Goal: Task Accomplishment & Management: Manage account settings

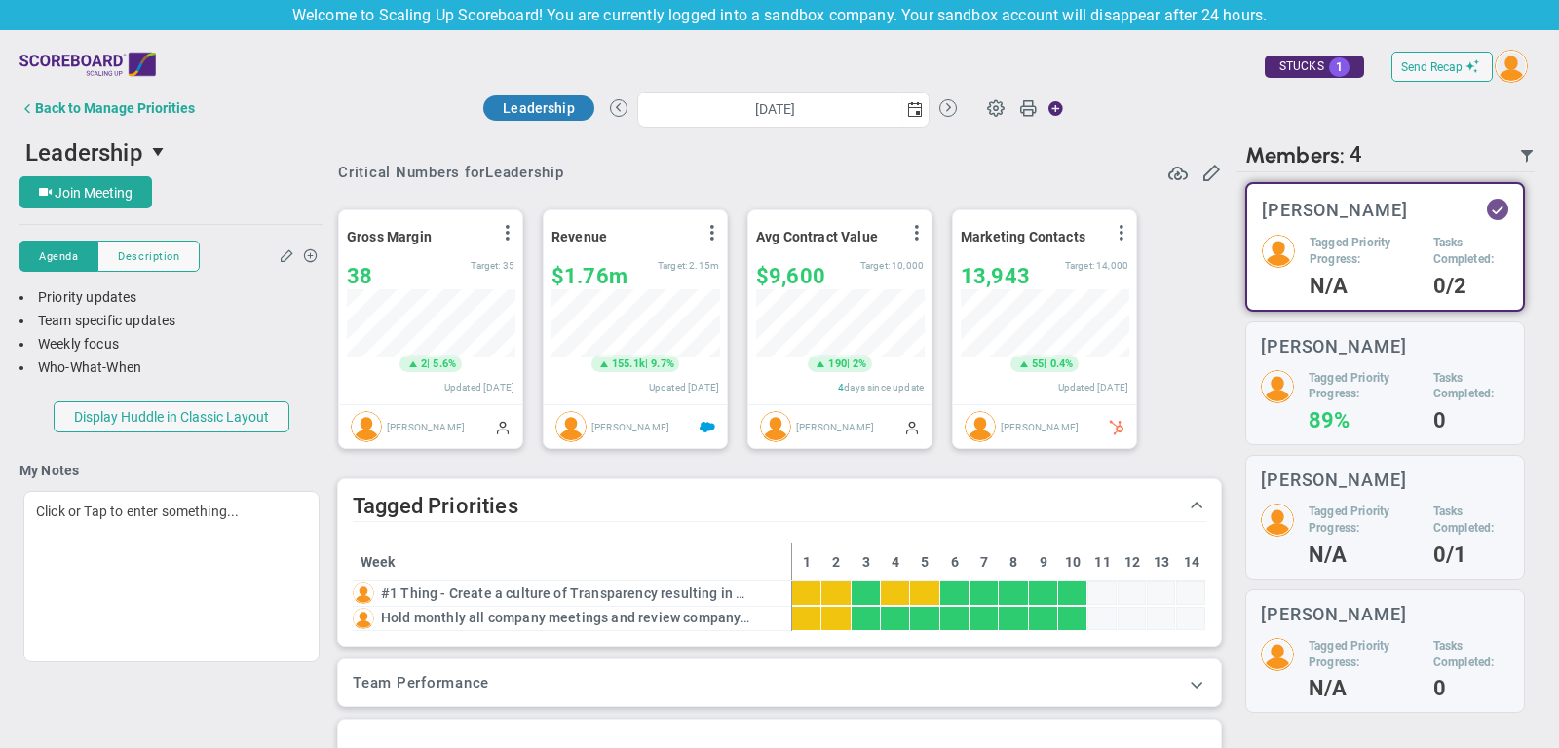
click at [143, 103] on div "Back to Manage Priorities" at bounding box center [115, 108] width 160 height 16
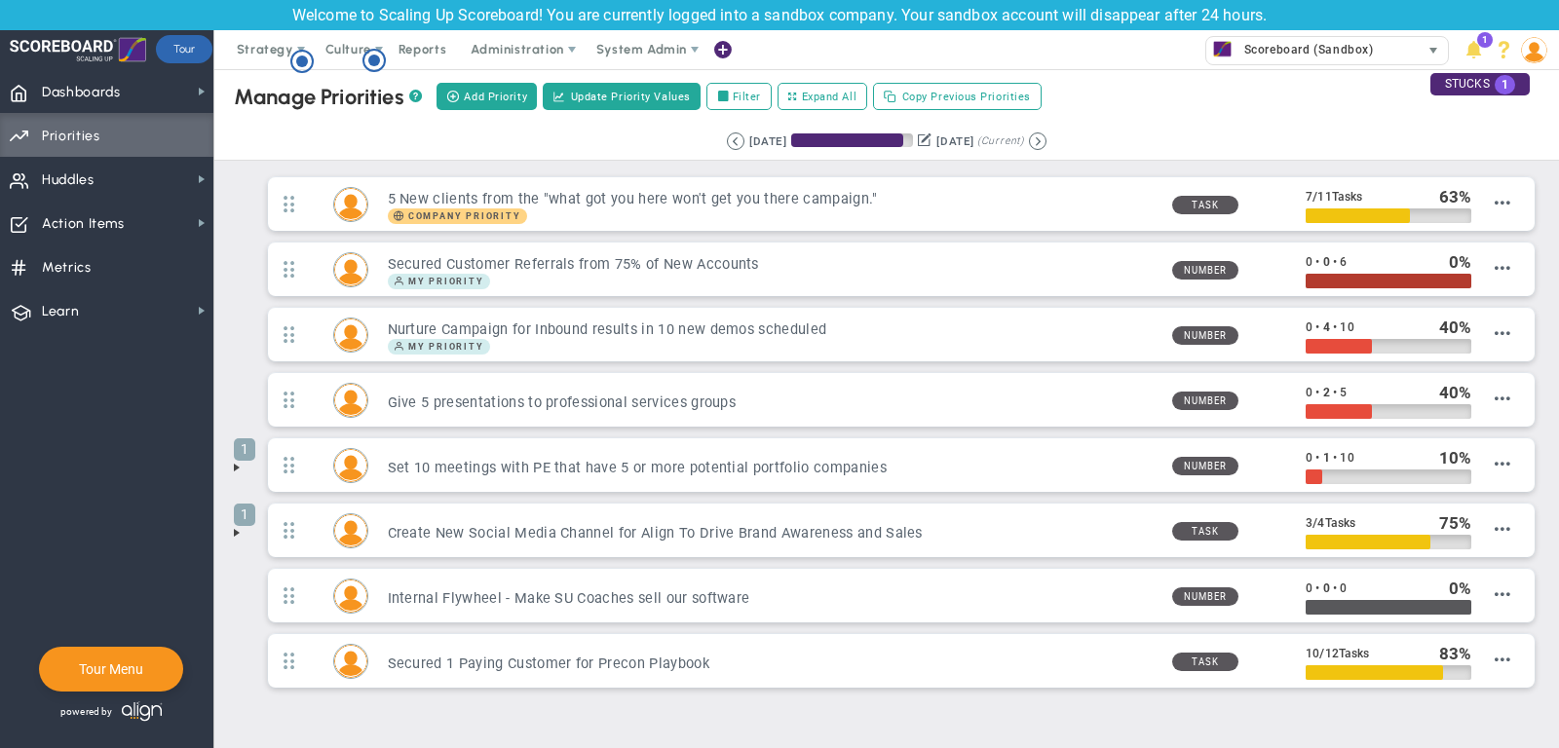
click at [1275, 42] on span "Scoreboard (Sandbox)" at bounding box center [1303, 49] width 139 height 25
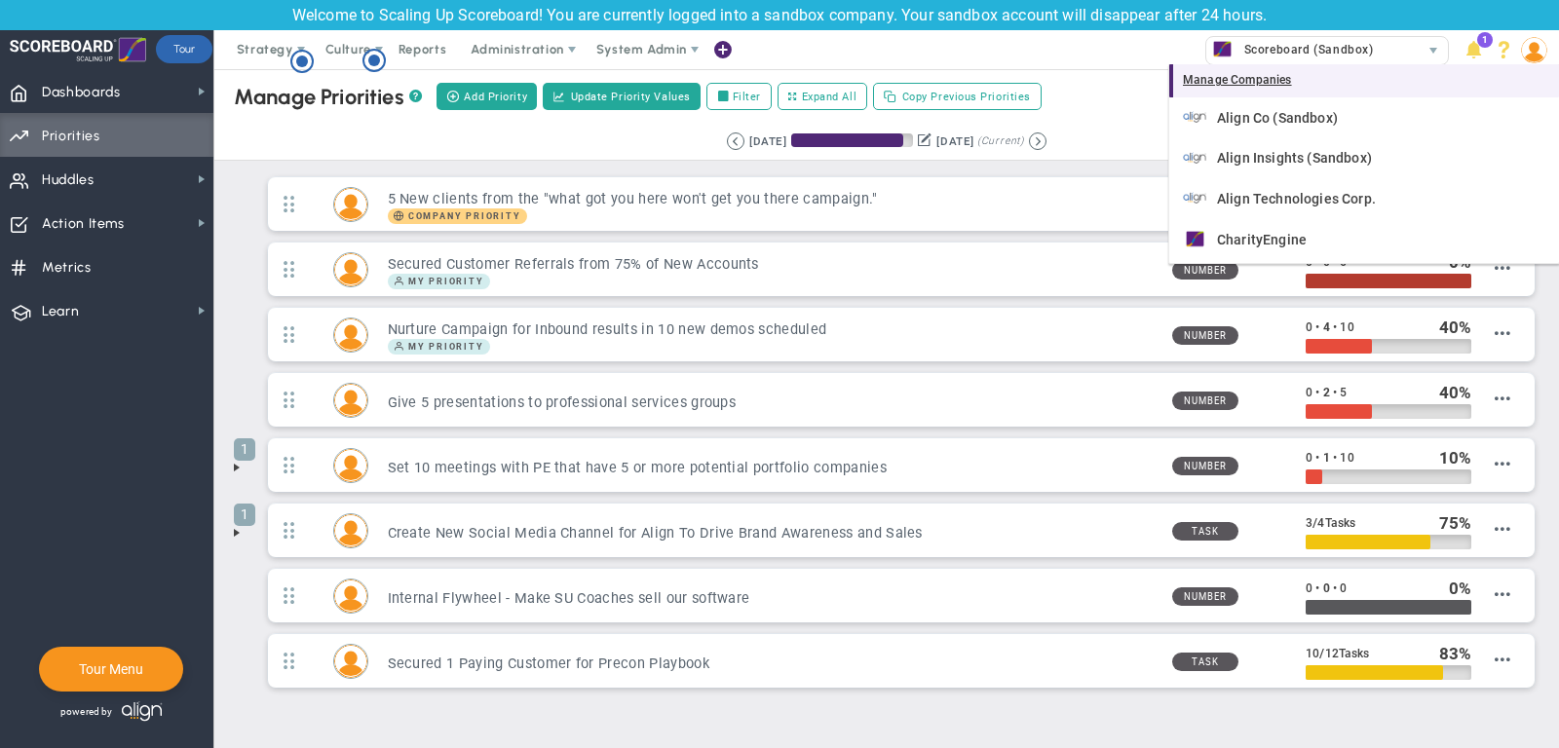
click at [1270, 74] on div "Manage Companies" at bounding box center [1364, 80] width 390 height 33
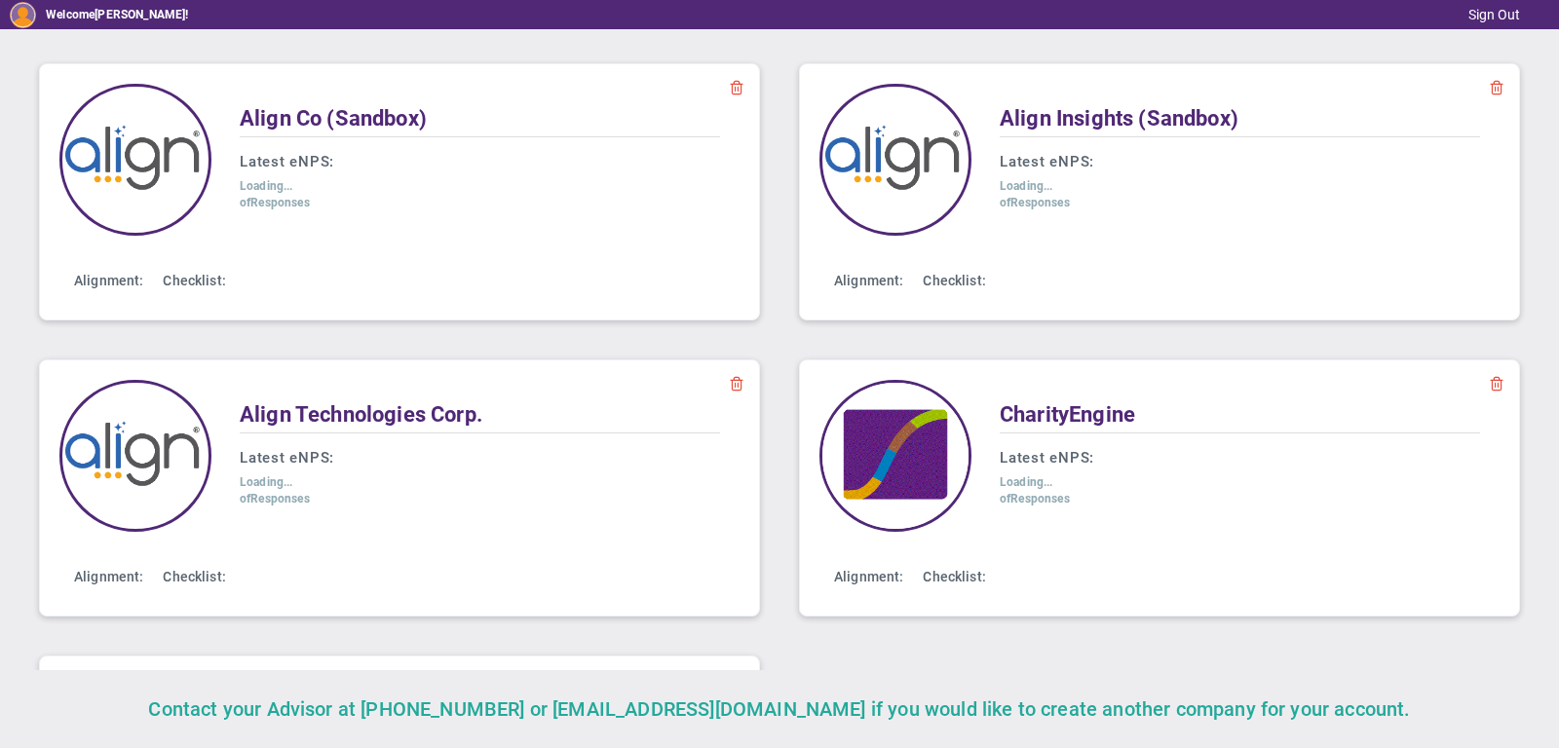
scroll to position [270, 0]
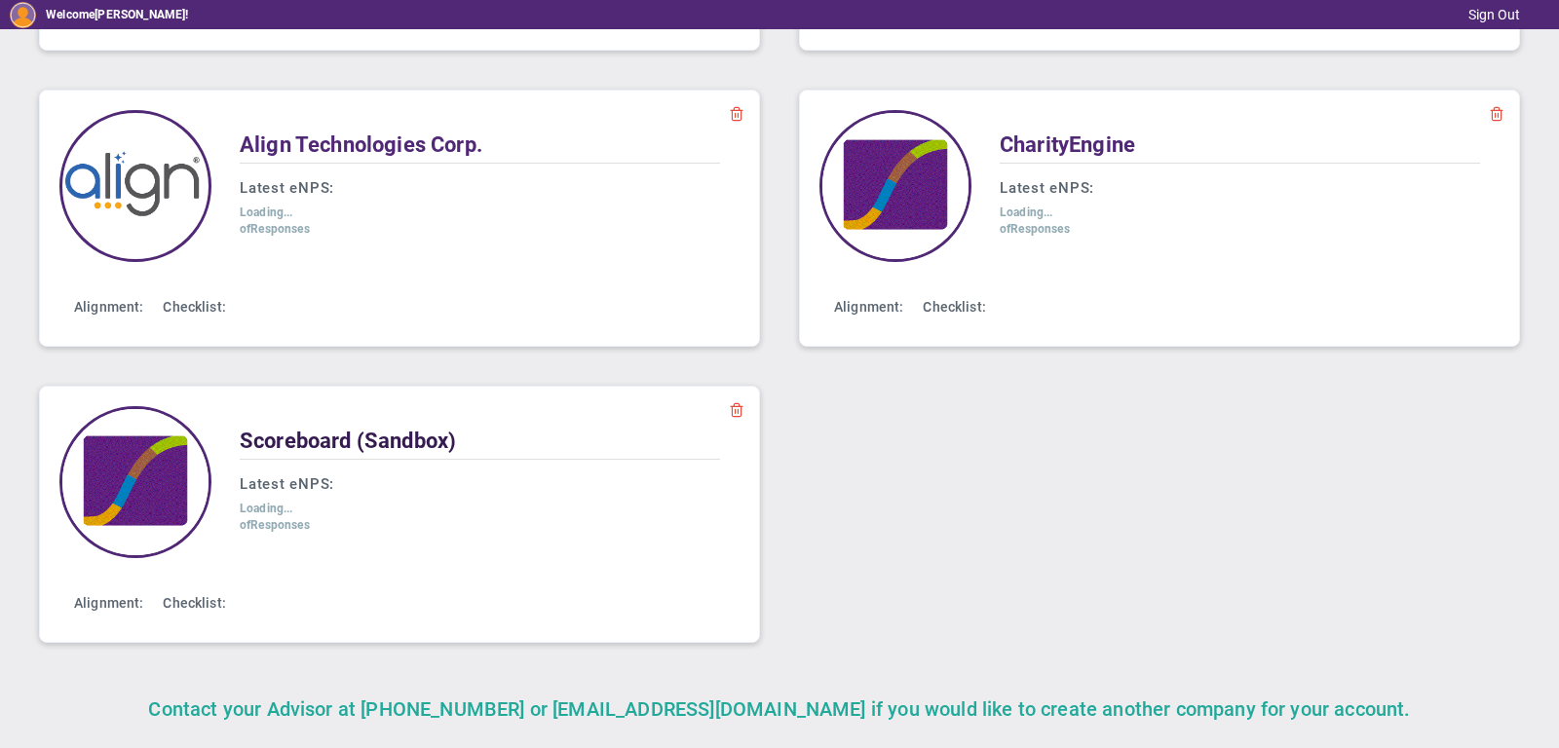
click at [329, 439] on span "Scoreboard (Sandbox)" at bounding box center [348, 441] width 216 height 24
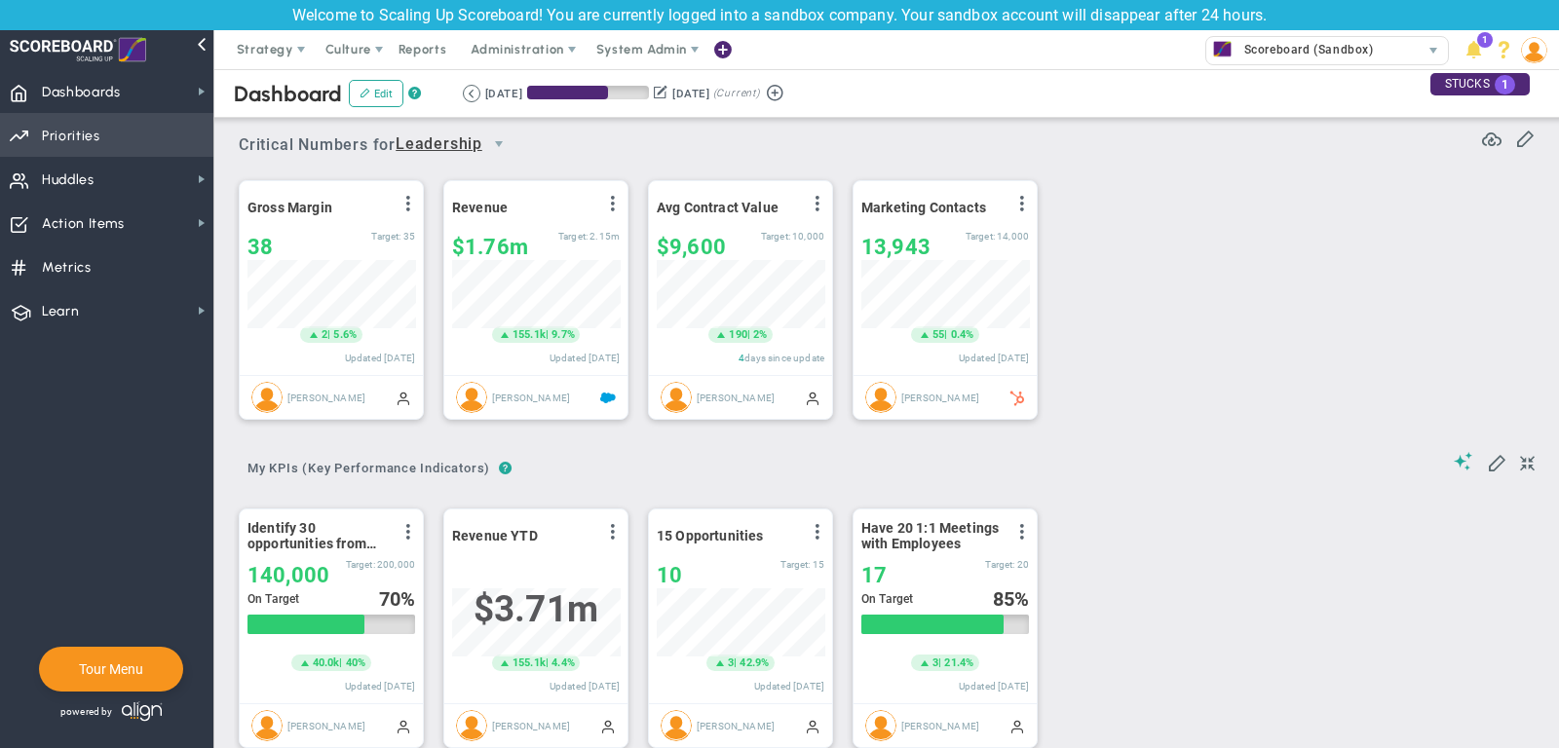
scroll to position [68, 168]
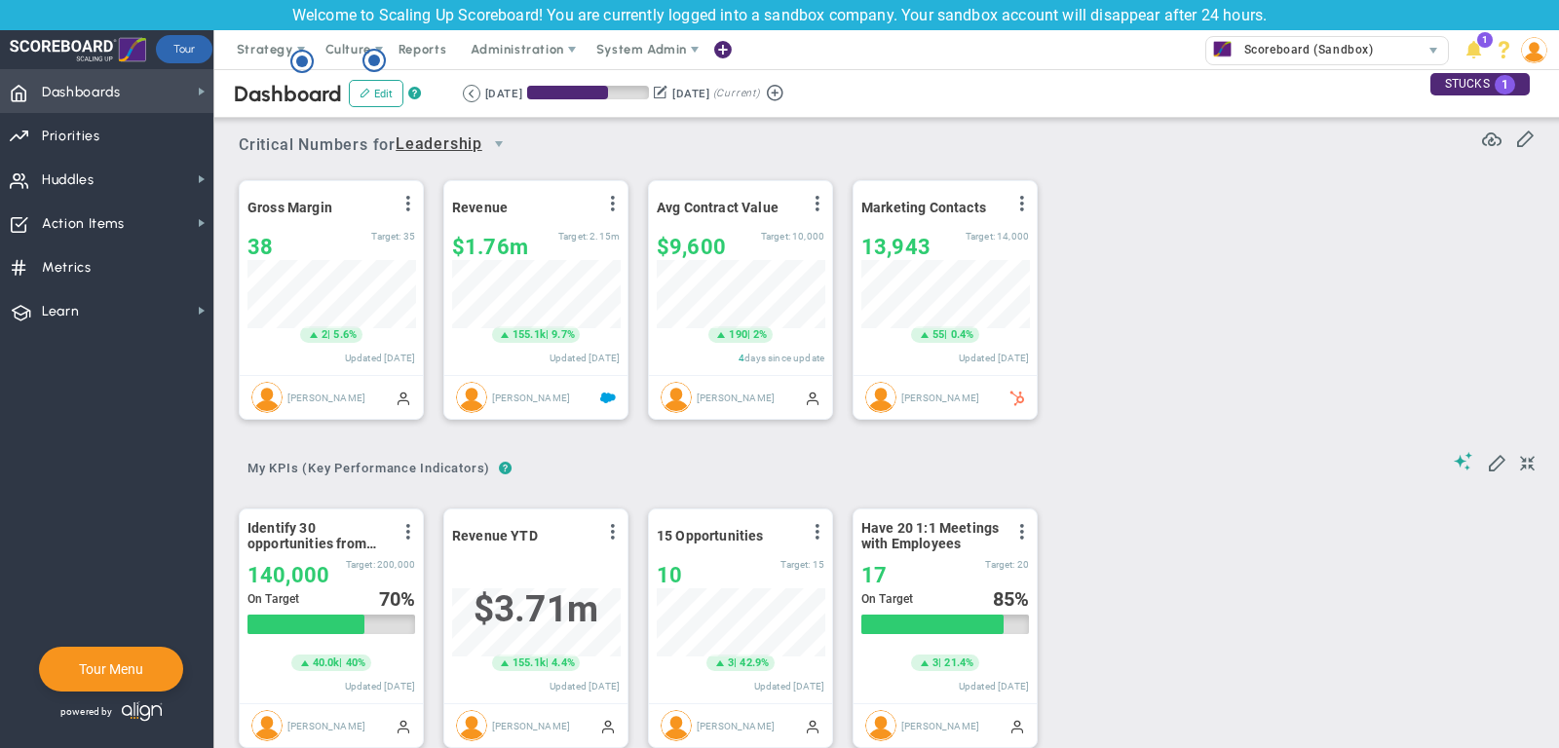
click at [124, 82] on span "Dashboards Dashboards" at bounding box center [106, 91] width 213 height 44
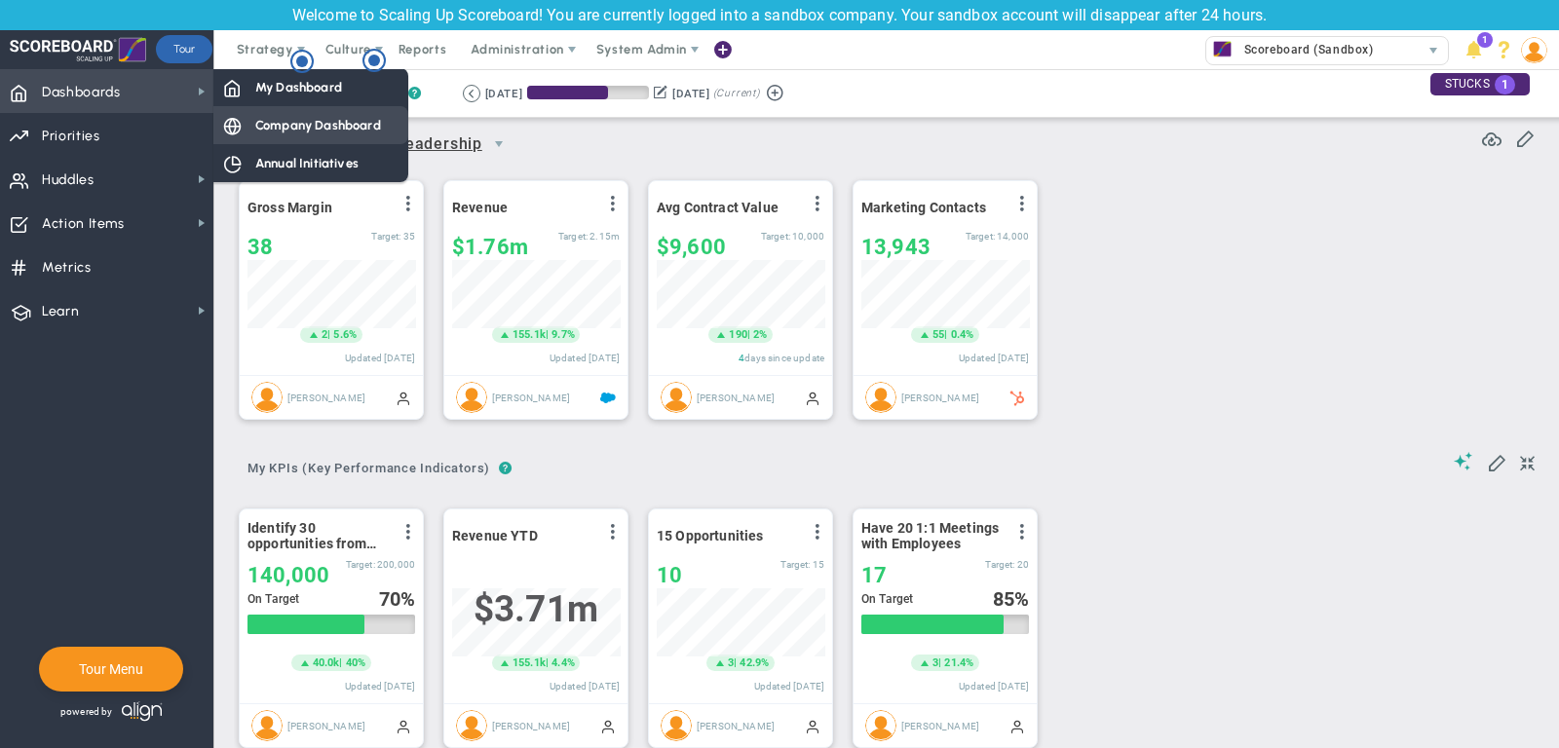
click at [257, 115] on div "Company Dashboard" at bounding box center [310, 125] width 195 height 38
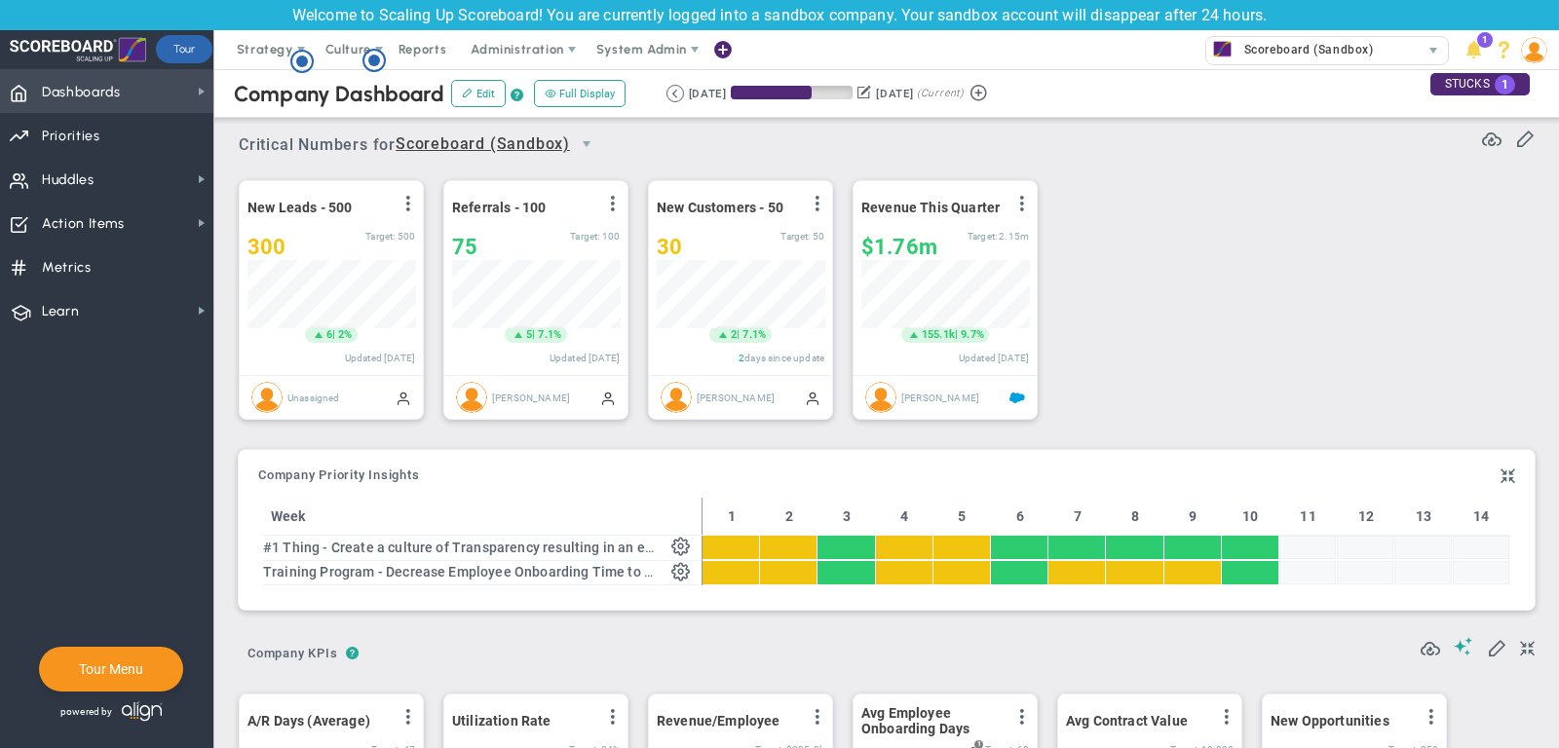
click at [119, 104] on span "Dashboards" at bounding box center [81, 92] width 79 height 41
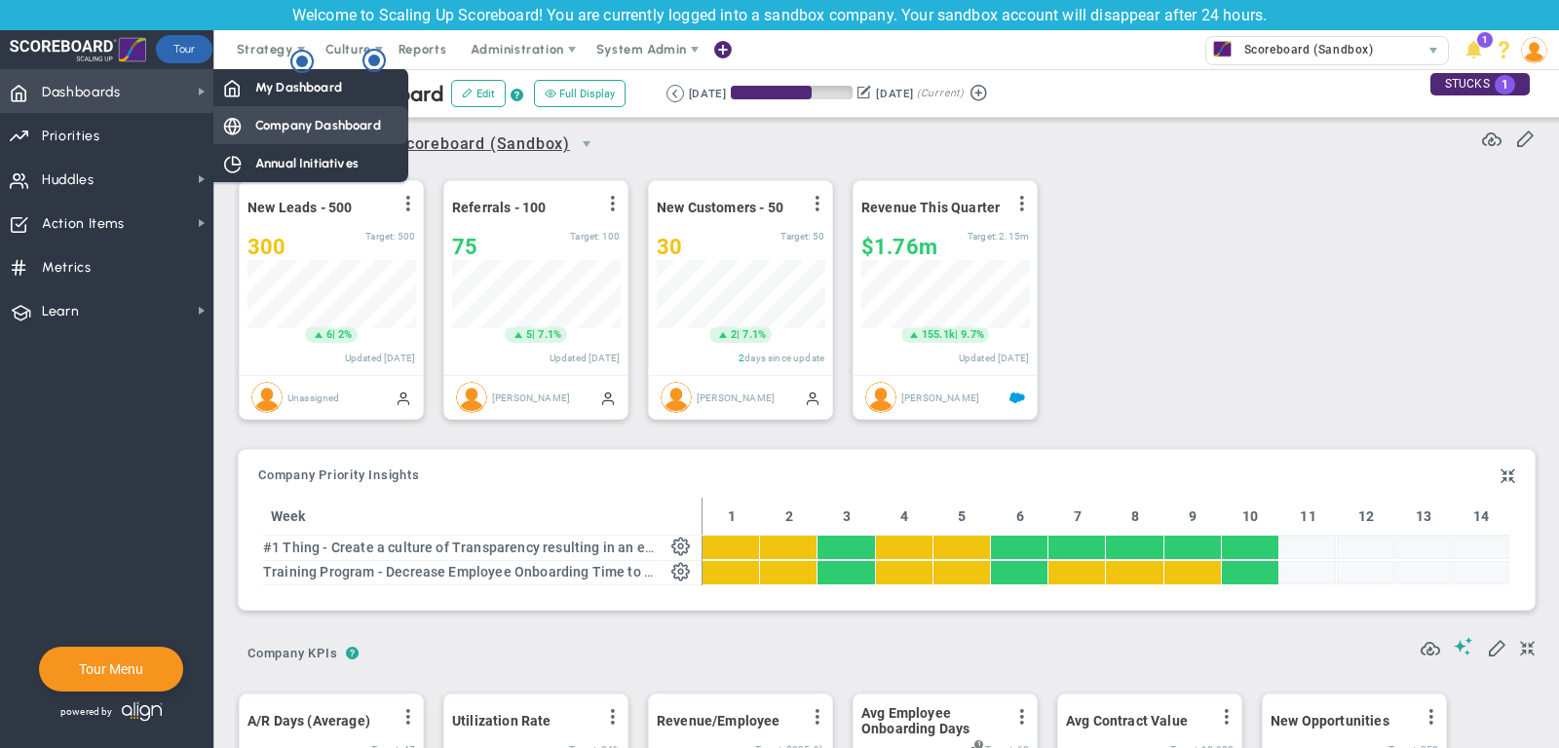
click at [304, 135] on div "Company Dashboard" at bounding box center [310, 125] width 195 height 38
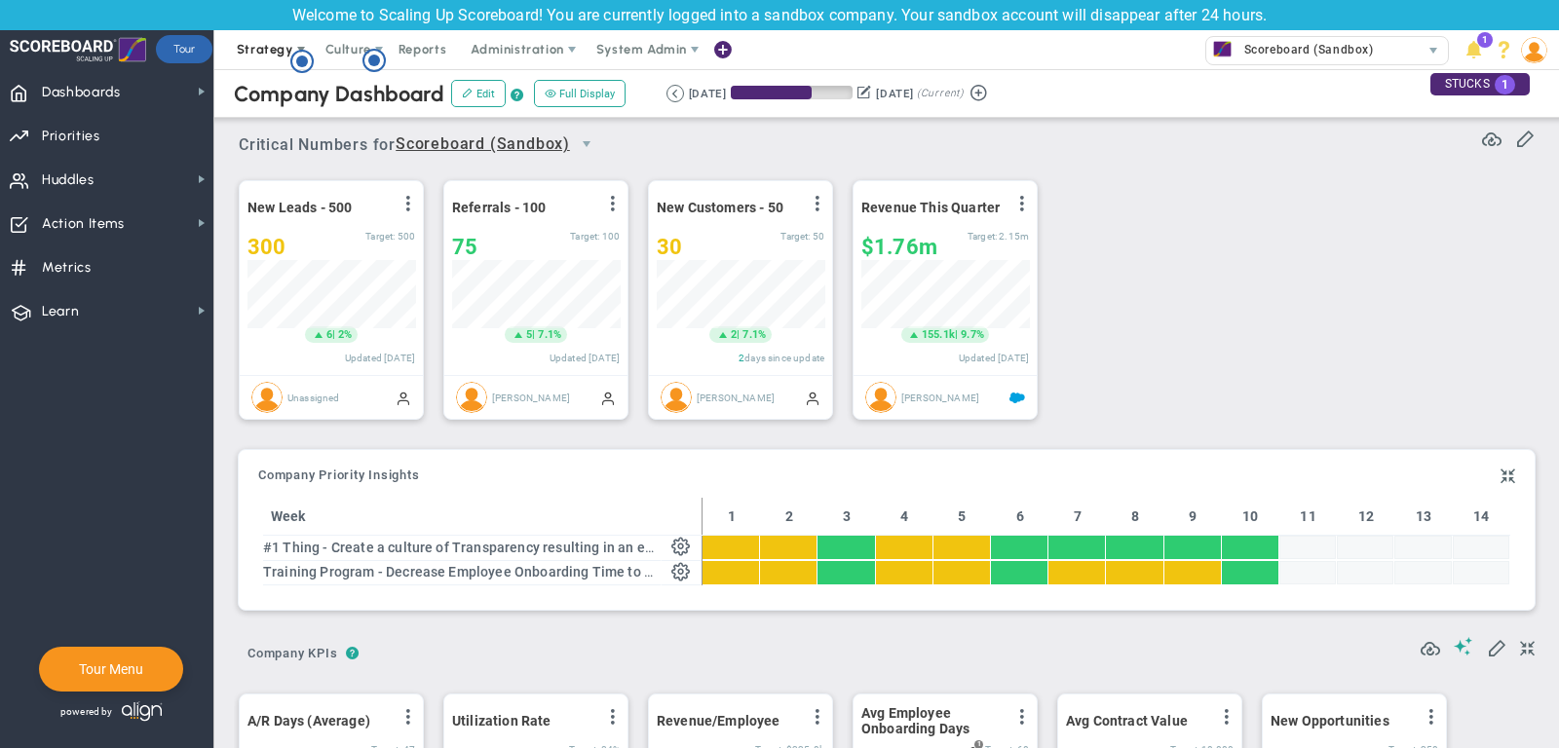
click at [254, 54] on span "Strategy" at bounding box center [265, 49] width 57 height 15
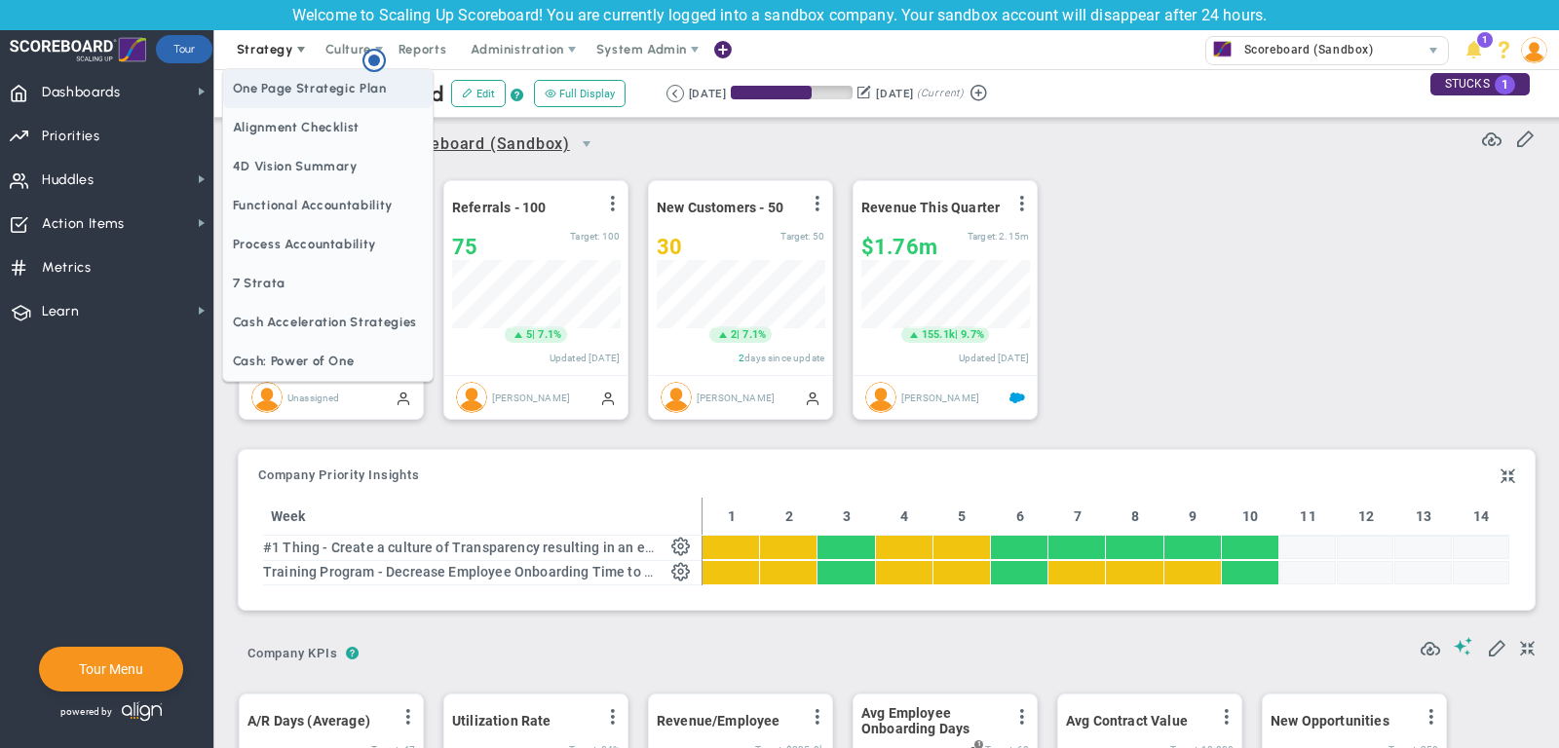
click at [274, 94] on span "One Page Strategic Plan" at bounding box center [327, 88] width 209 height 39
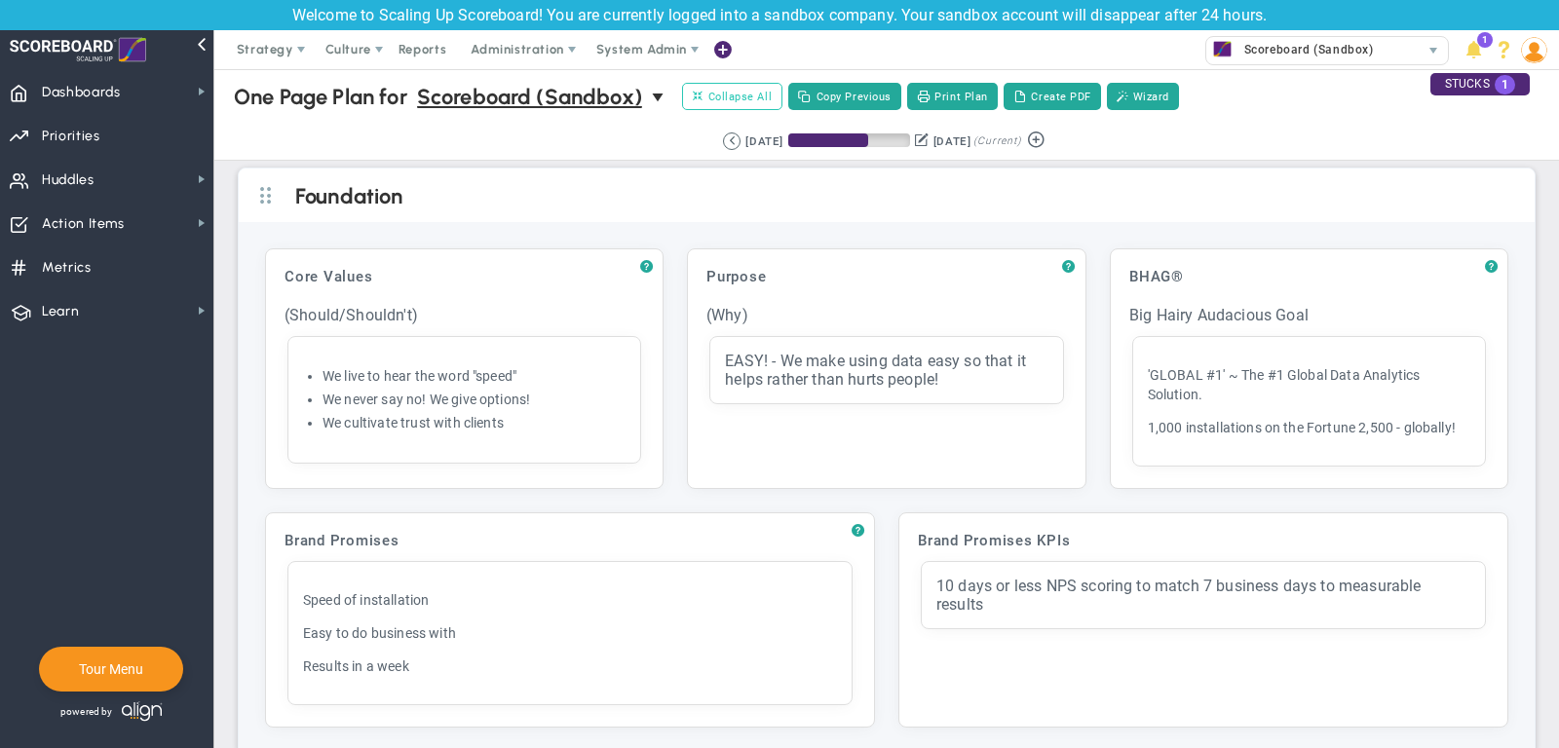
click at [751, 101] on span "Collapse All" at bounding box center [732, 97] width 79 height 18
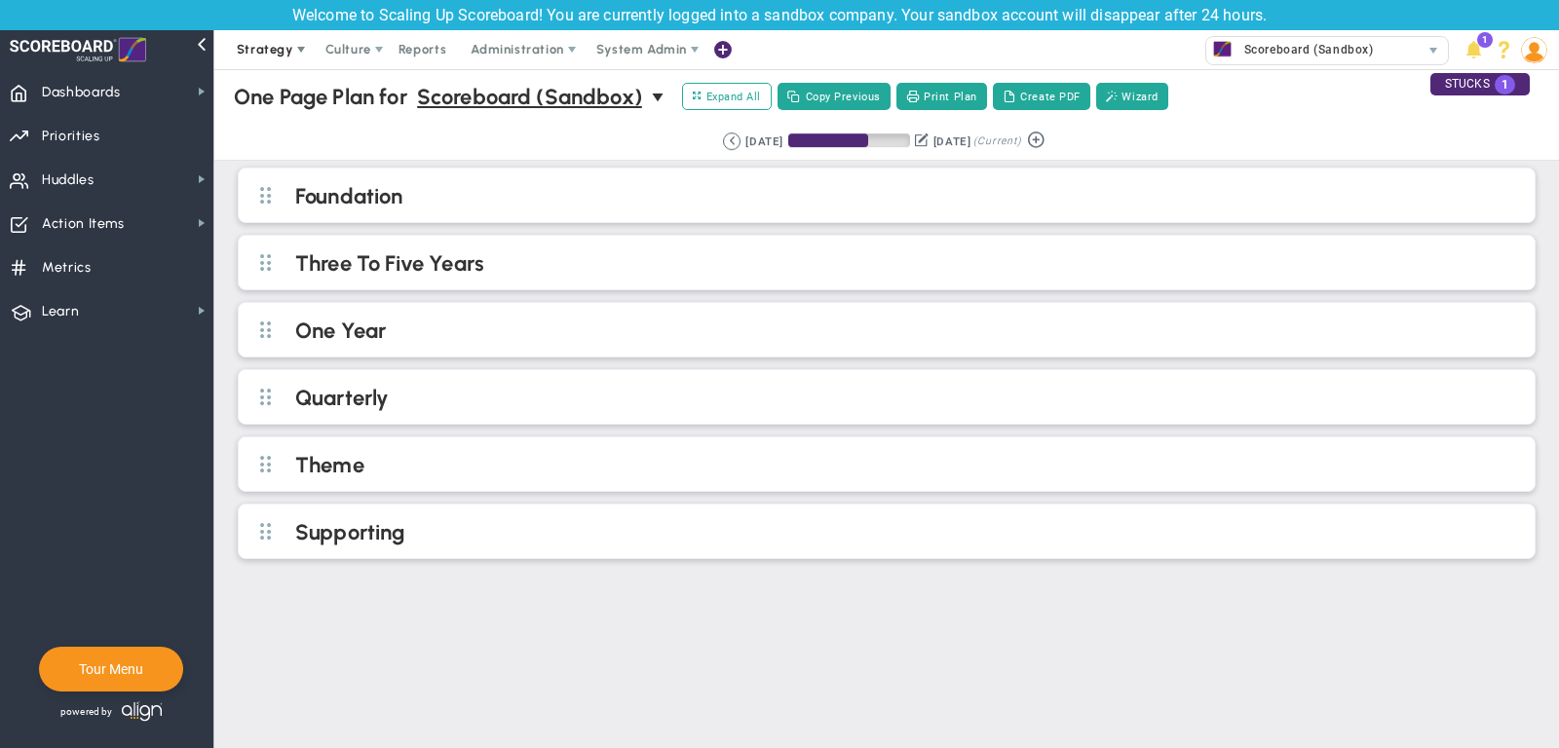
click at [264, 55] on span "Strategy" at bounding box center [265, 49] width 57 height 15
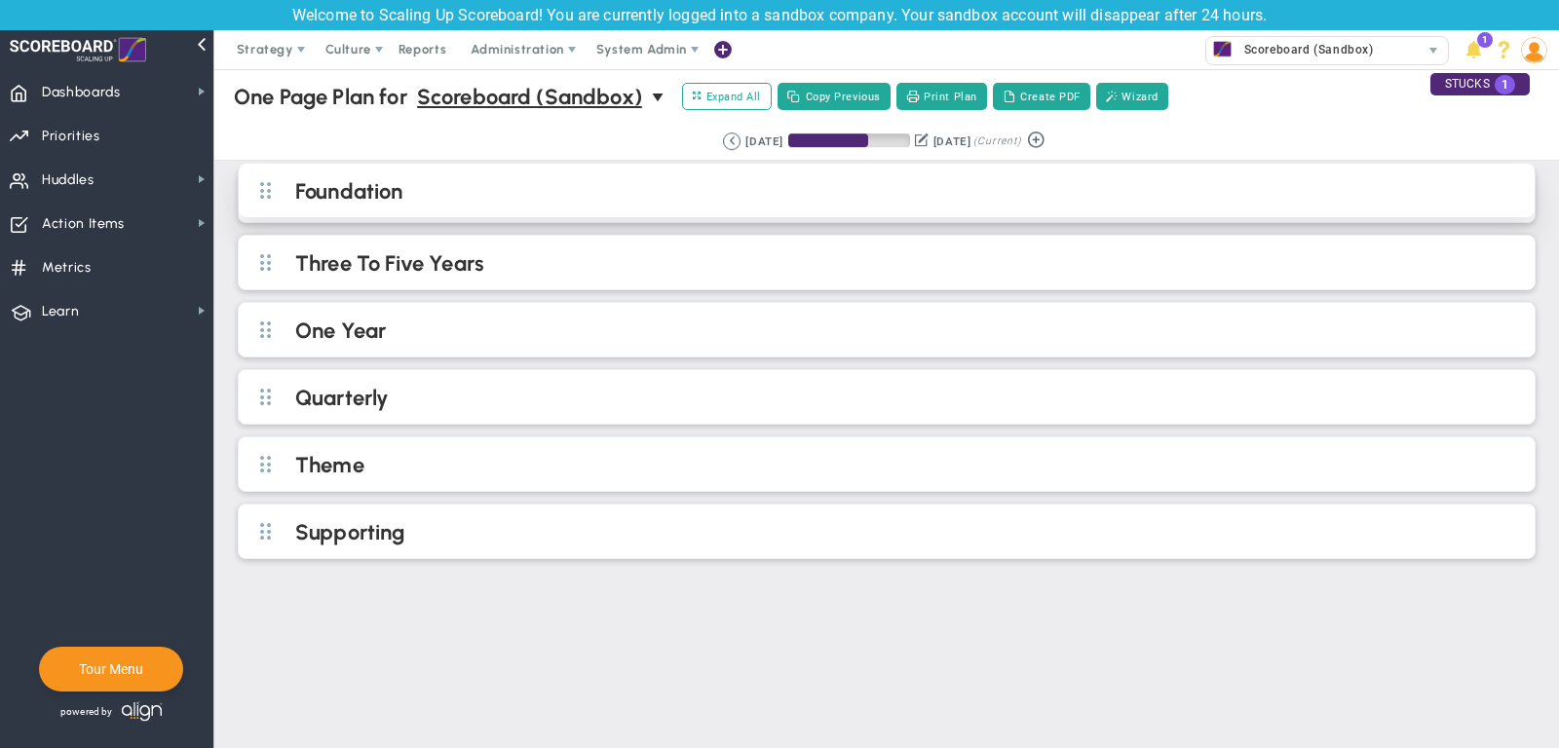
click at [449, 195] on h2 "Foundation" at bounding box center [902, 192] width 1215 height 29
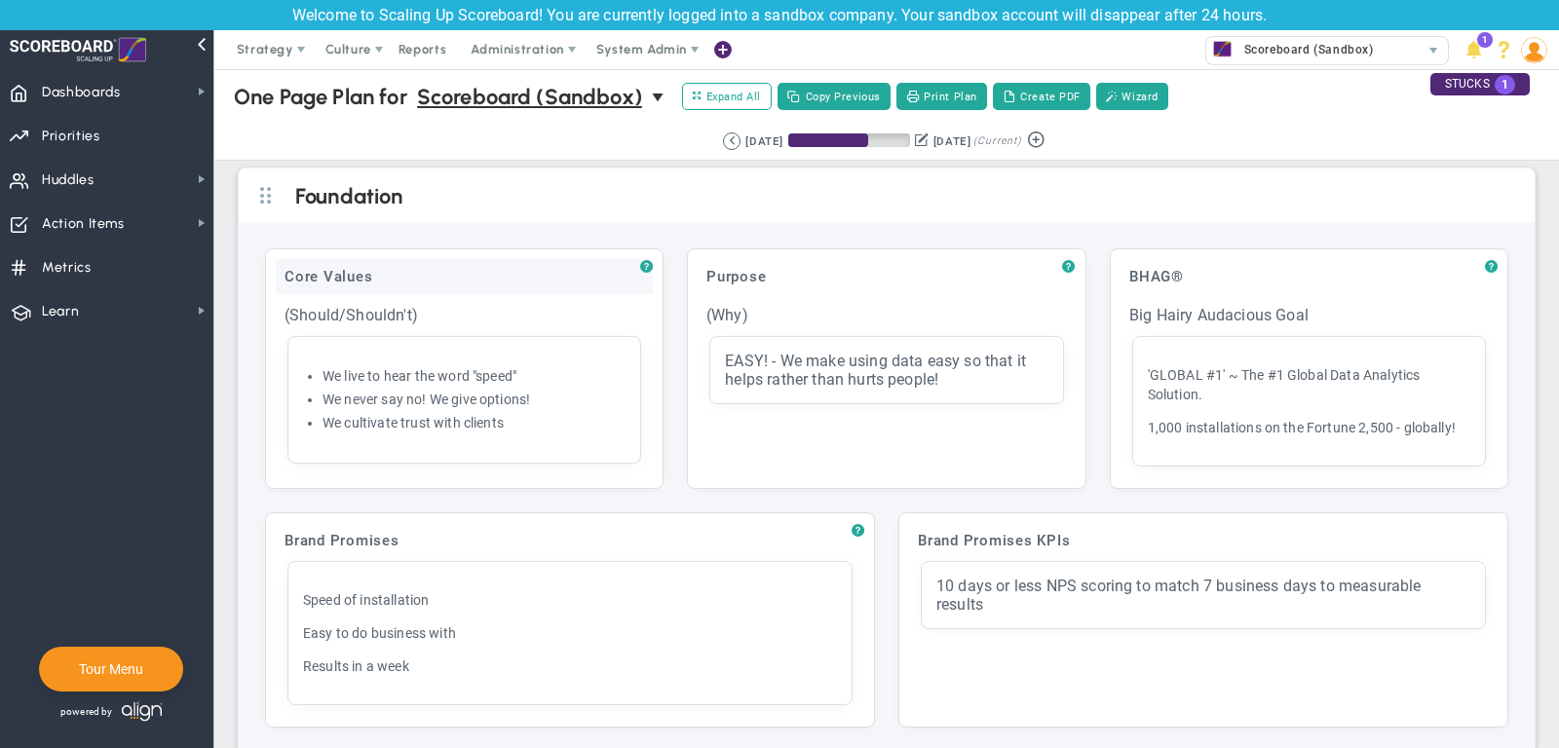
click at [420, 268] on div "Core Values" at bounding box center [464, 276] width 377 height 35
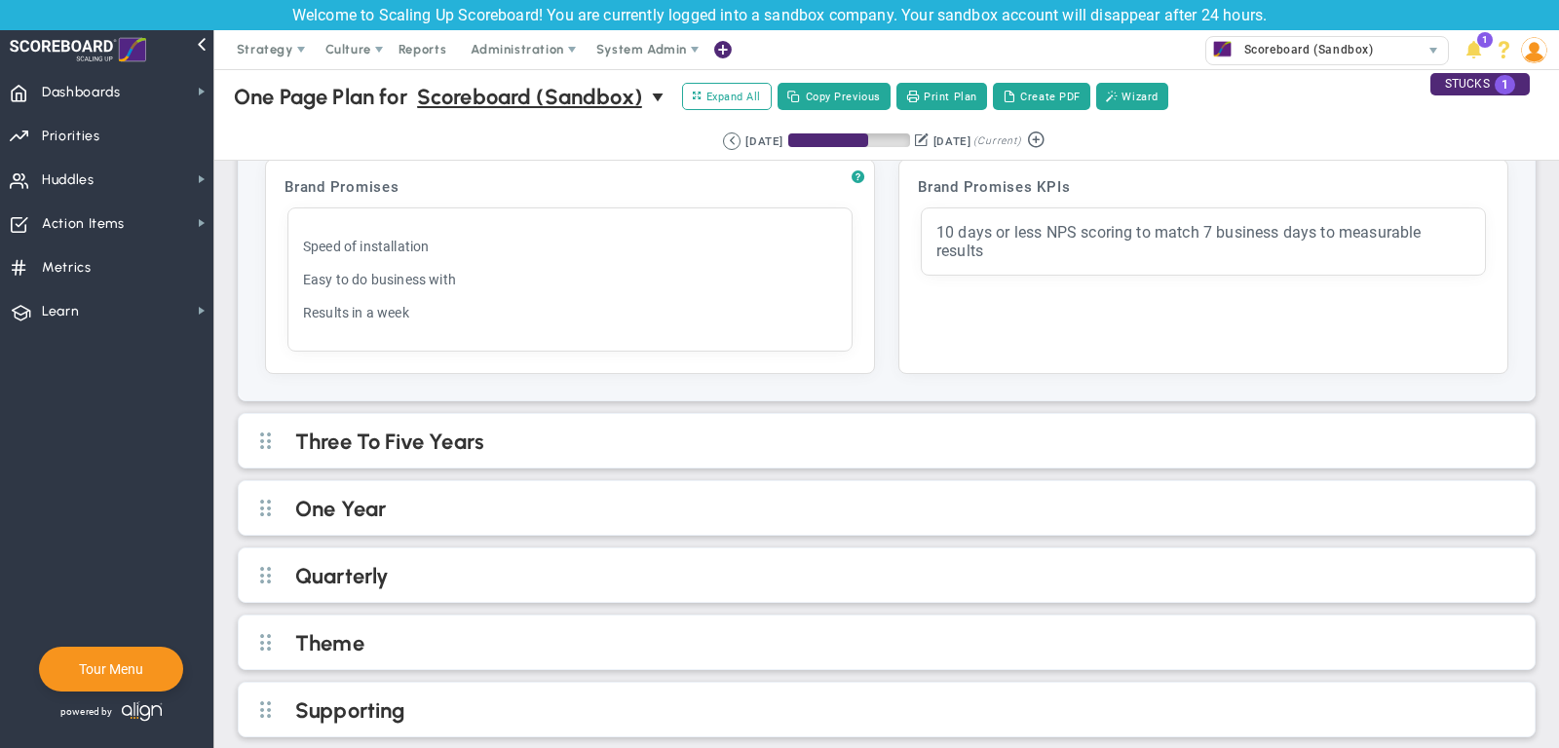
scroll to position [353, 0]
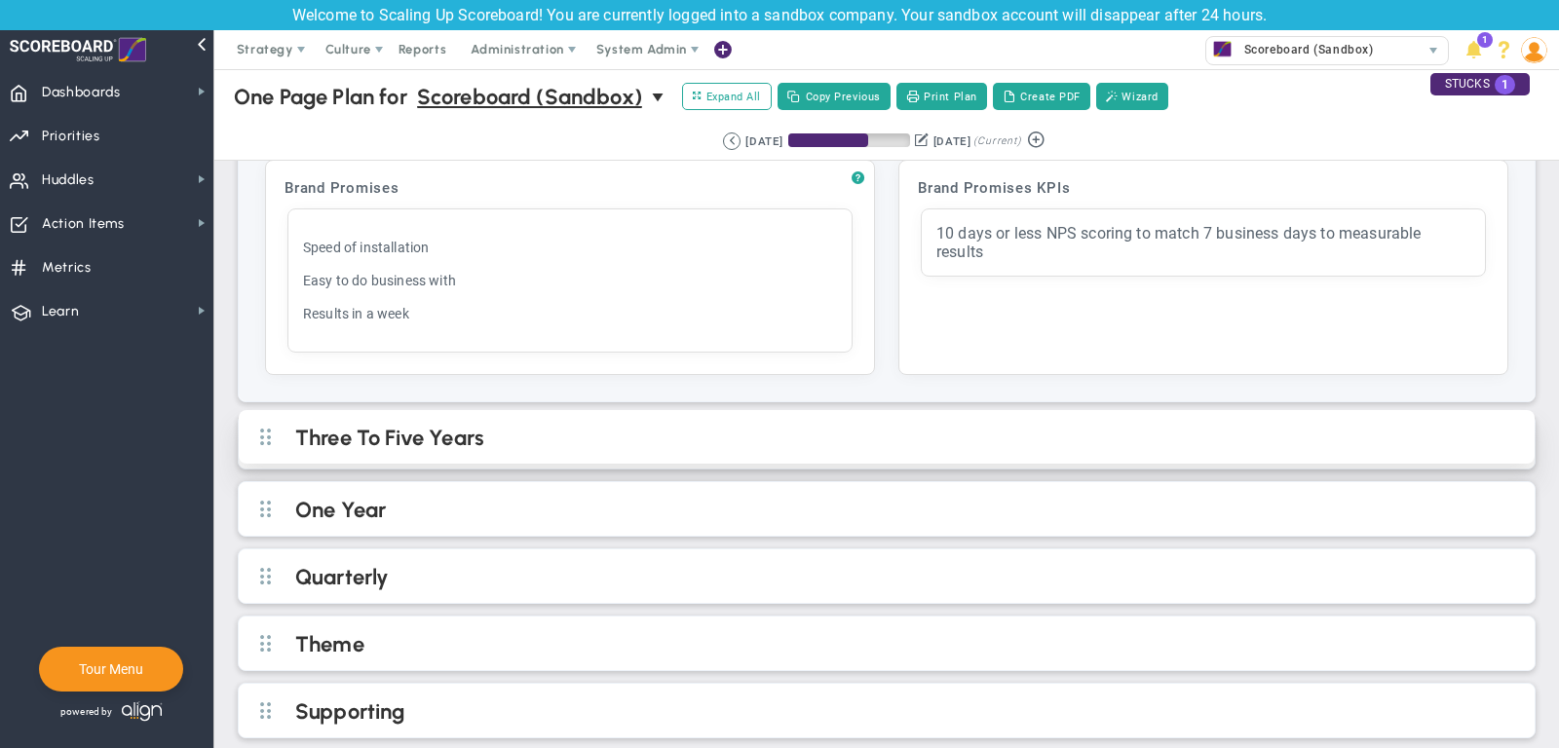
click at [651, 435] on h2 "Three To Five Years" at bounding box center [902, 439] width 1215 height 29
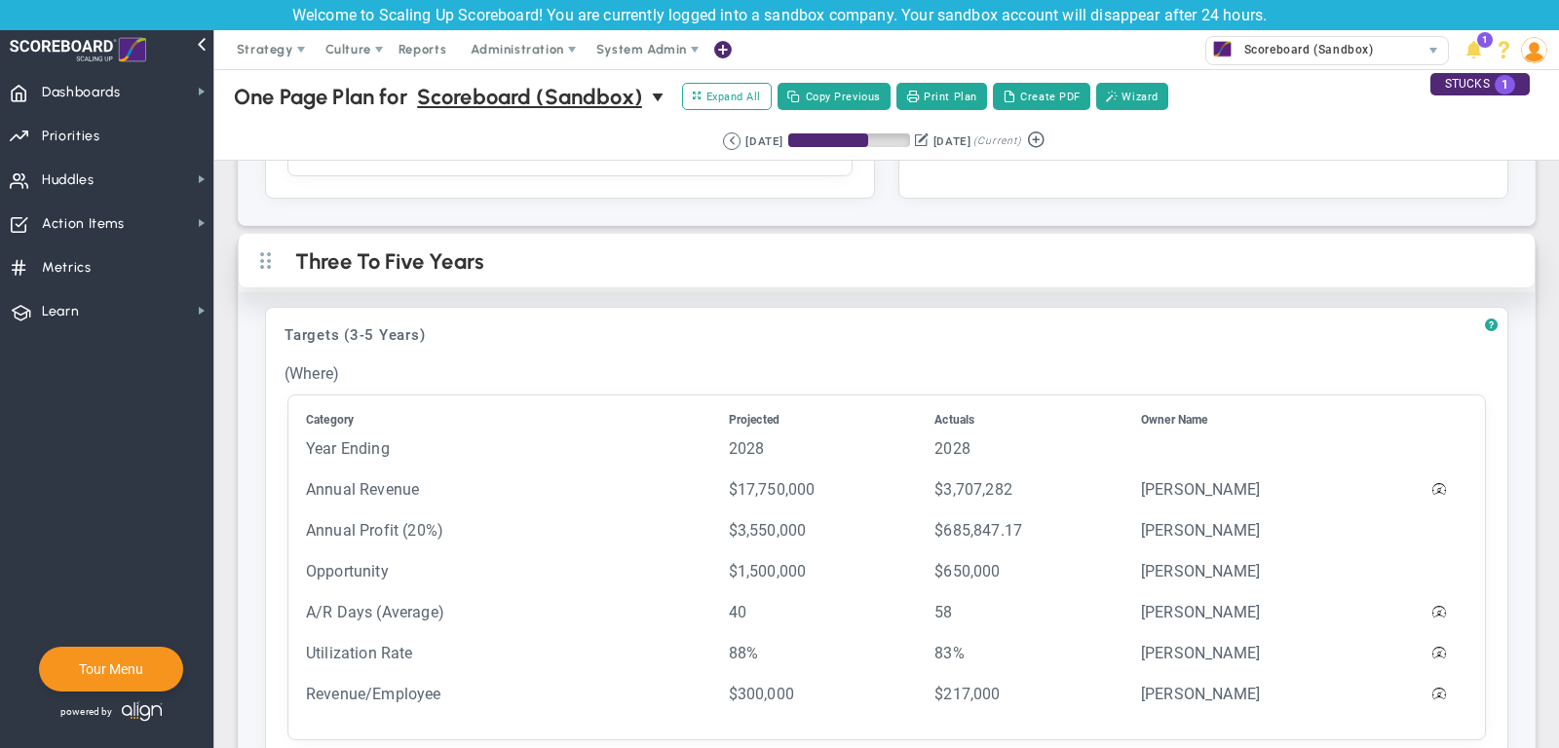
scroll to position [530, 0]
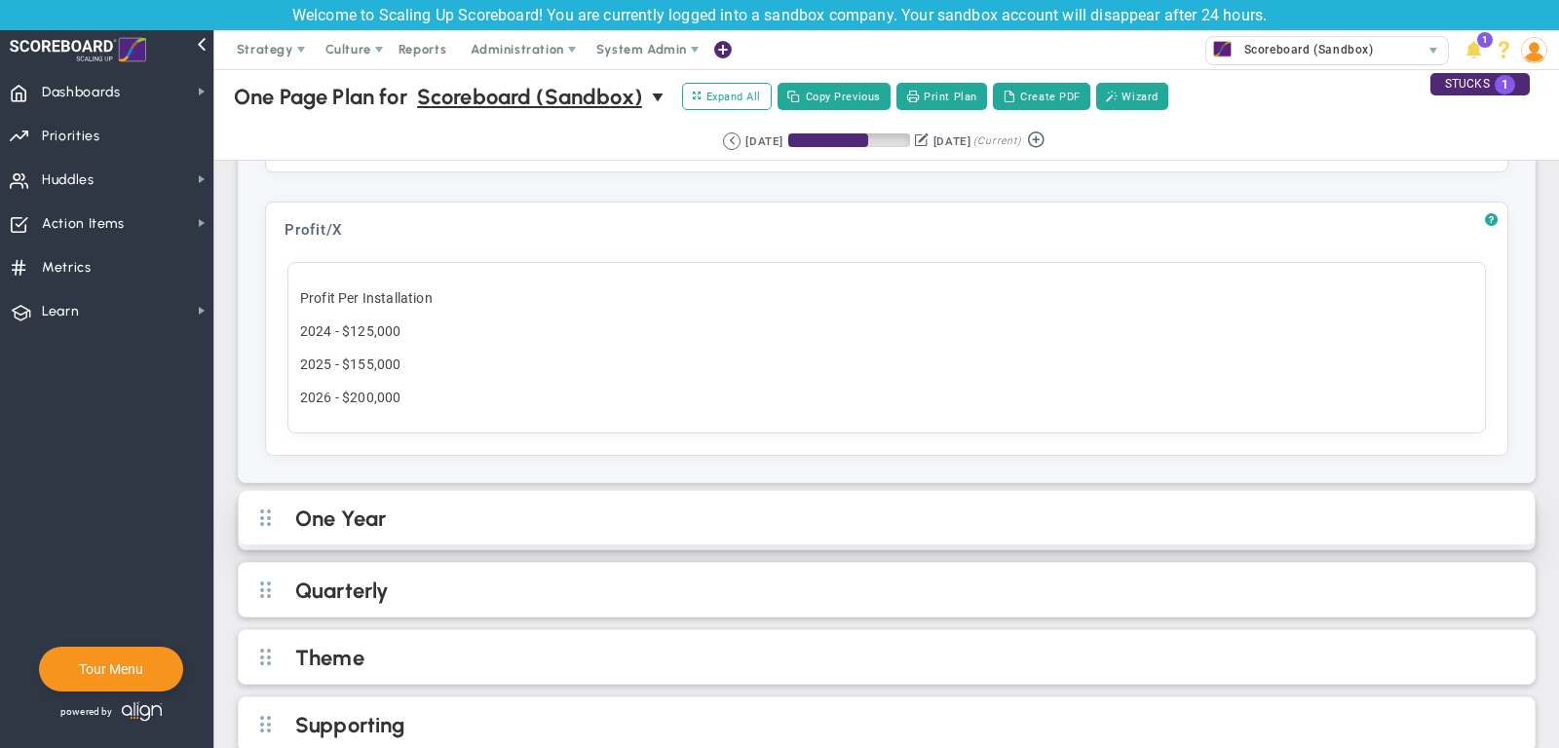
click at [557, 508] on h2 "One Year" at bounding box center [902, 520] width 1215 height 29
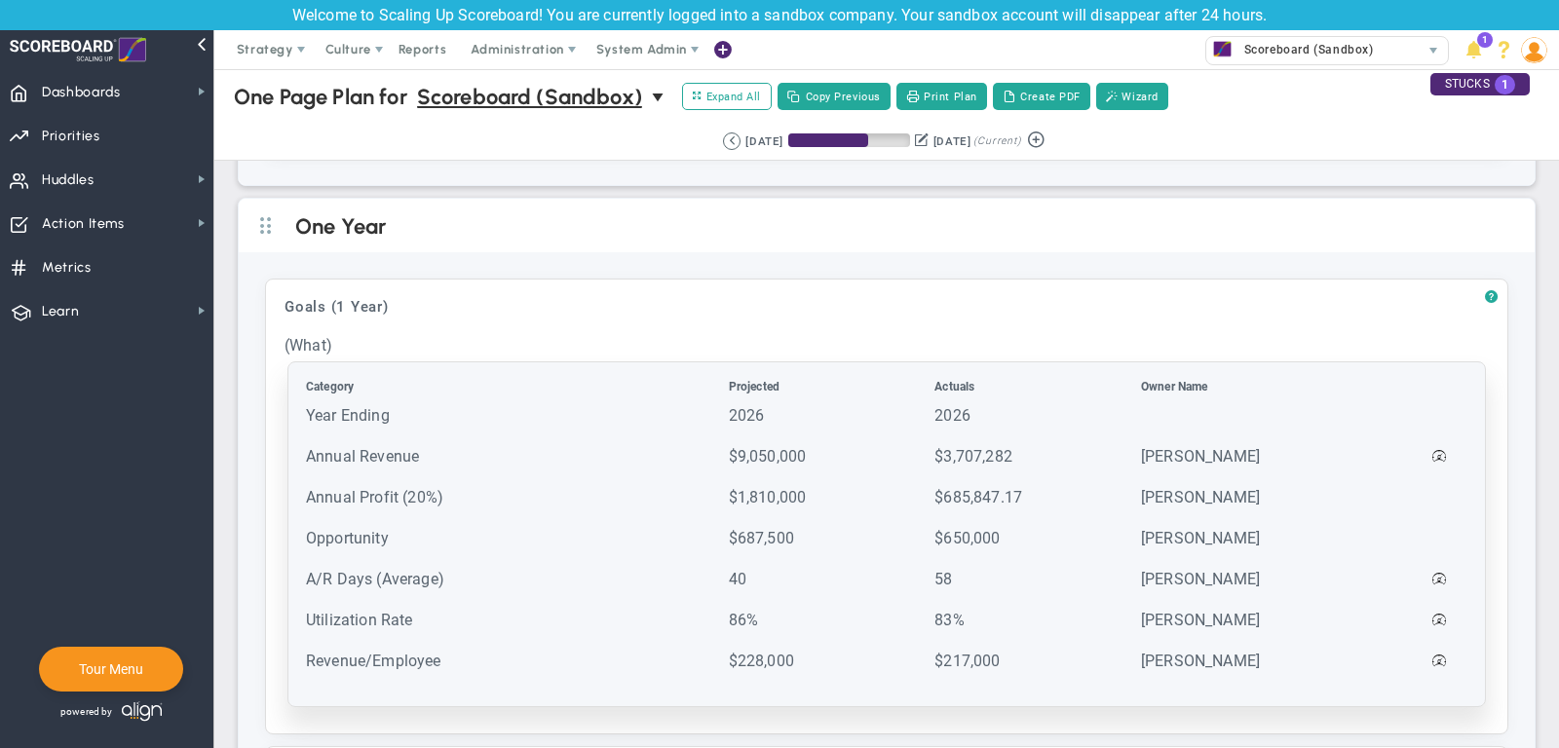
click at [637, 405] on td "Year Ending" at bounding box center [515, 424] width 421 height 39
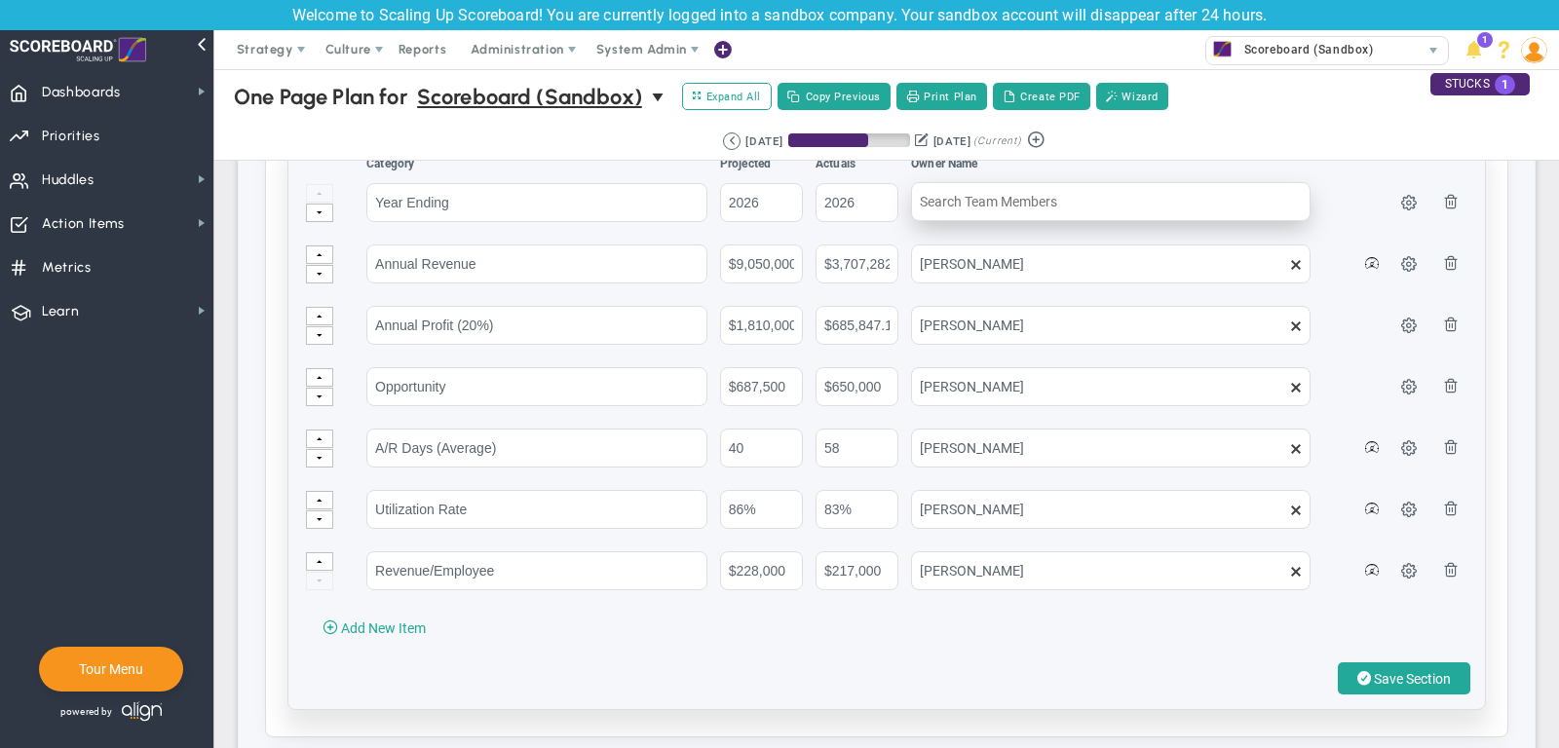
scroll to position [1939, 0]
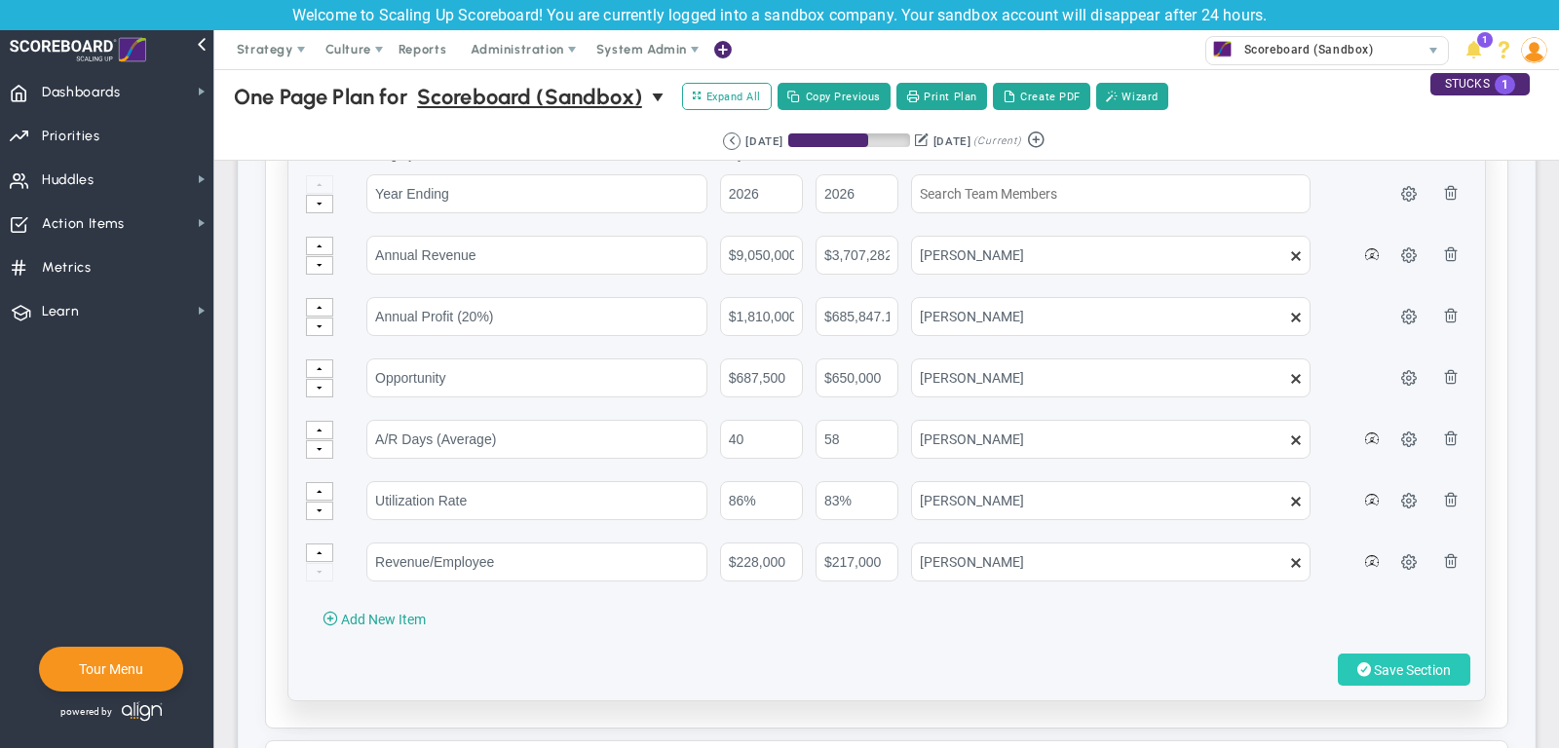
click at [1447, 654] on button "Save Section" at bounding box center [1404, 670] width 132 height 32
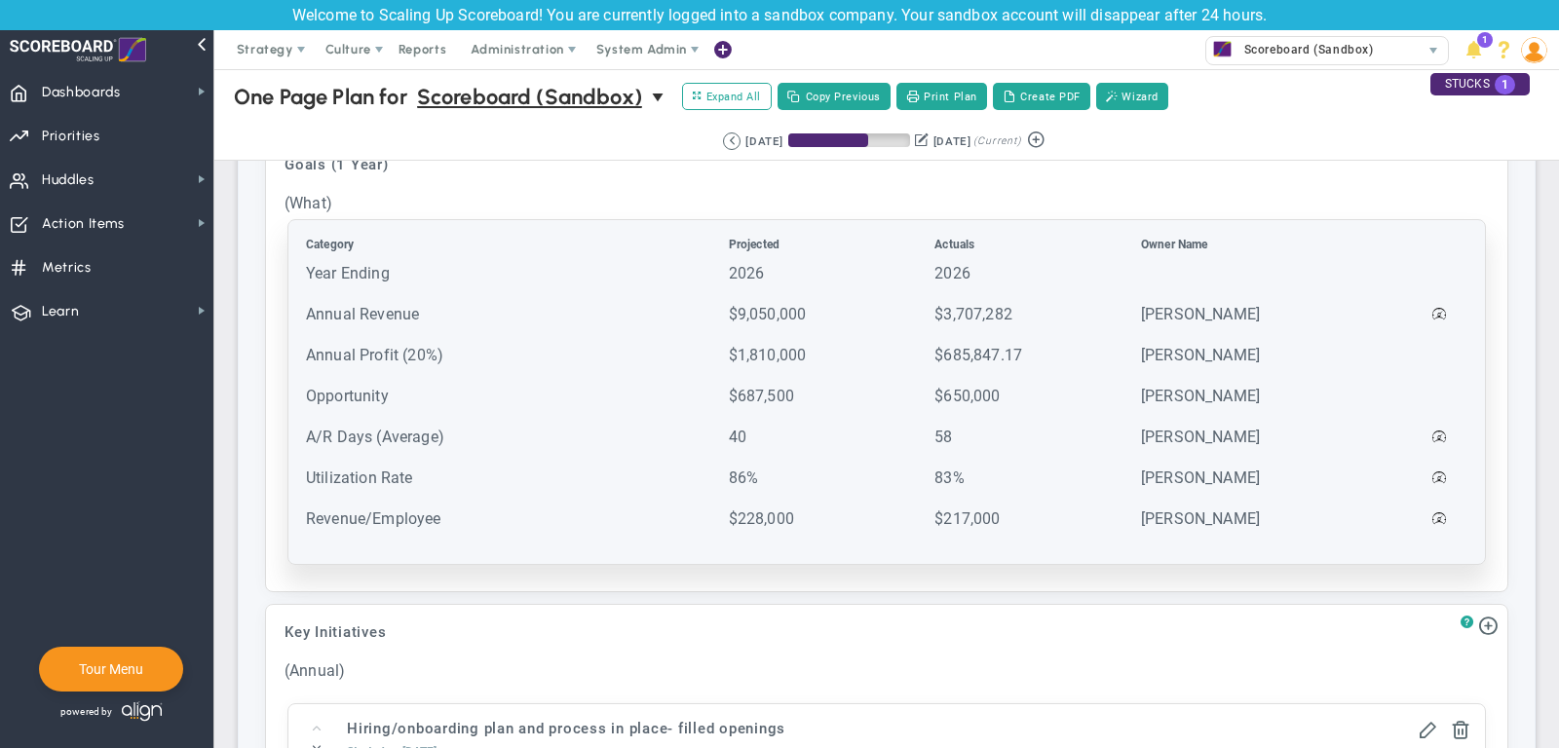
scroll to position [1852, 0]
click at [429, 234] on th "Category" at bounding box center [515, 246] width 421 height 24
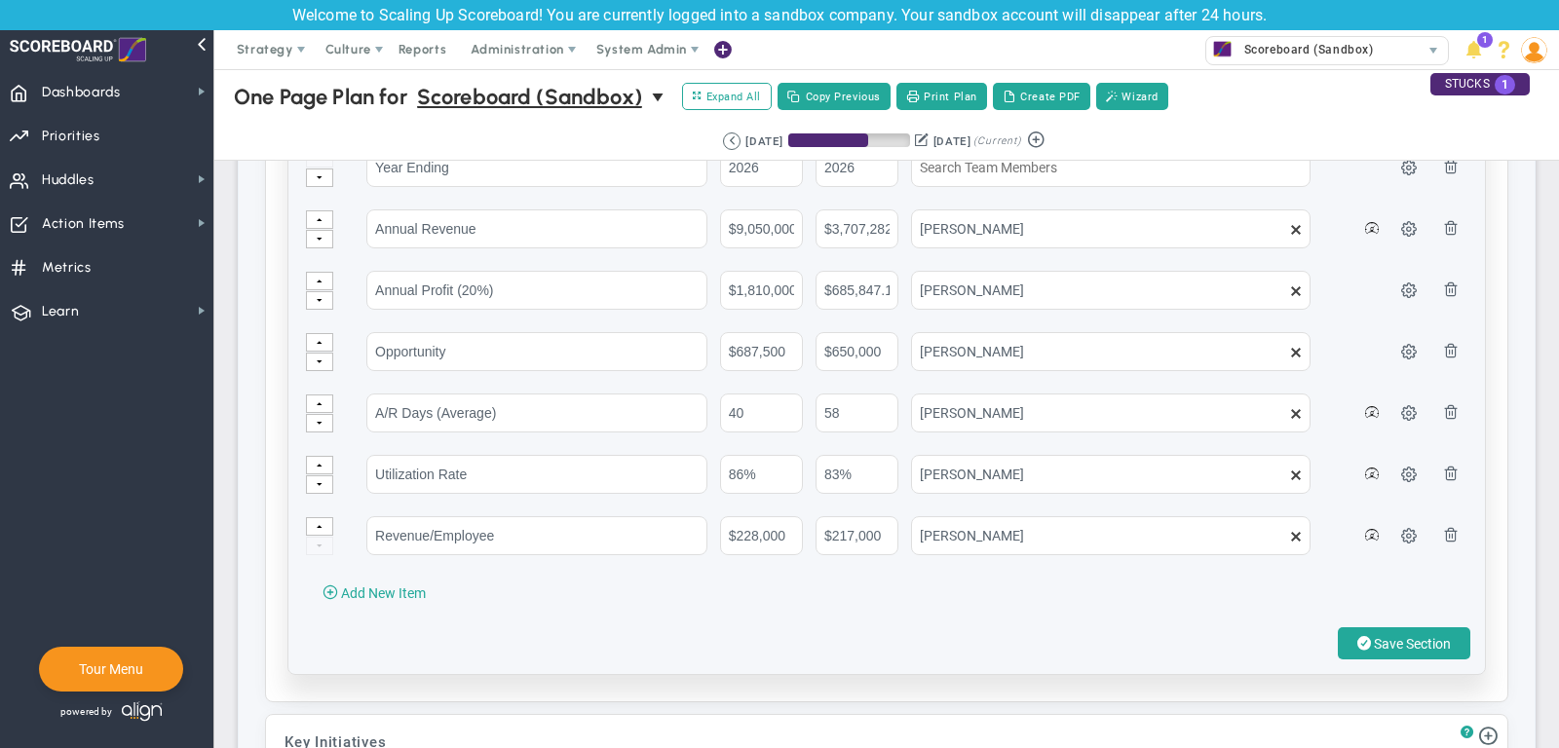
scroll to position [1966, 0]
click at [1408, 635] on span "Save Section" at bounding box center [1412, 643] width 77 height 16
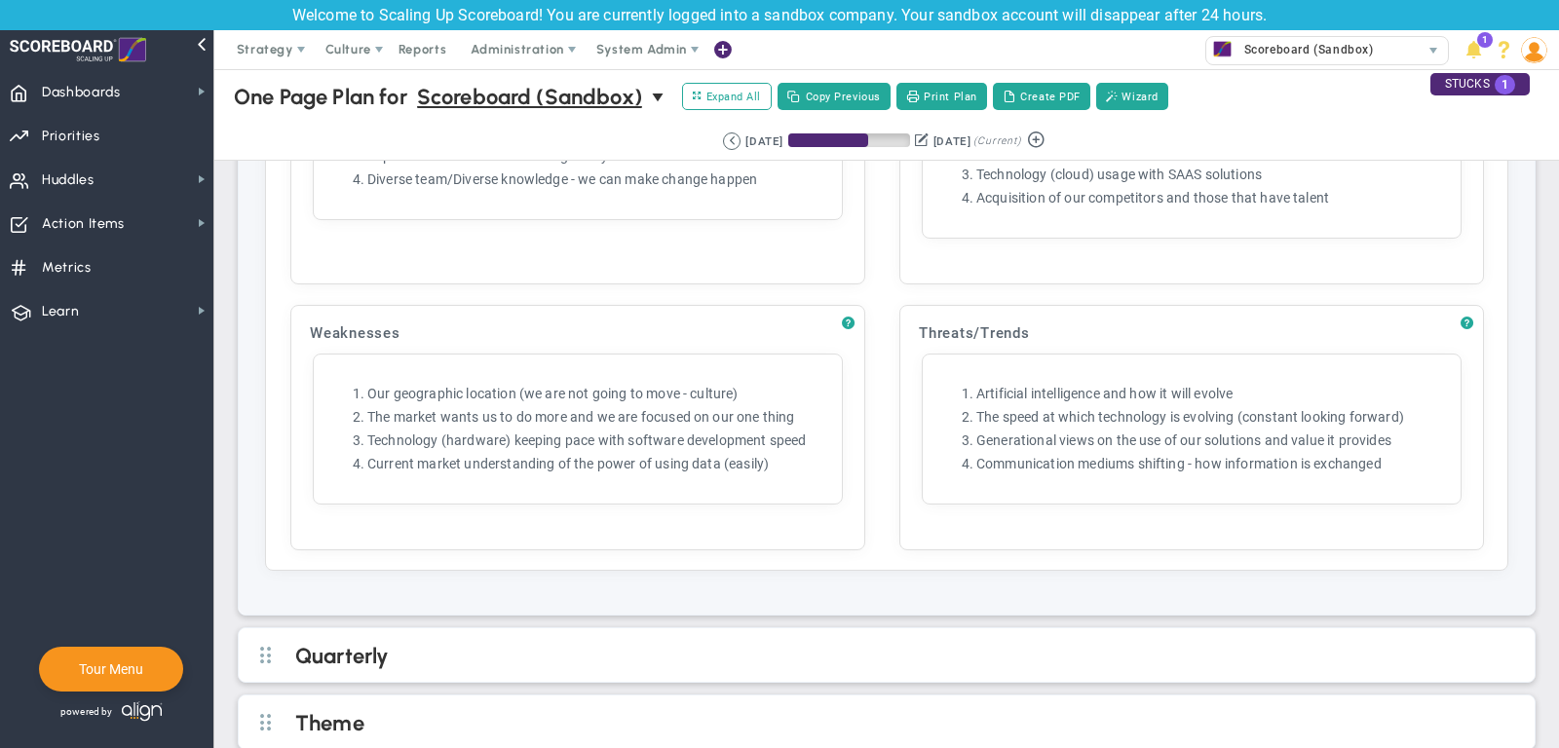
scroll to position [3439, 0]
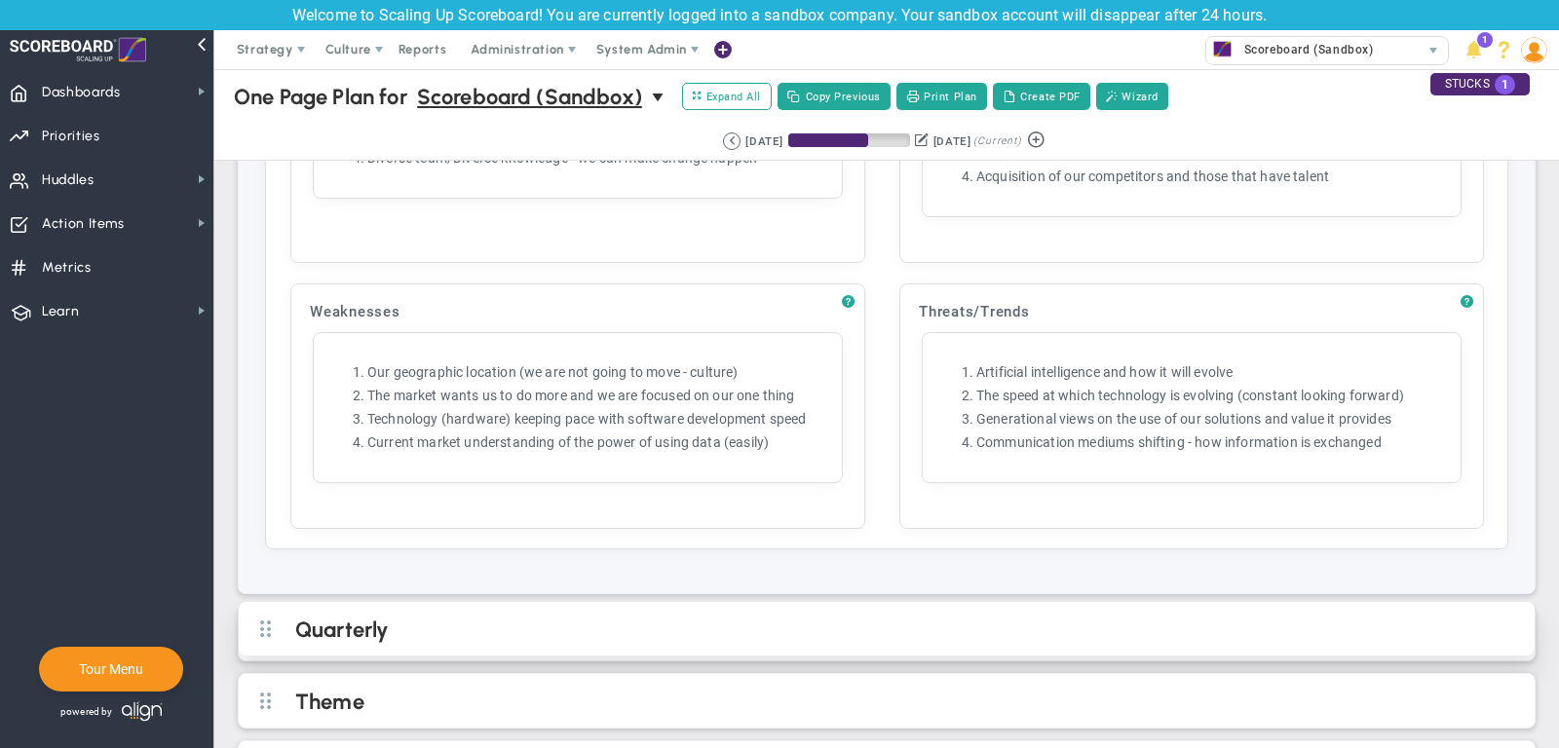
click at [479, 617] on h2 "Quarterly" at bounding box center [902, 631] width 1215 height 29
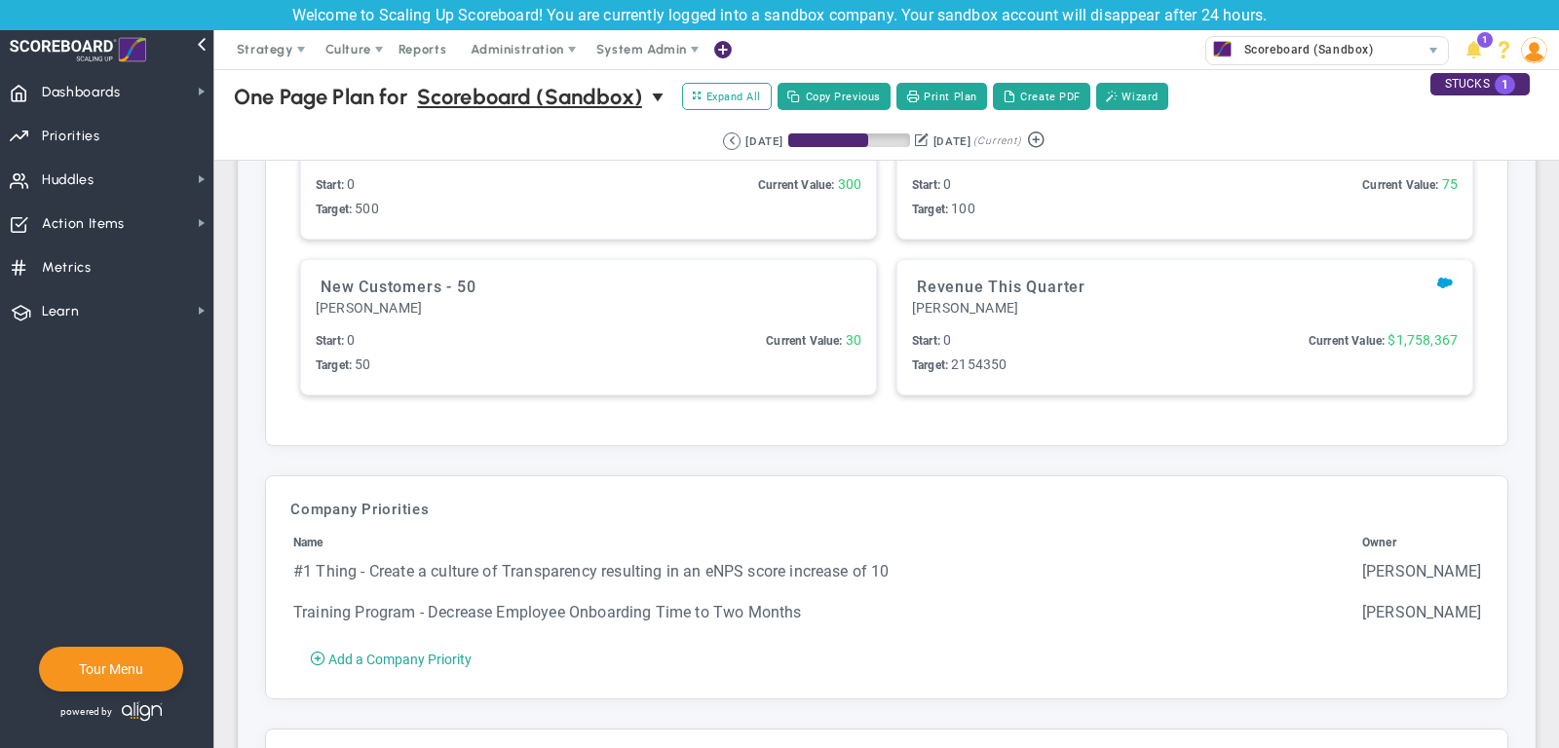
scroll to position [4581, 0]
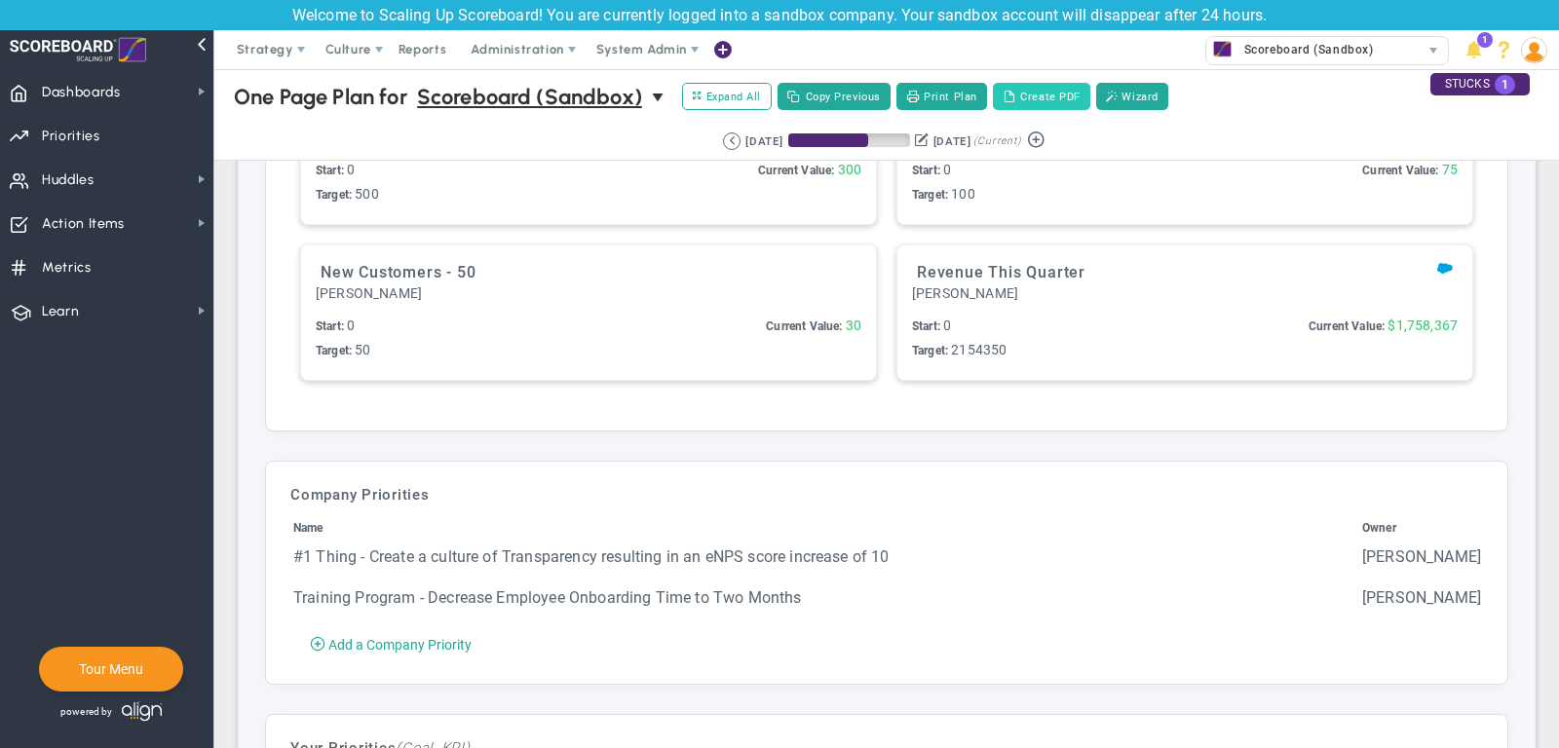
click at [1061, 89] on button "Create PDF" at bounding box center [1041, 96] width 97 height 27
click at [85, 87] on span "Dashboards" at bounding box center [81, 92] width 79 height 41
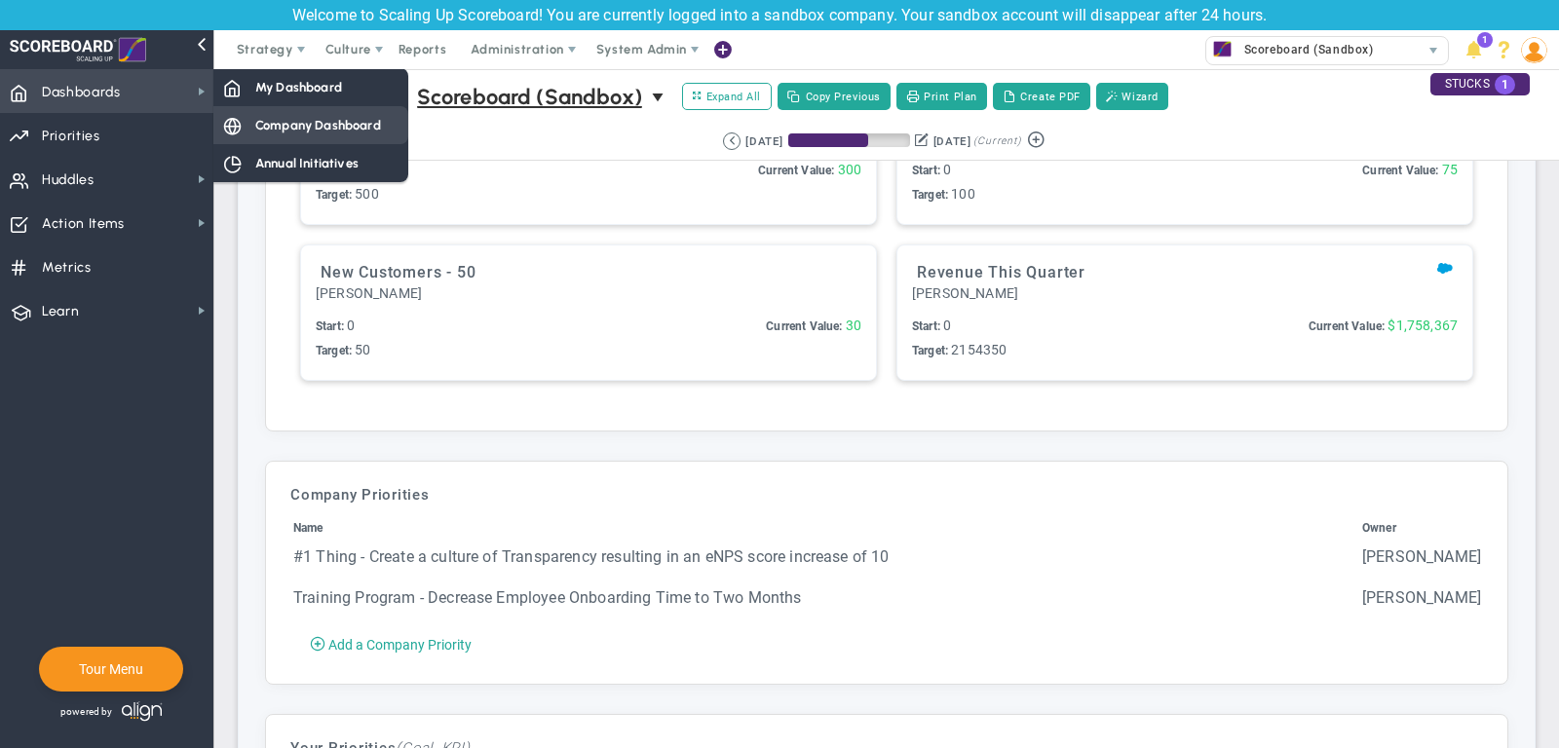
click at [314, 127] on span "Company Dashboard" at bounding box center [318, 125] width 126 height 19
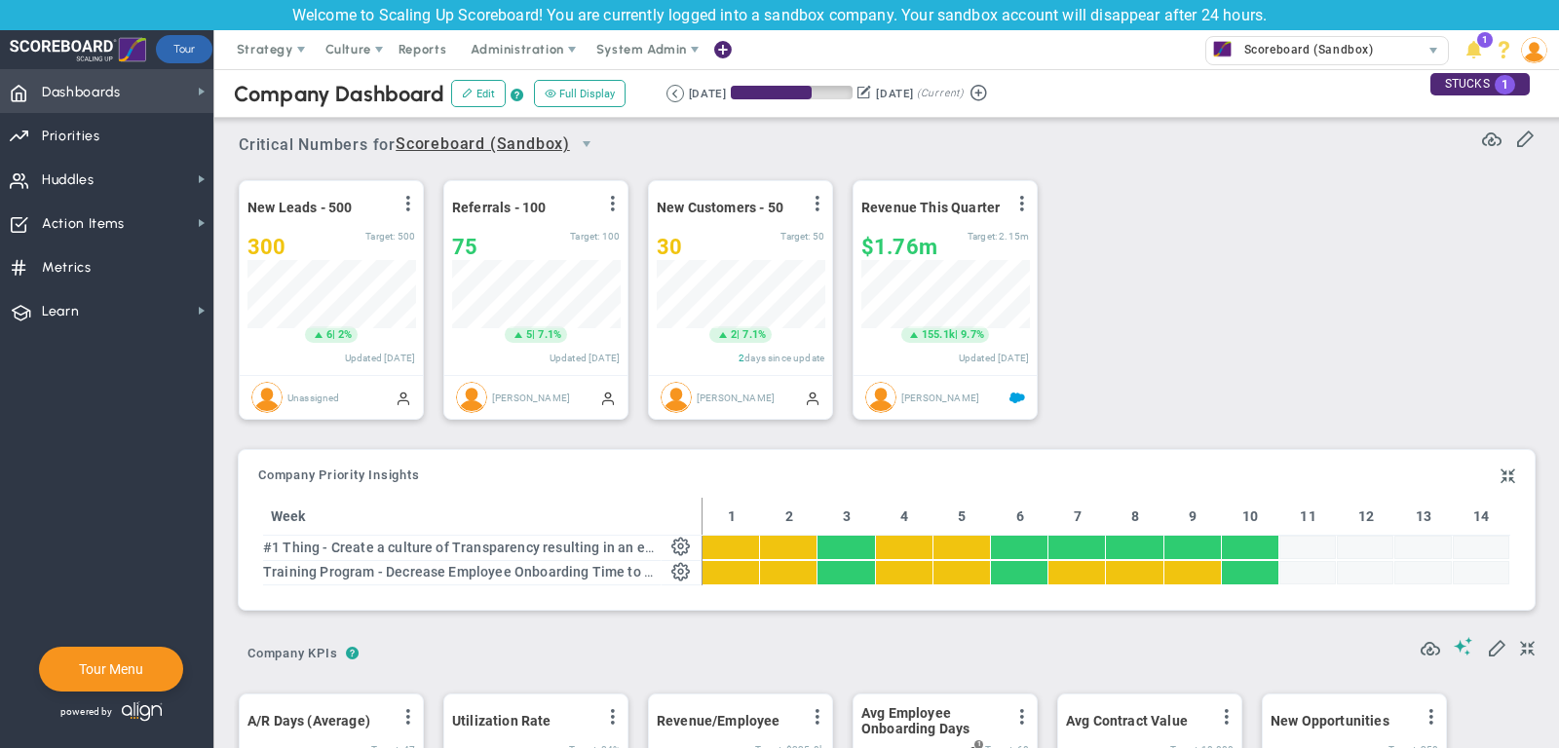
scroll to position [974156, 974055]
click at [704, 246] on div "30" at bounding box center [719, 247] width 124 height 24
type input "32"
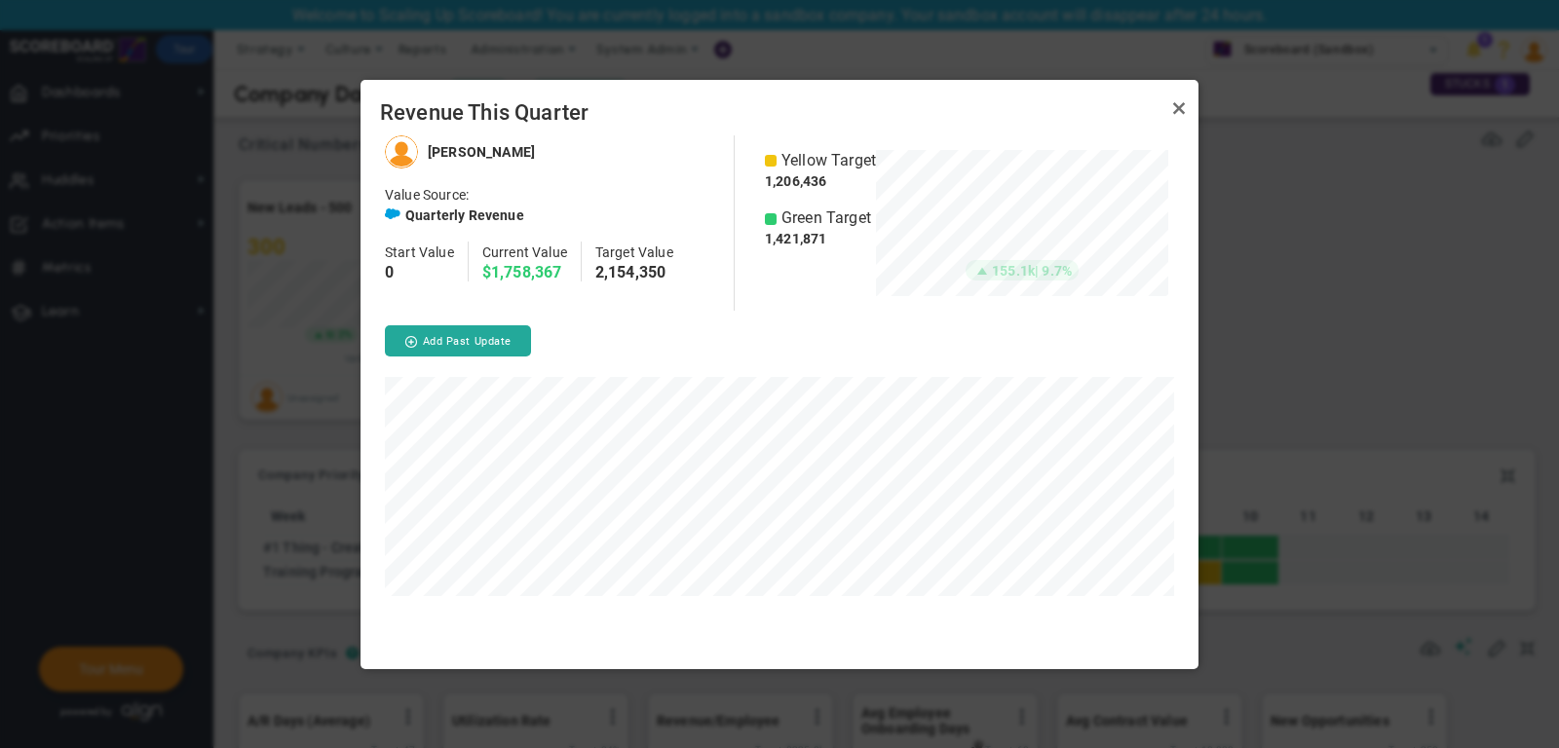
click at [1176, 109] on link "Close" at bounding box center [1178, 108] width 23 height 23
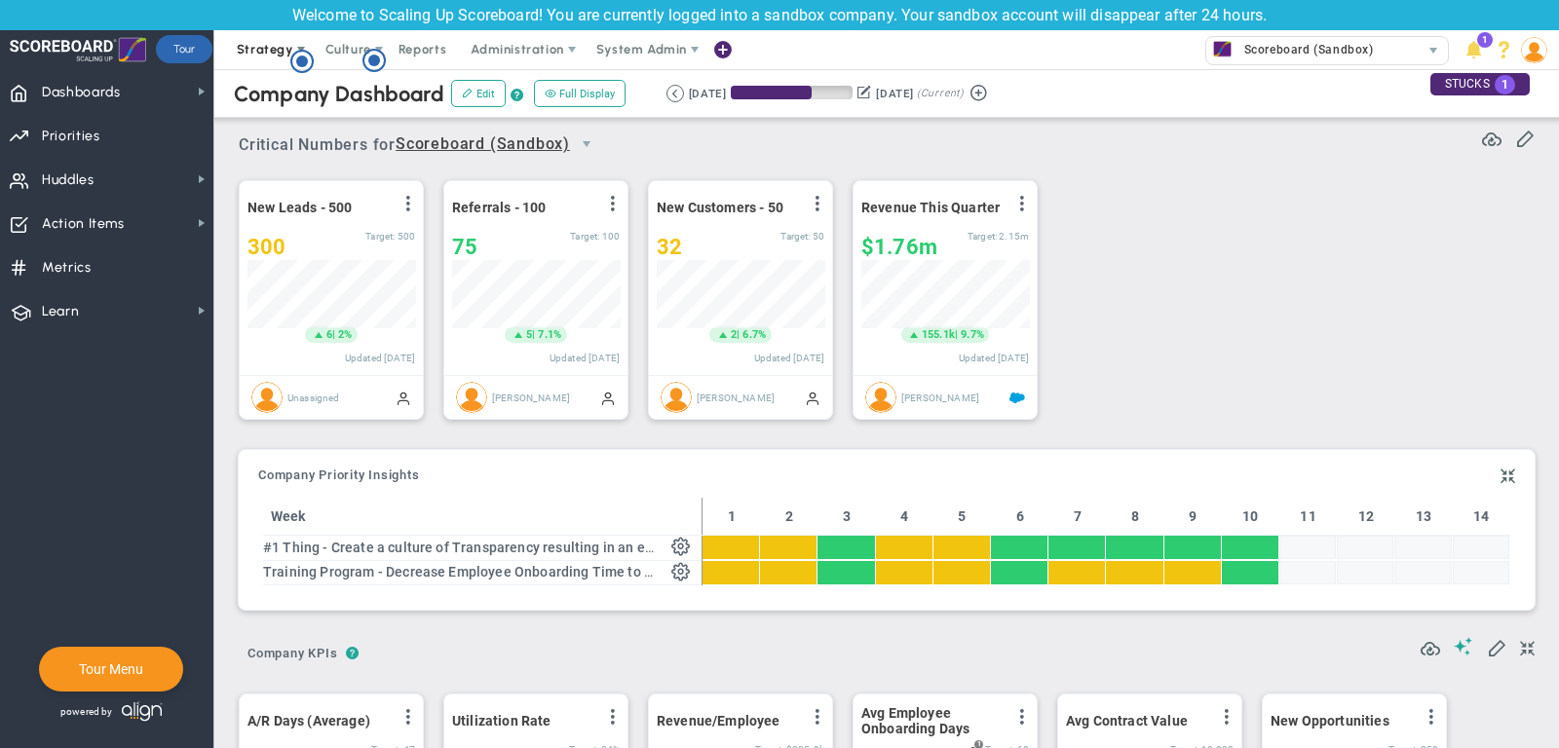
click at [249, 36] on span "Strategy" at bounding box center [266, 49] width 89 height 39
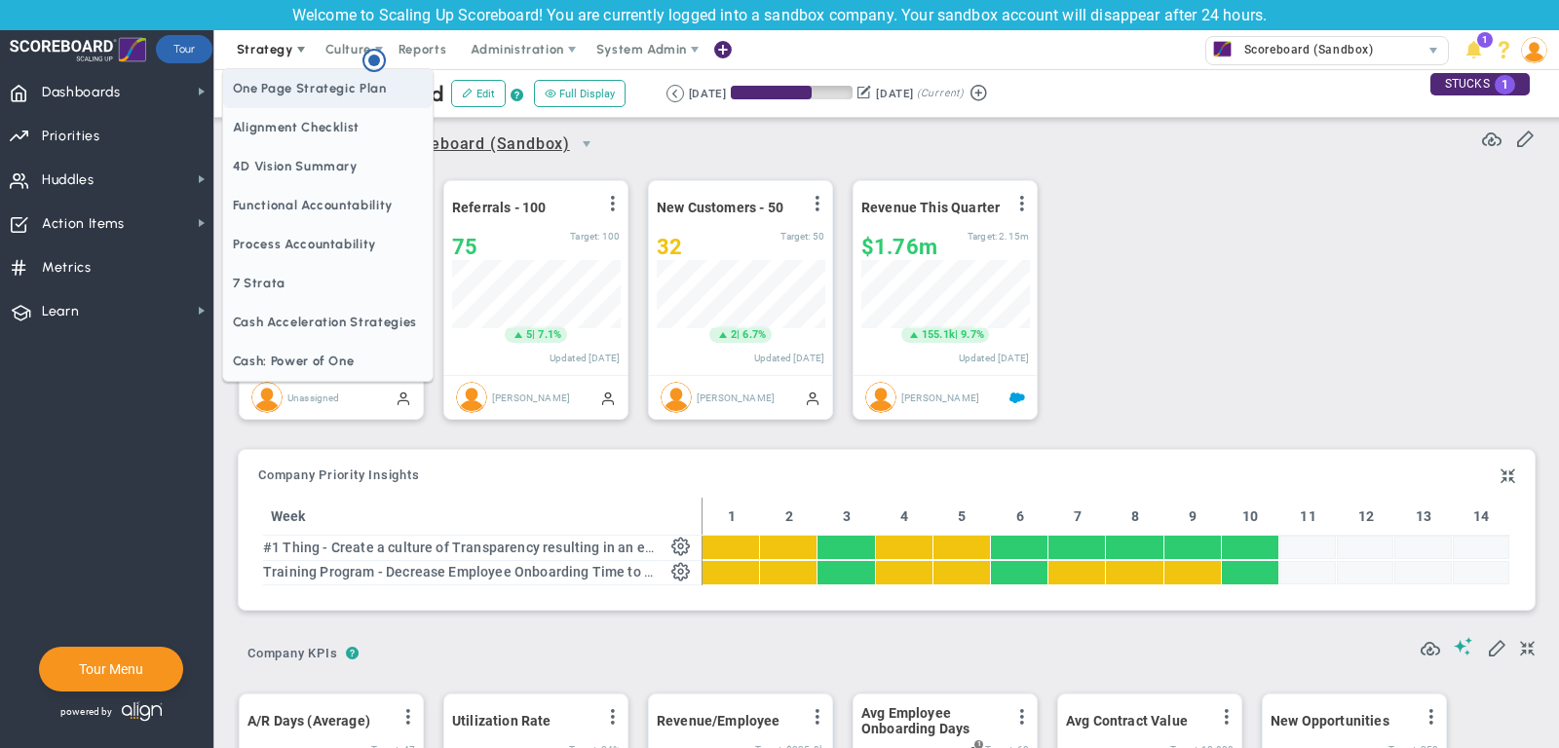
click at [321, 98] on span "One Page Strategic Plan" at bounding box center [327, 88] width 209 height 39
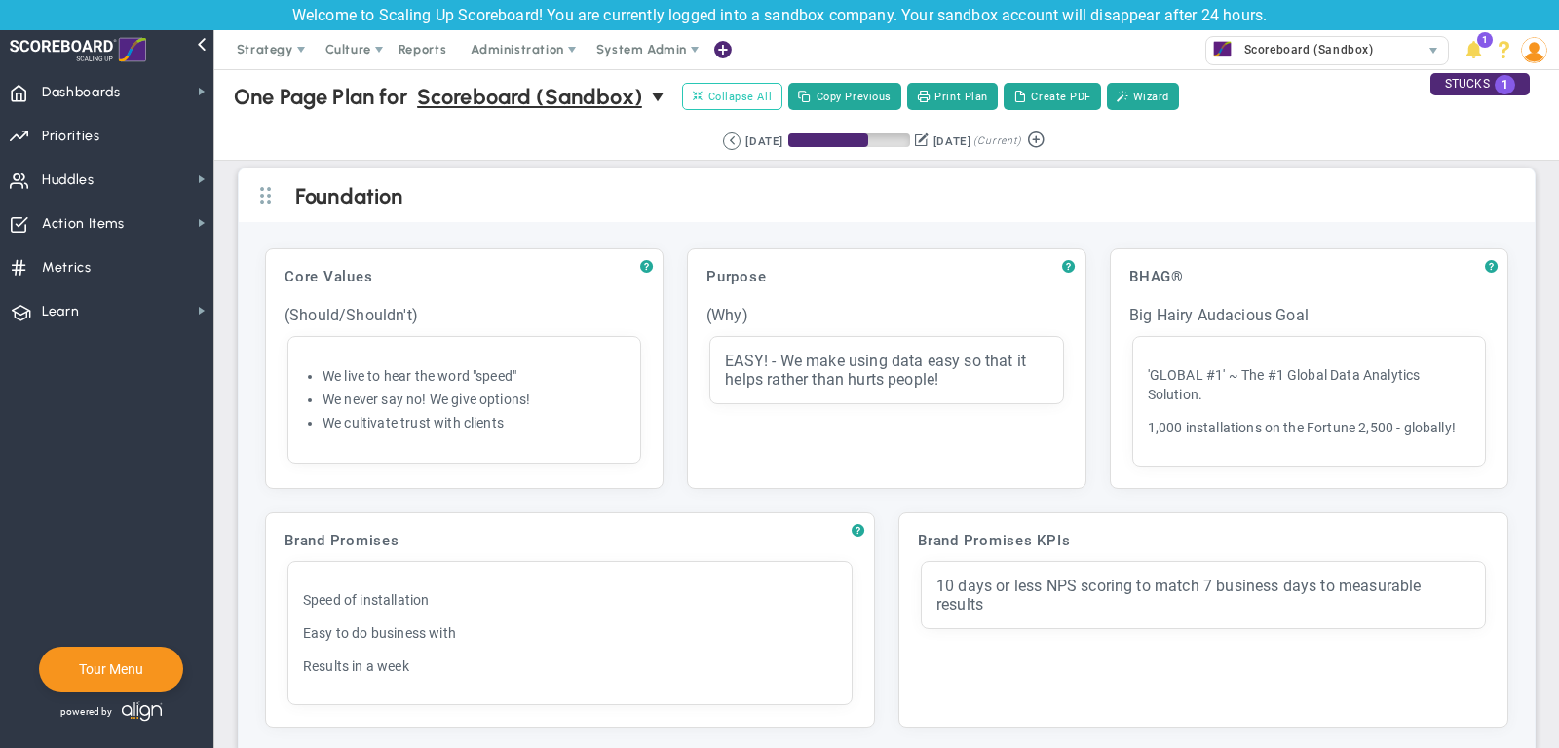
click at [746, 99] on span "Collapse All" at bounding box center [732, 97] width 79 height 18
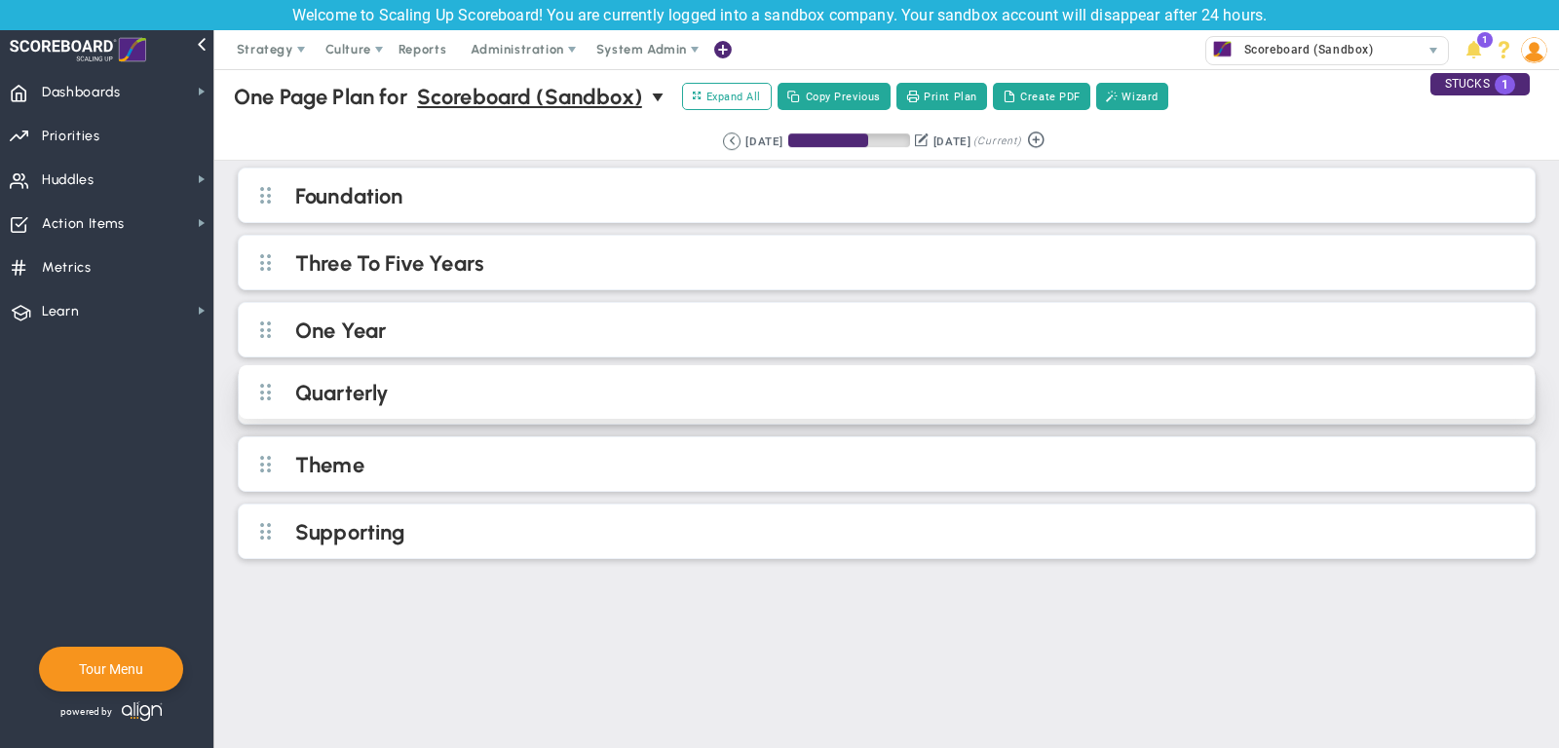
click at [530, 385] on h2 "Quarterly" at bounding box center [902, 394] width 1215 height 29
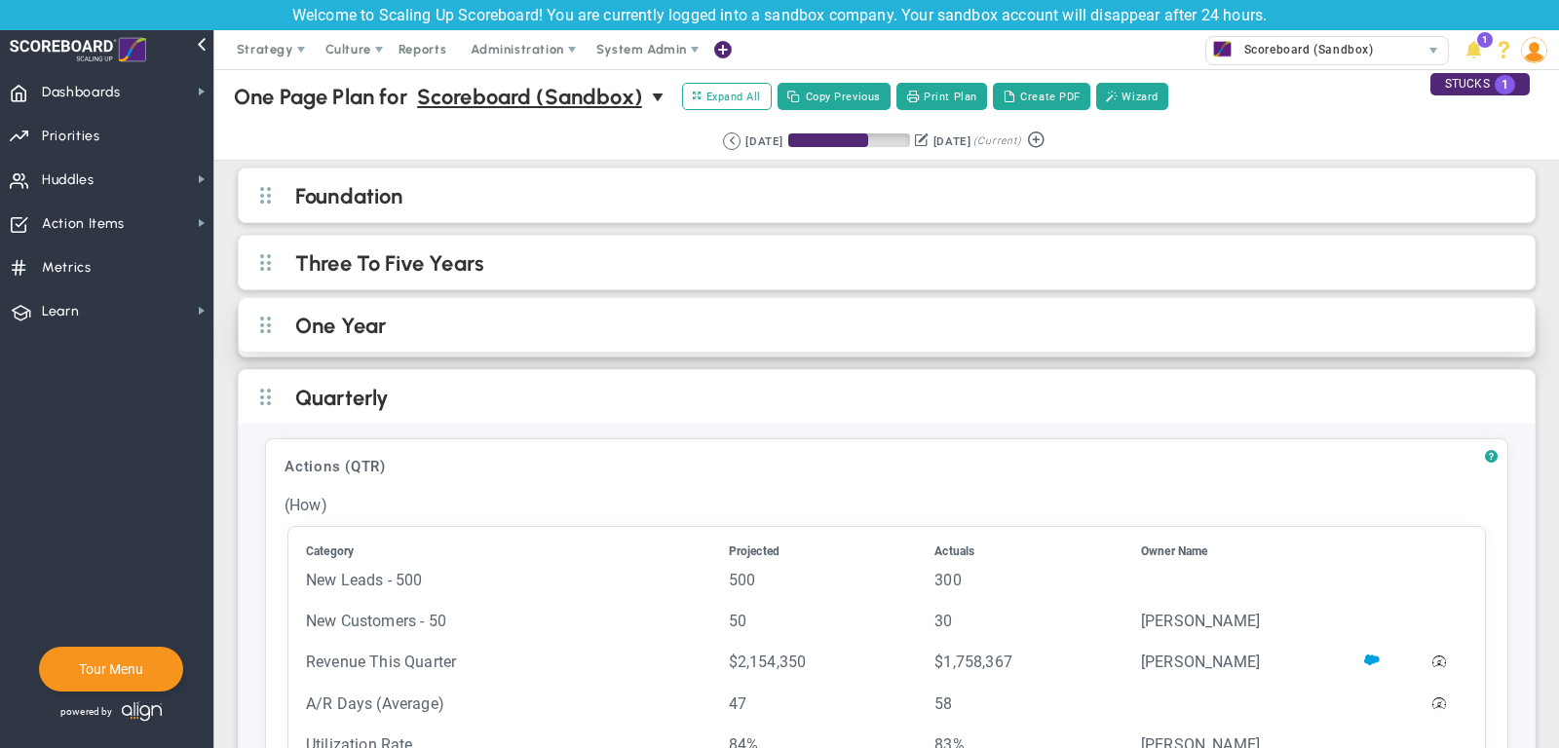
click at [618, 329] on h2 "One Year" at bounding box center [902, 327] width 1215 height 29
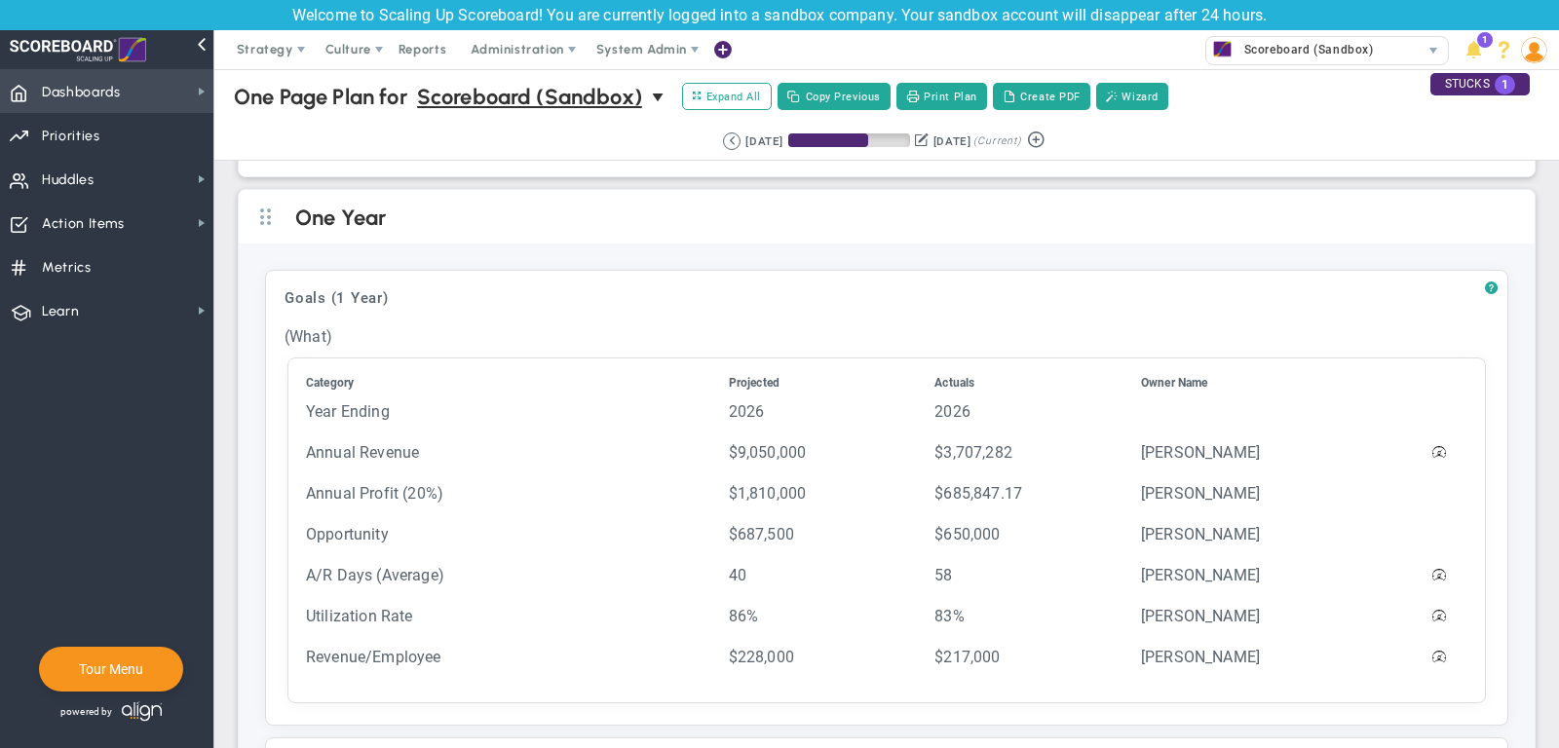
click at [127, 96] on span "Dashboards Dashboards" at bounding box center [106, 91] width 213 height 44
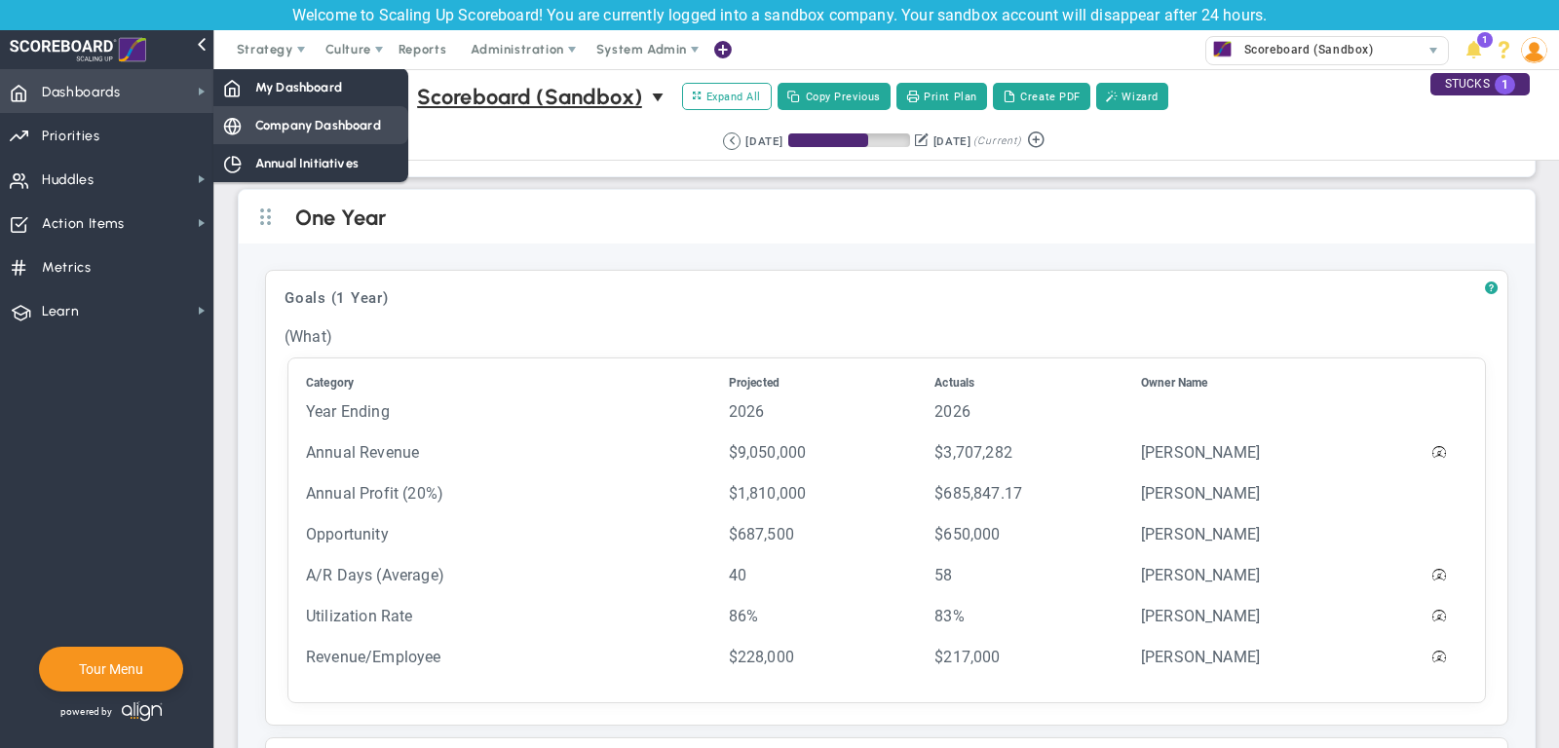
click at [292, 119] on span "Company Dashboard" at bounding box center [318, 125] width 126 height 19
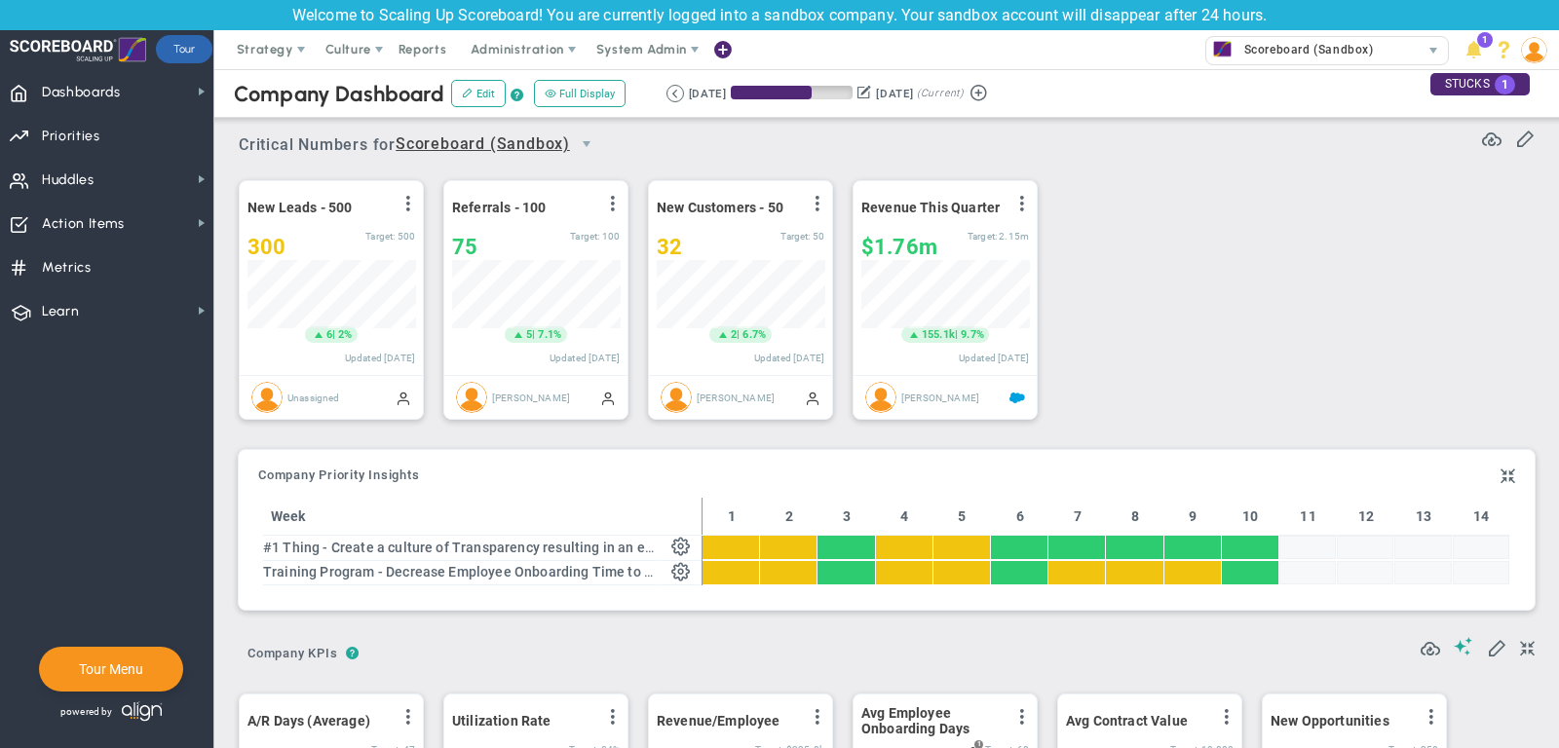
scroll to position [974156, 974055]
click at [585, 144] on span "select" at bounding box center [587, 144] width 16 height 16
click at [1348, 293] on div "New Leads - 500 View Historical Graph Edit Make "No Change" Update Add Past Upd…" at bounding box center [879, 301] width 1320 height 274
click at [144, 99] on span "Dashboards Dashboards" at bounding box center [106, 91] width 213 height 44
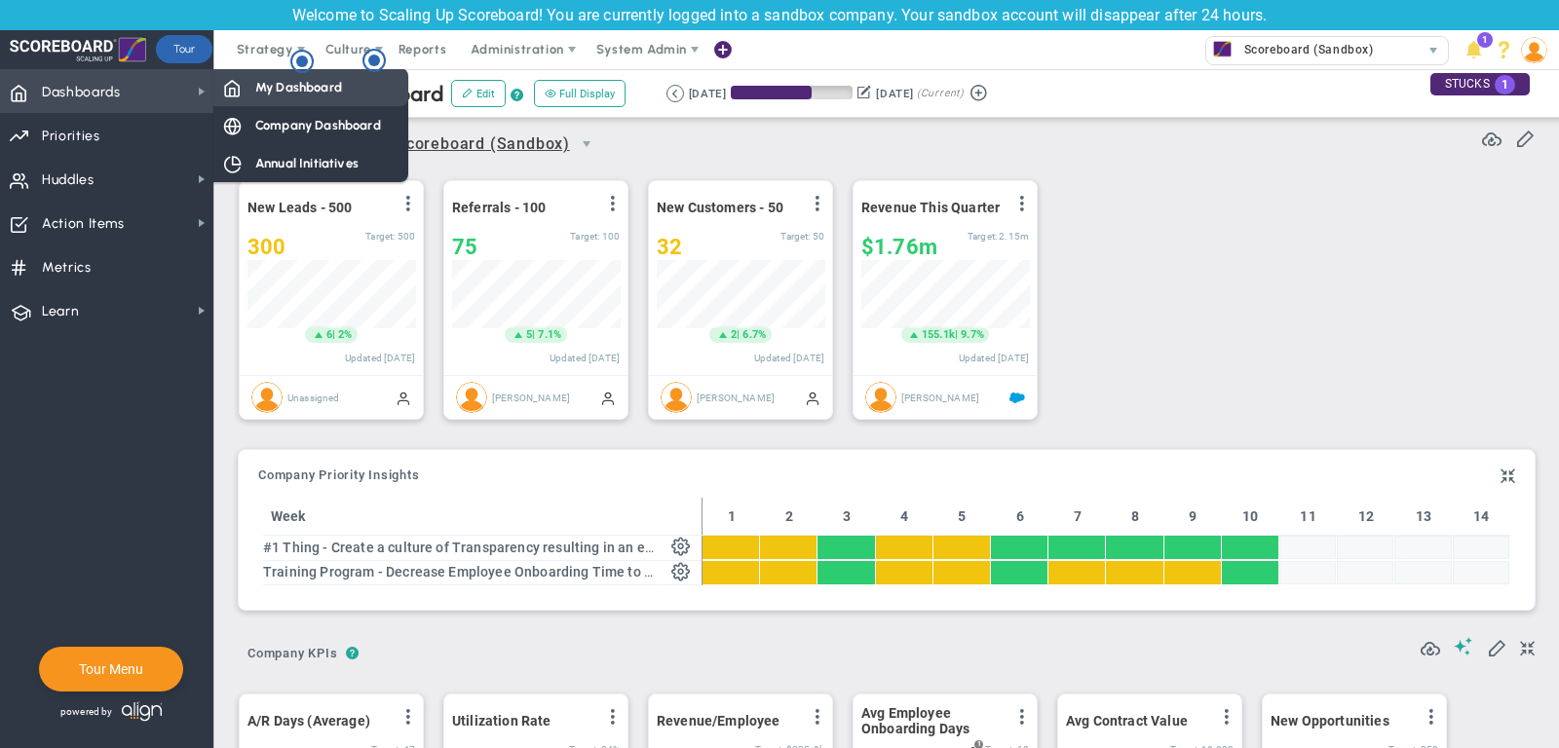
click at [288, 97] on div "My Dashboard" at bounding box center [310, 87] width 195 height 38
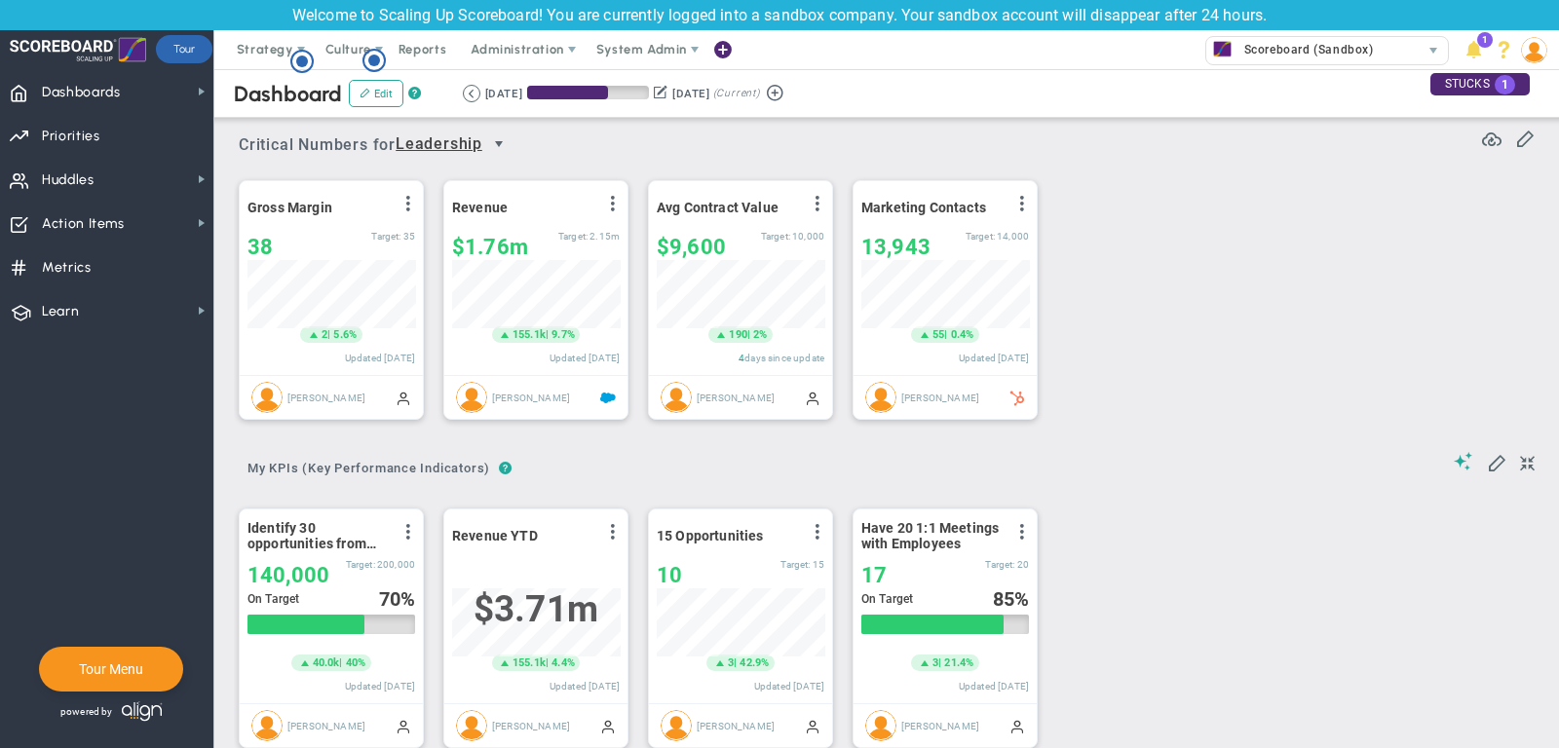
click at [499, 137] on span "select" at bounding box center [499, 144] width 16 height 16
click at [446, 373] on li "Sales" at bounding box center [458, 393] width 117 height 41
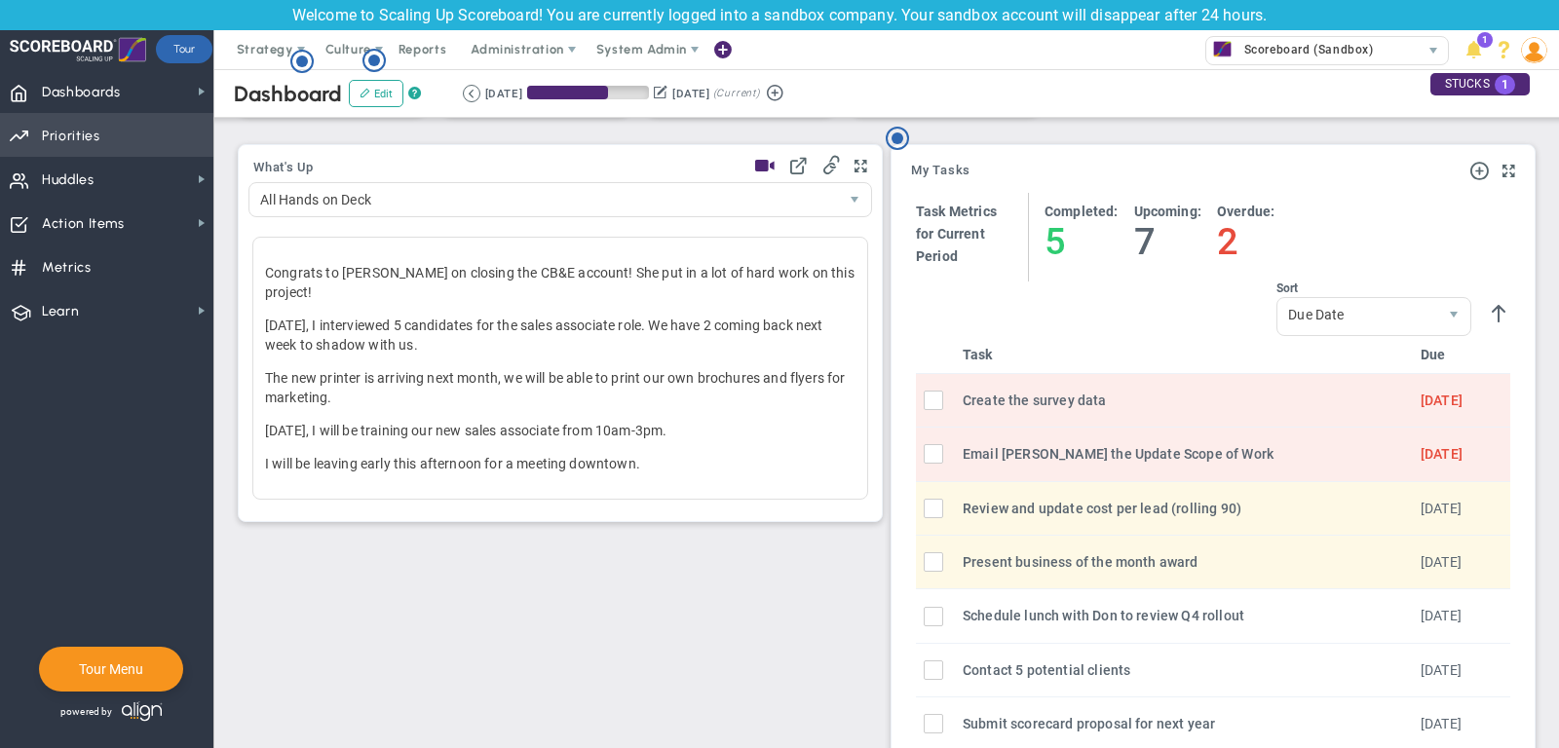
click at [96, 132] on span "Priorities" at bounding box center [71, 136] width 58 height 41
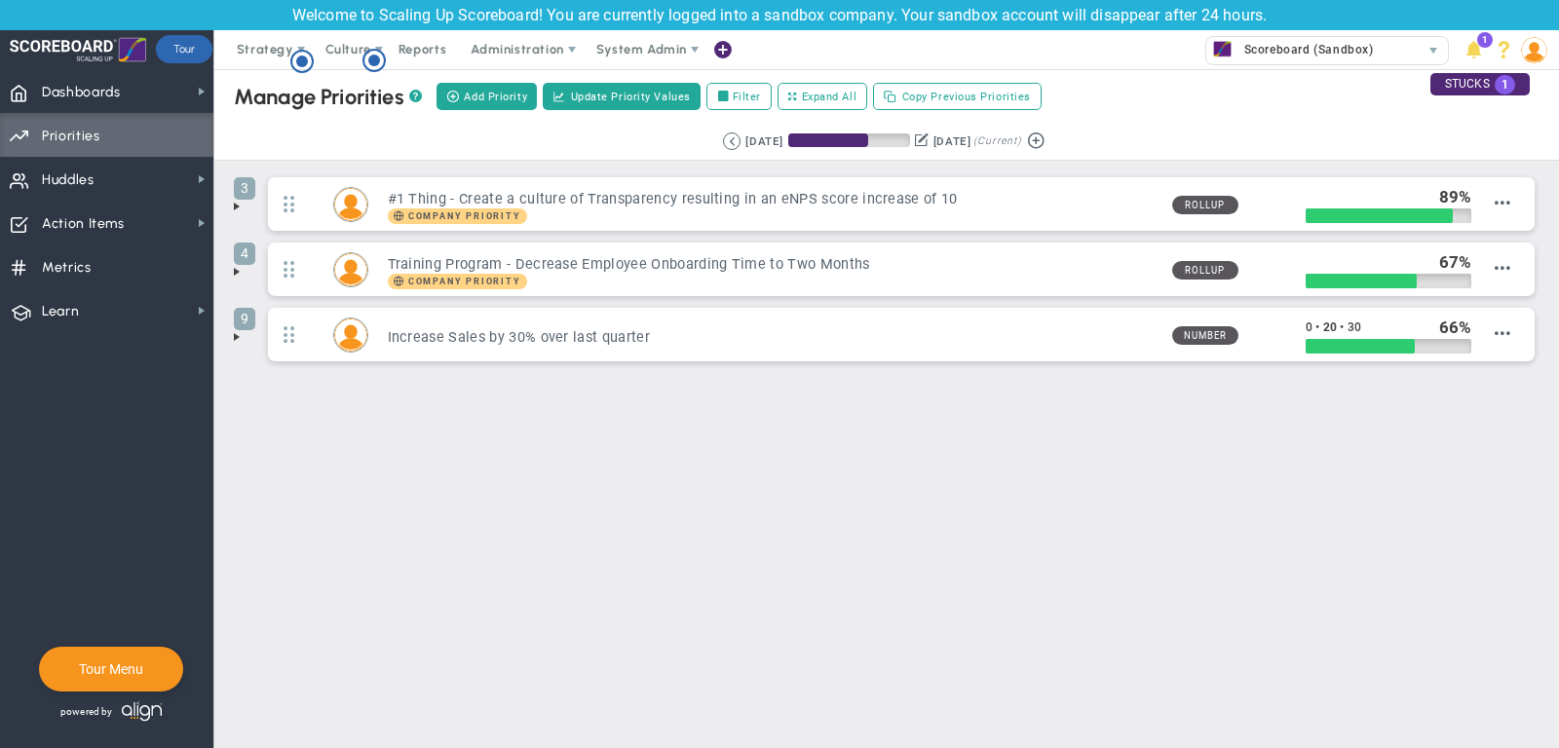
click at [240, 203] on span at bounding box center [237, 207] width 16 height 16
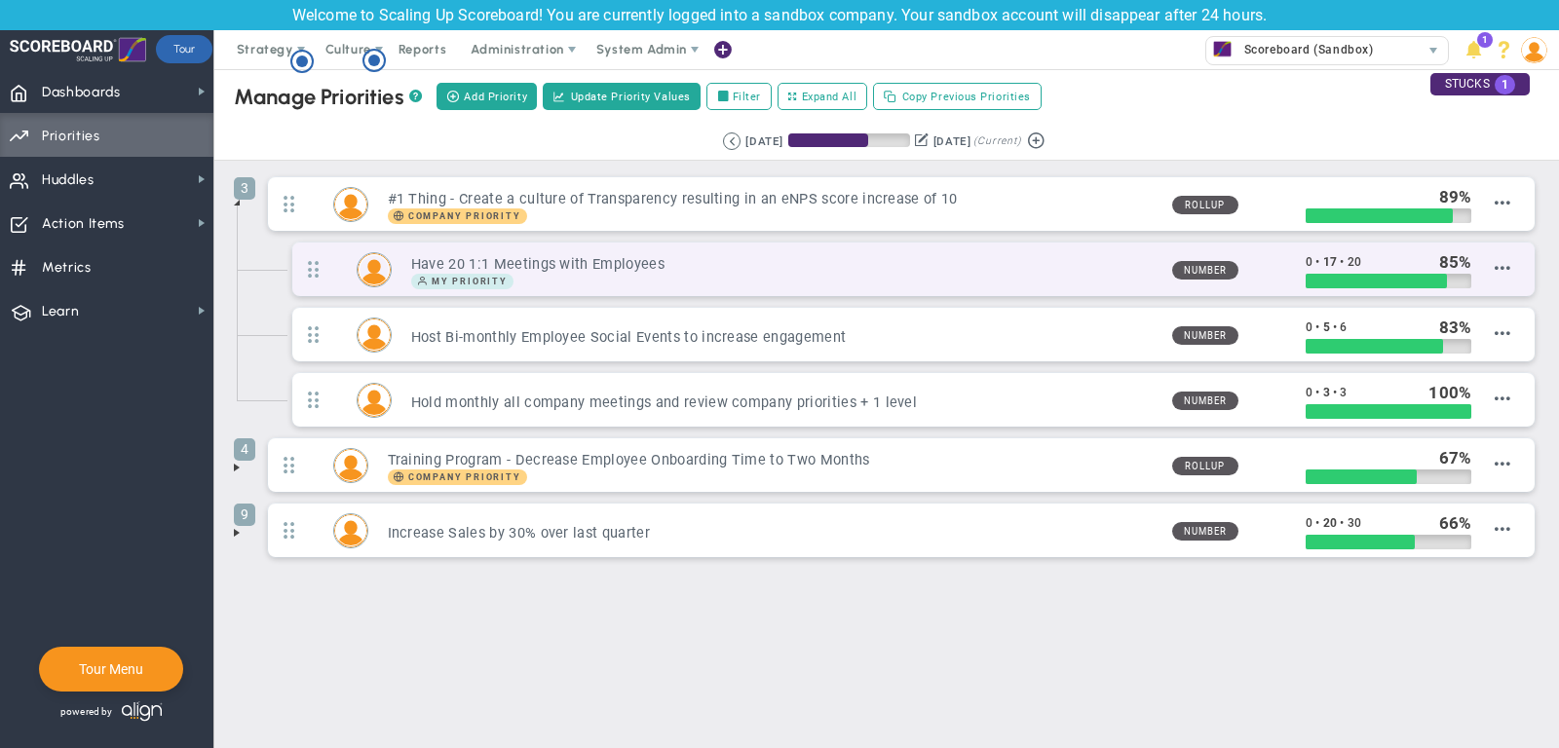
click at [1119, 267] on h3 "Have 20 1:1 Meetings with Employees" at bounding box center [783, 264] width 745 height 19
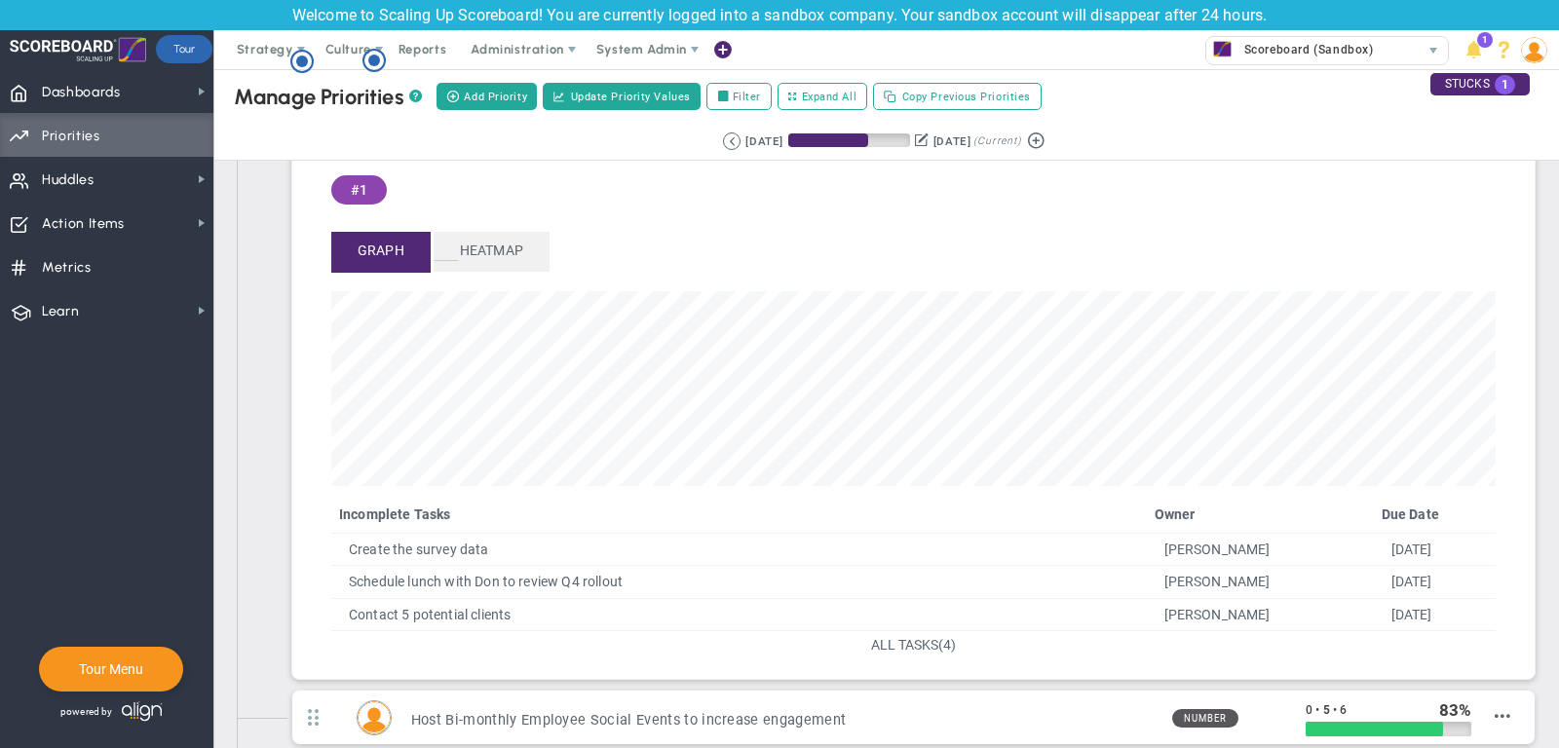
scroll to position [202, 0]
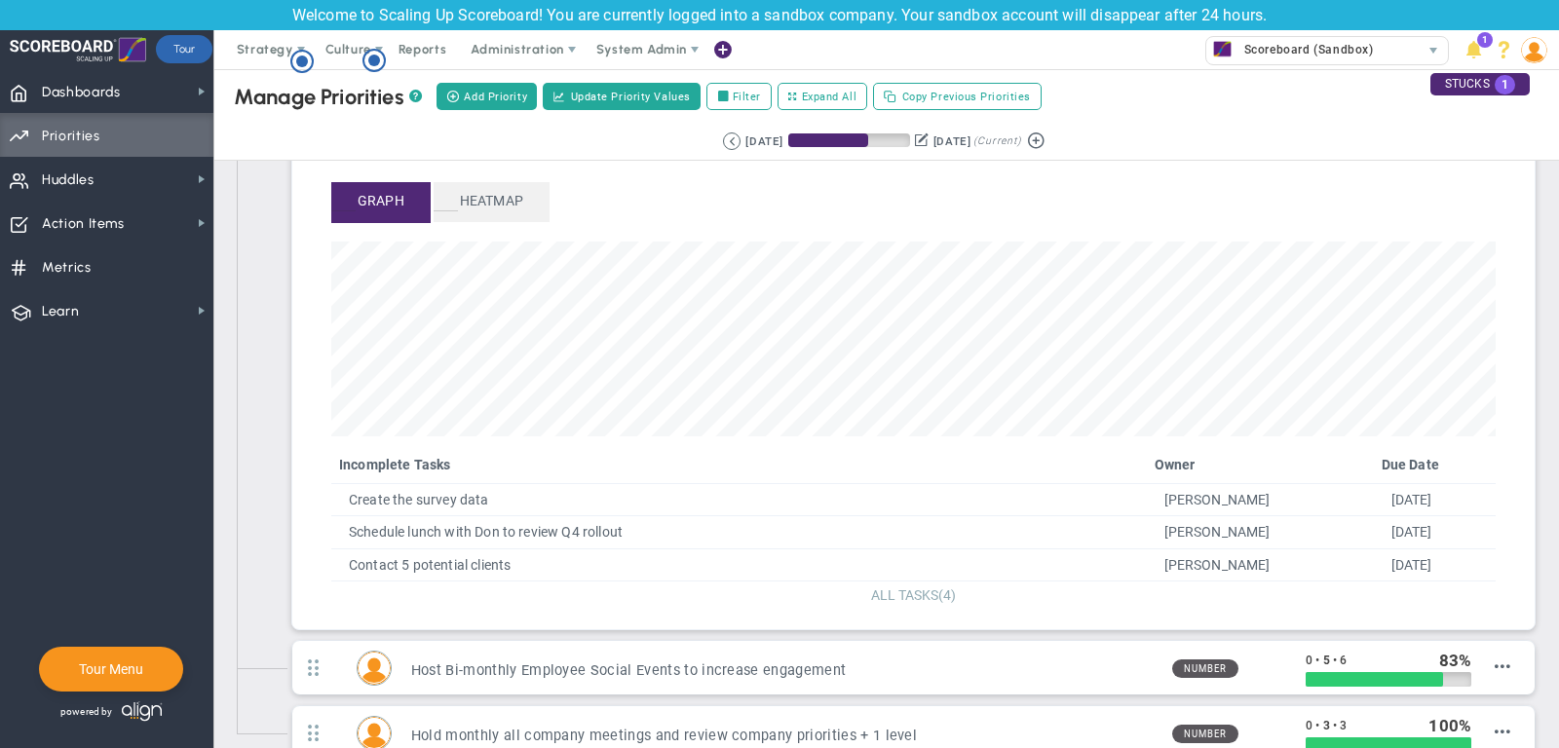
click at [880, 587] on span "ALL TASKS" at bounding box center [904, 595] width 67 height 16
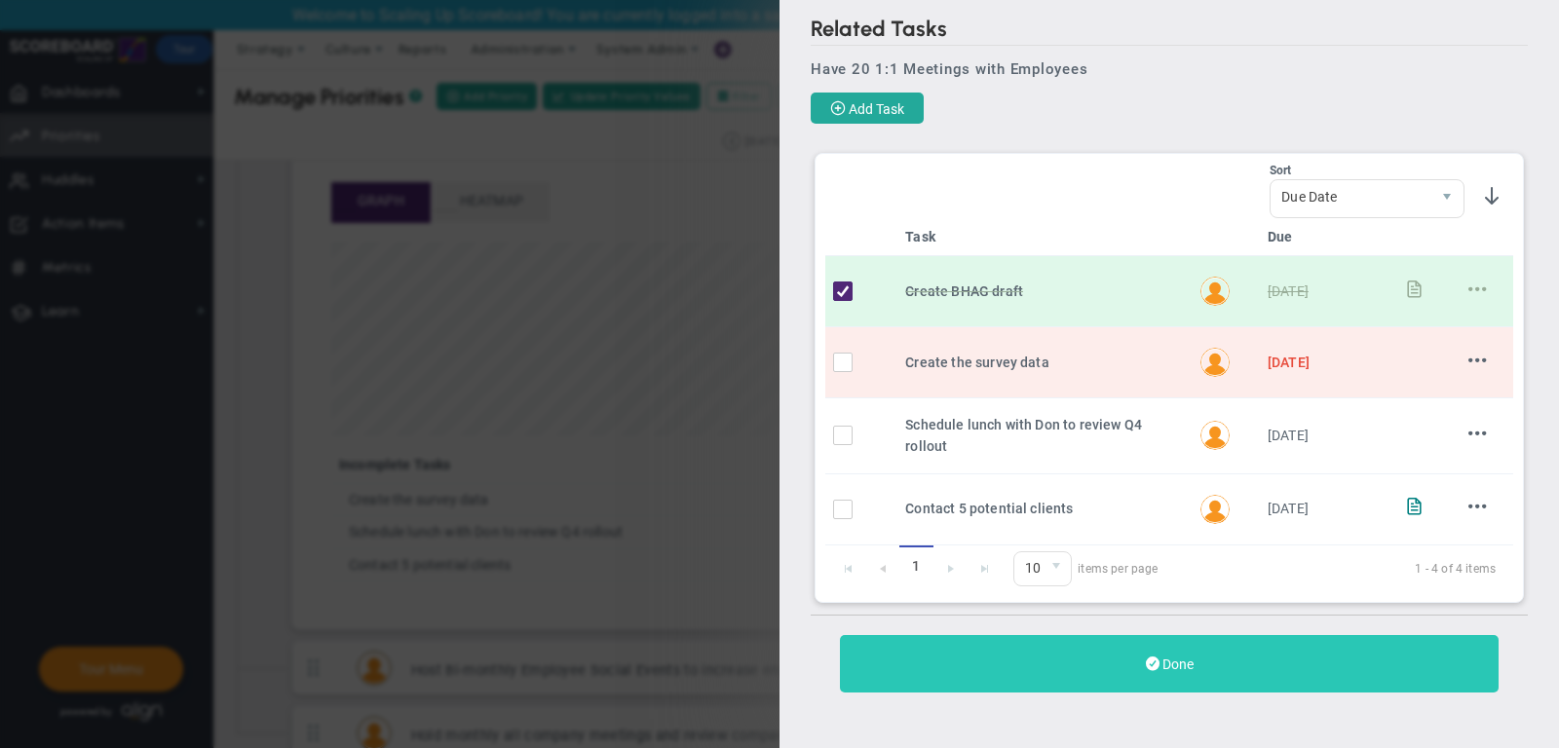
click at [1200, 638] on button "Done" at bounding box center [1169, 663] width 659 height 57
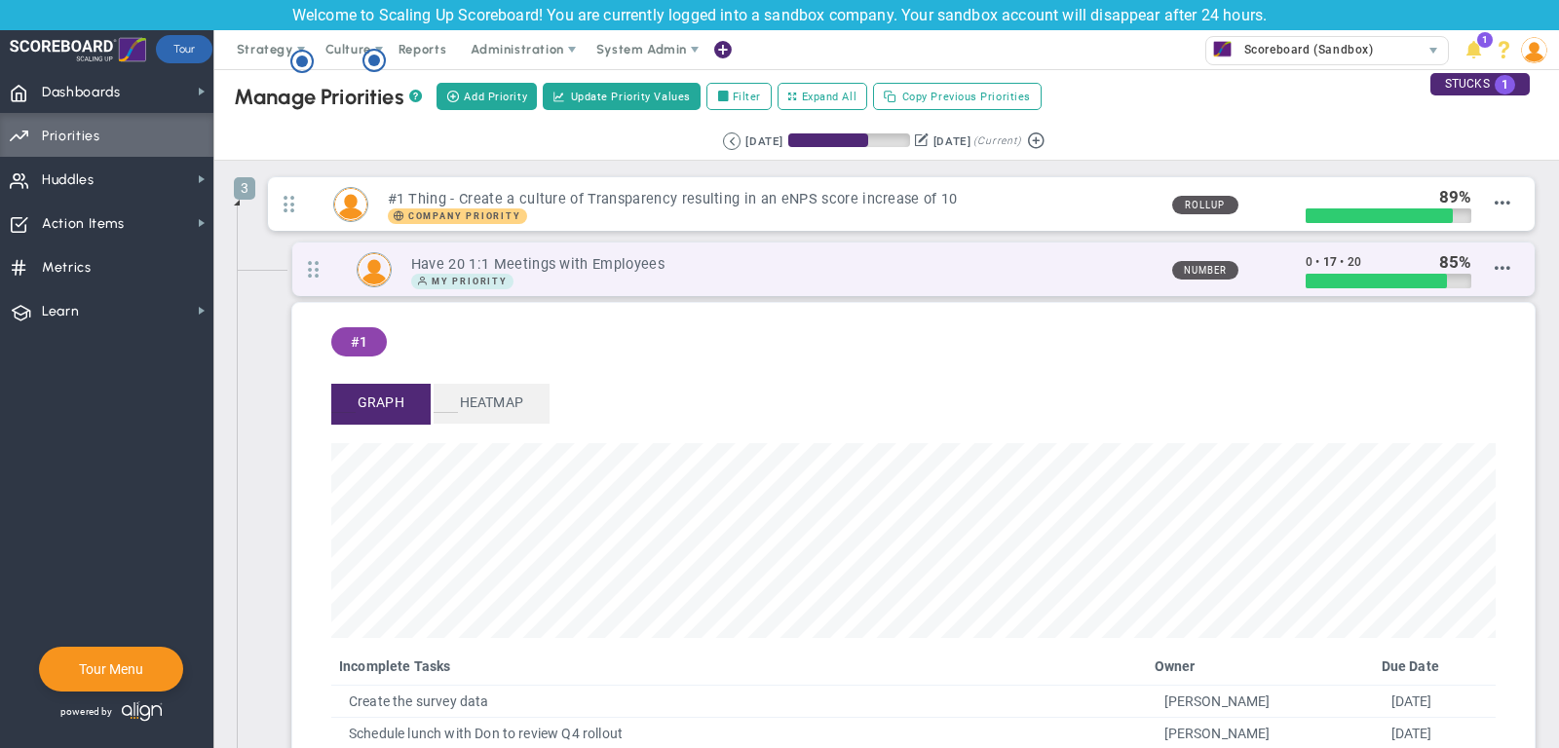
click at [1109, 281] on div "My Priority" at bounding box center [783, 282] width 745 height 16
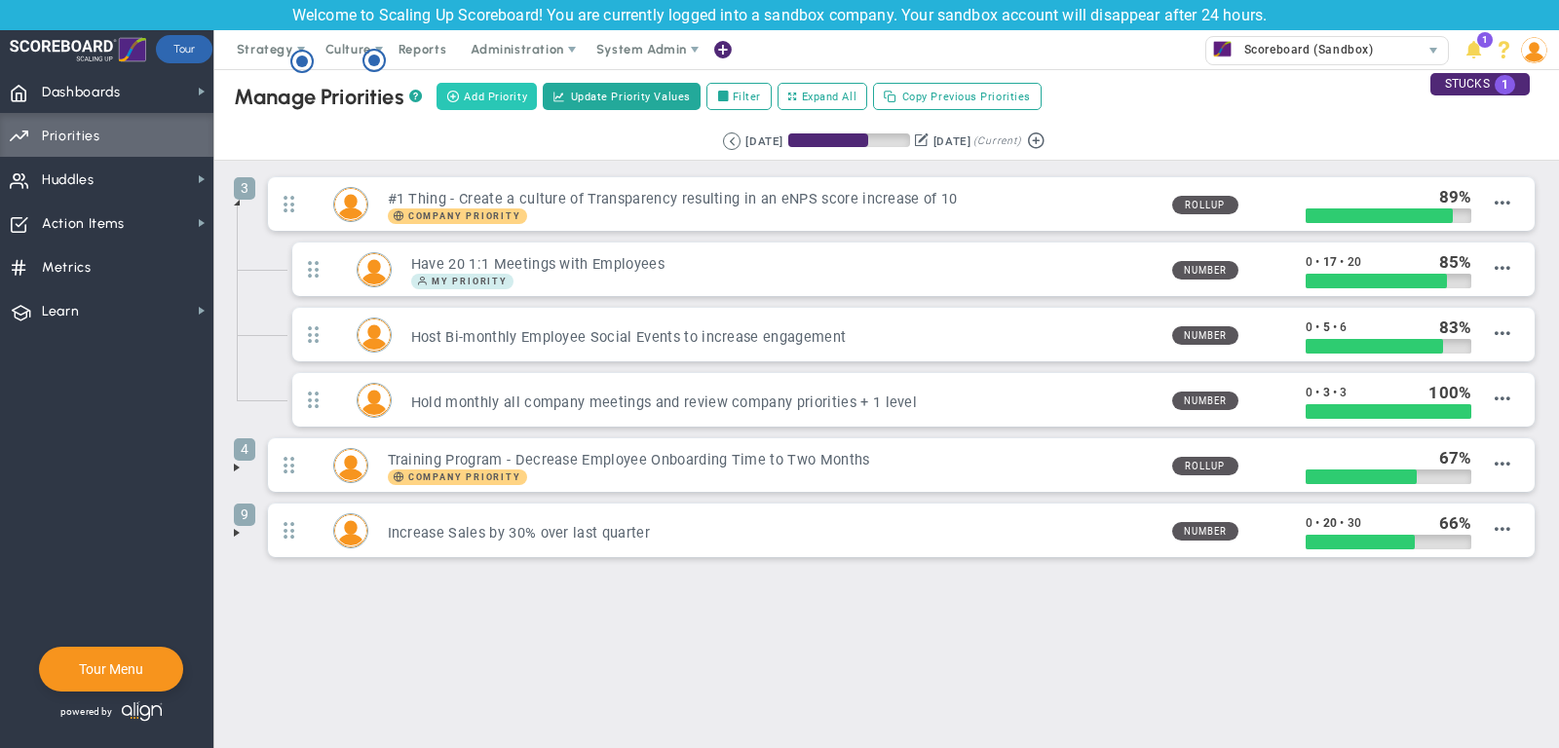
click at [509, 91] on span "Add Priority" at bounding box center [495, 97] width 63 height 17
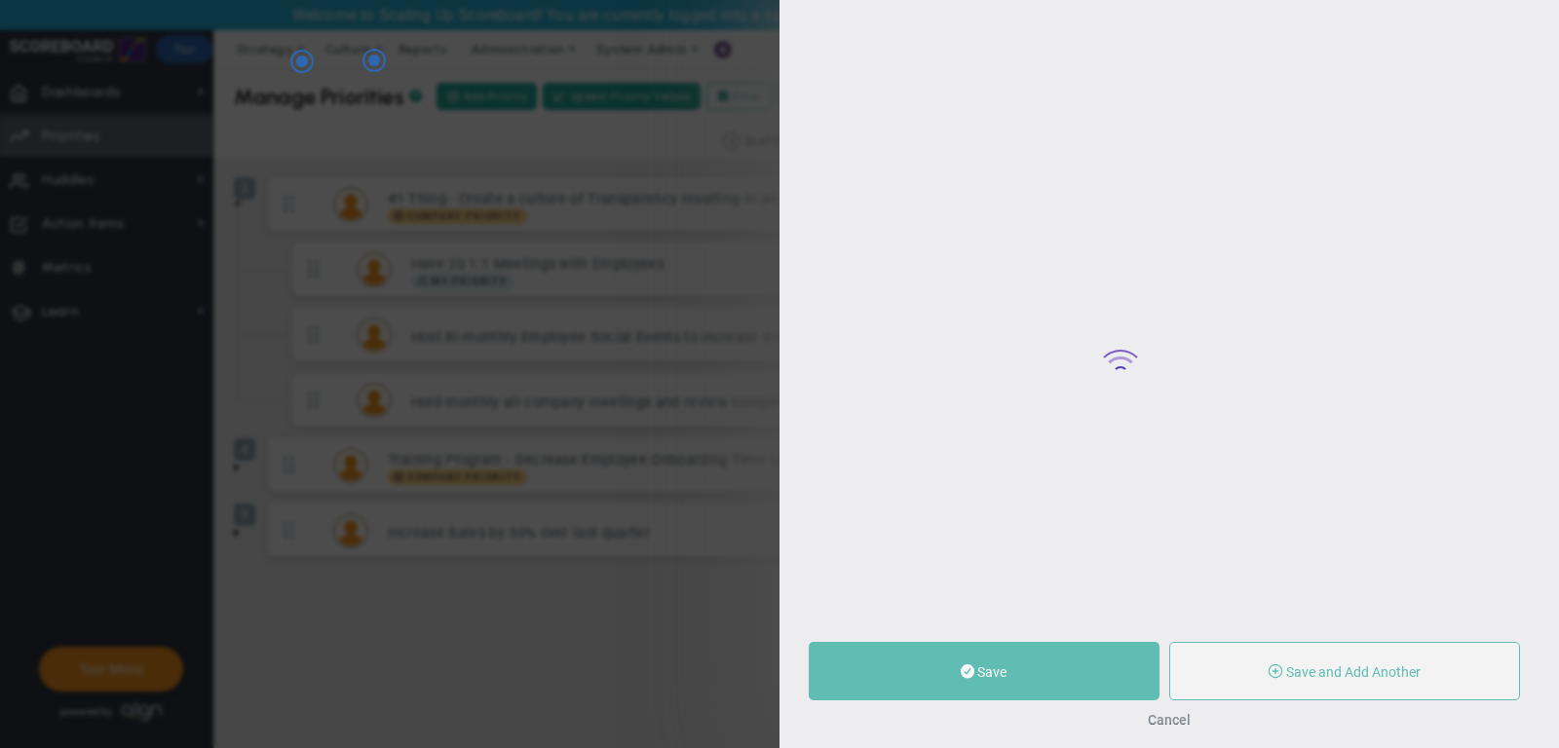
type input "0"
radio input "true"
type input "[PERSON_NAME]"
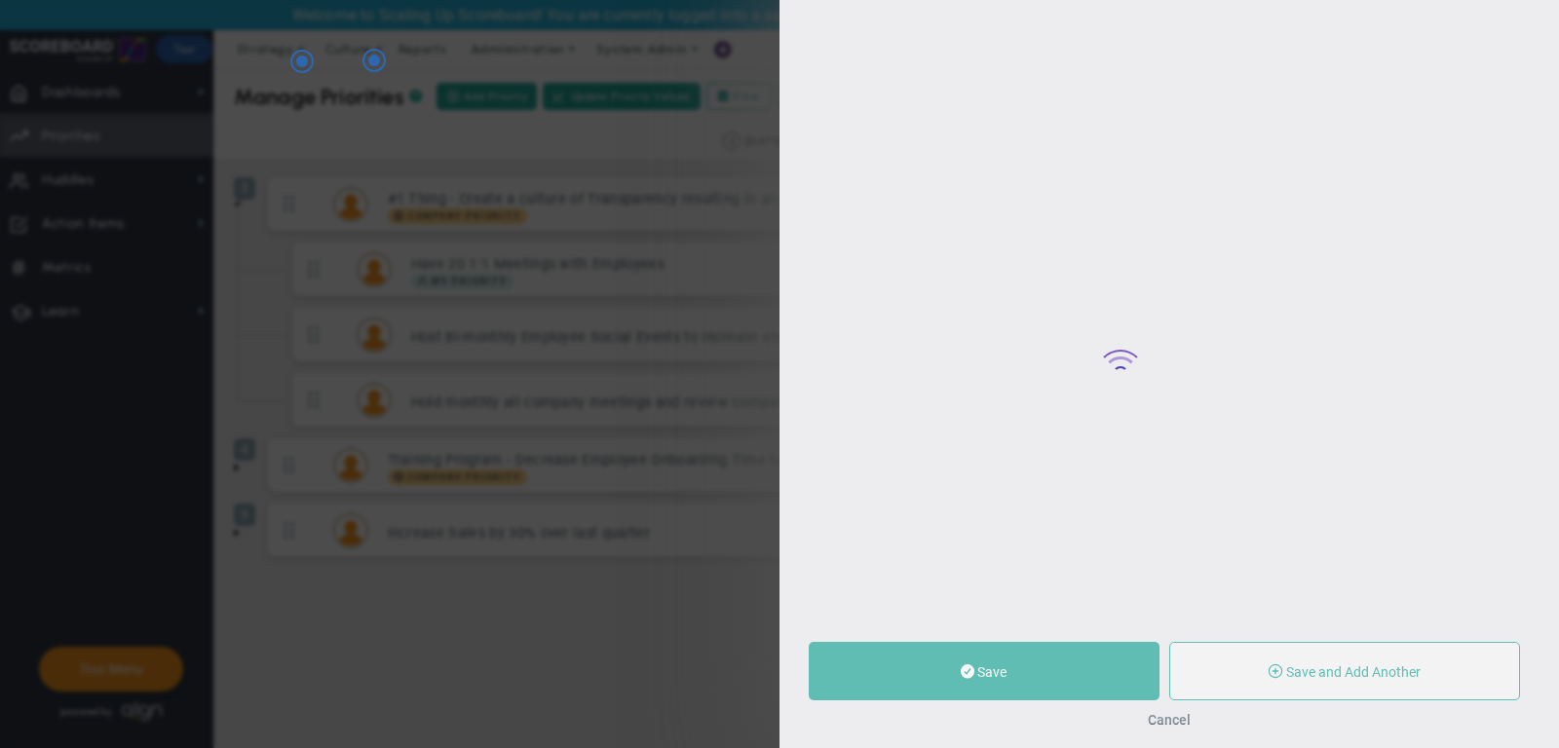
type input "0"
radio input "true"
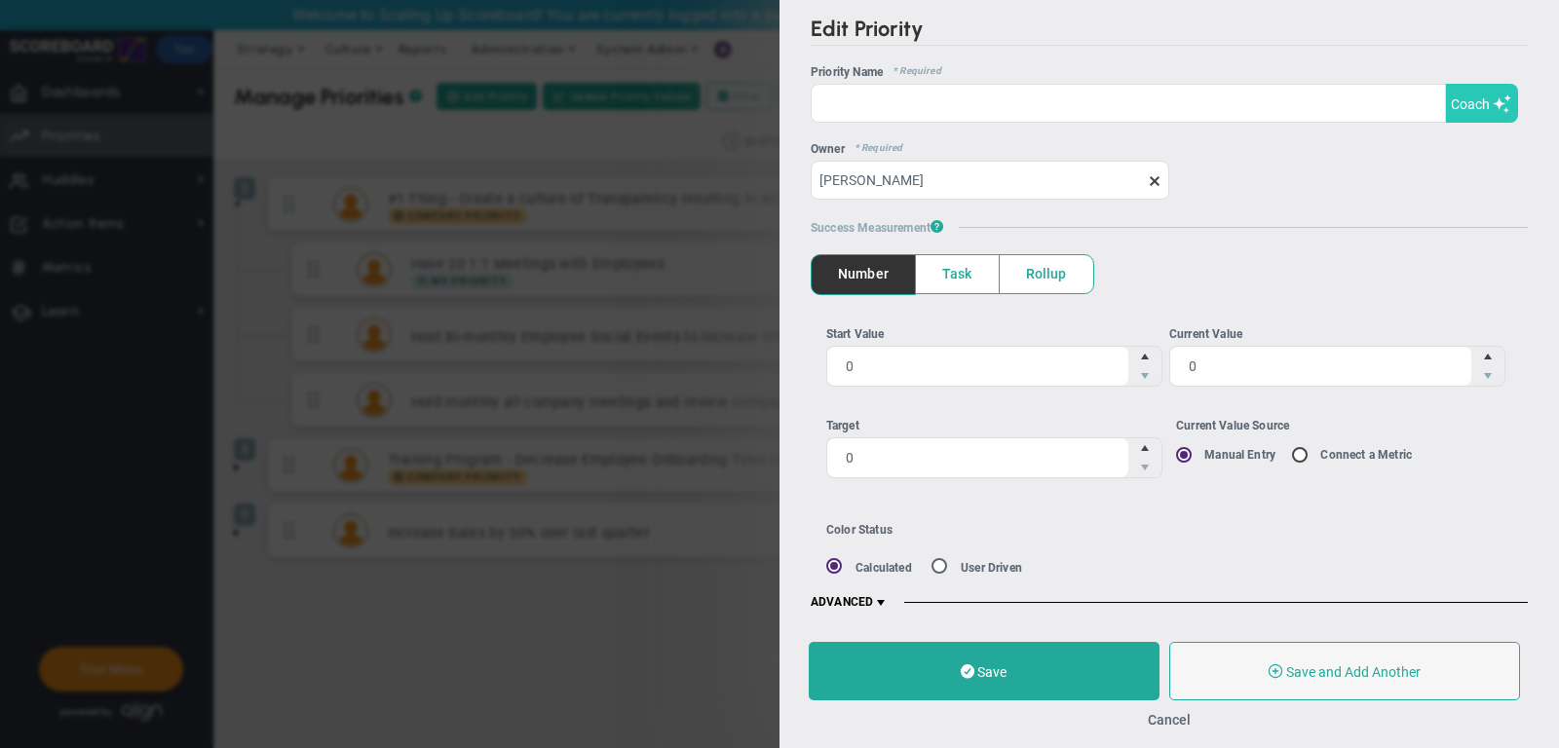
click at [1498, 89] on button "Coach" at bounding box center [1482, 103] width 72 height 39
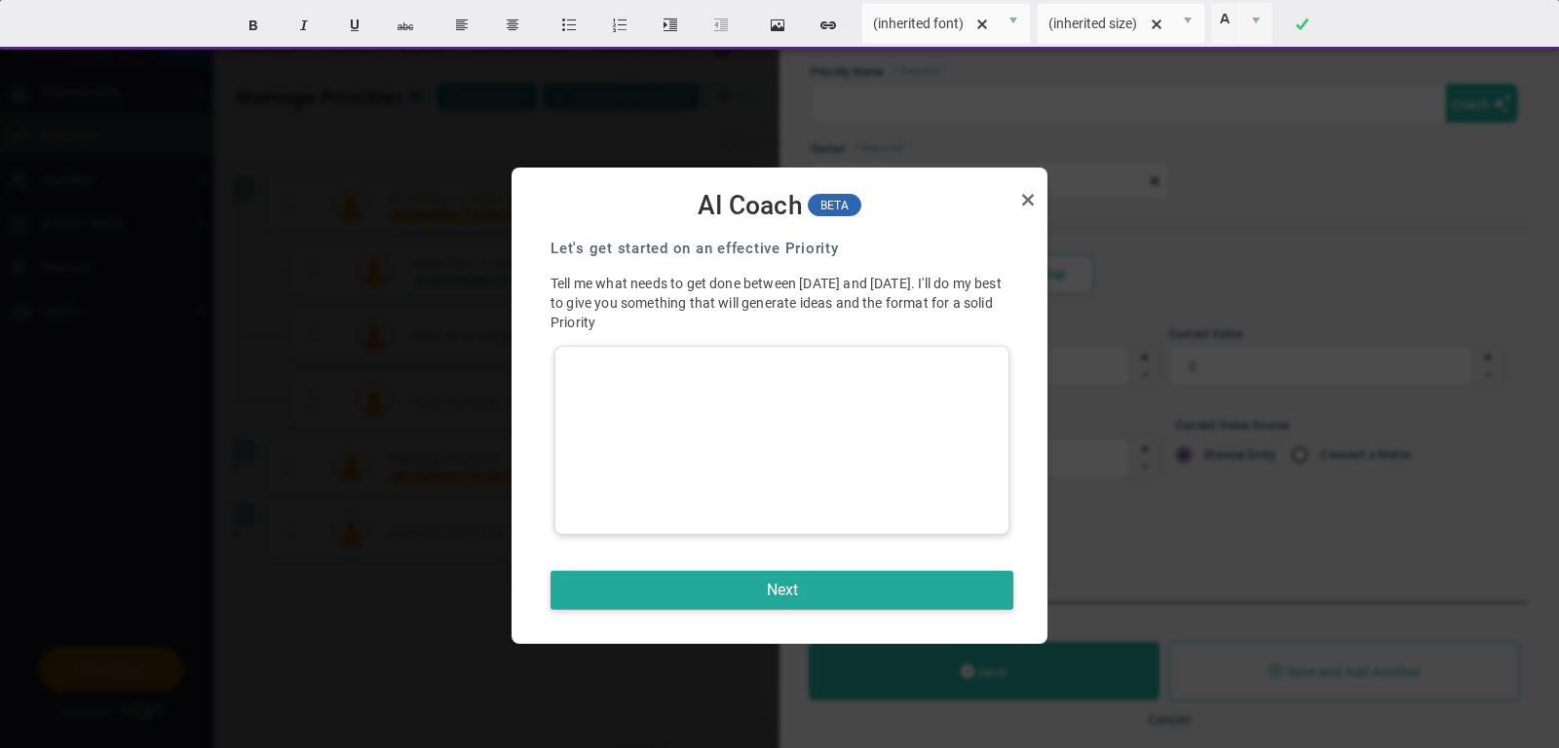
click at [882, 369] on div at bounding box center [781, 440] width 455 height 189
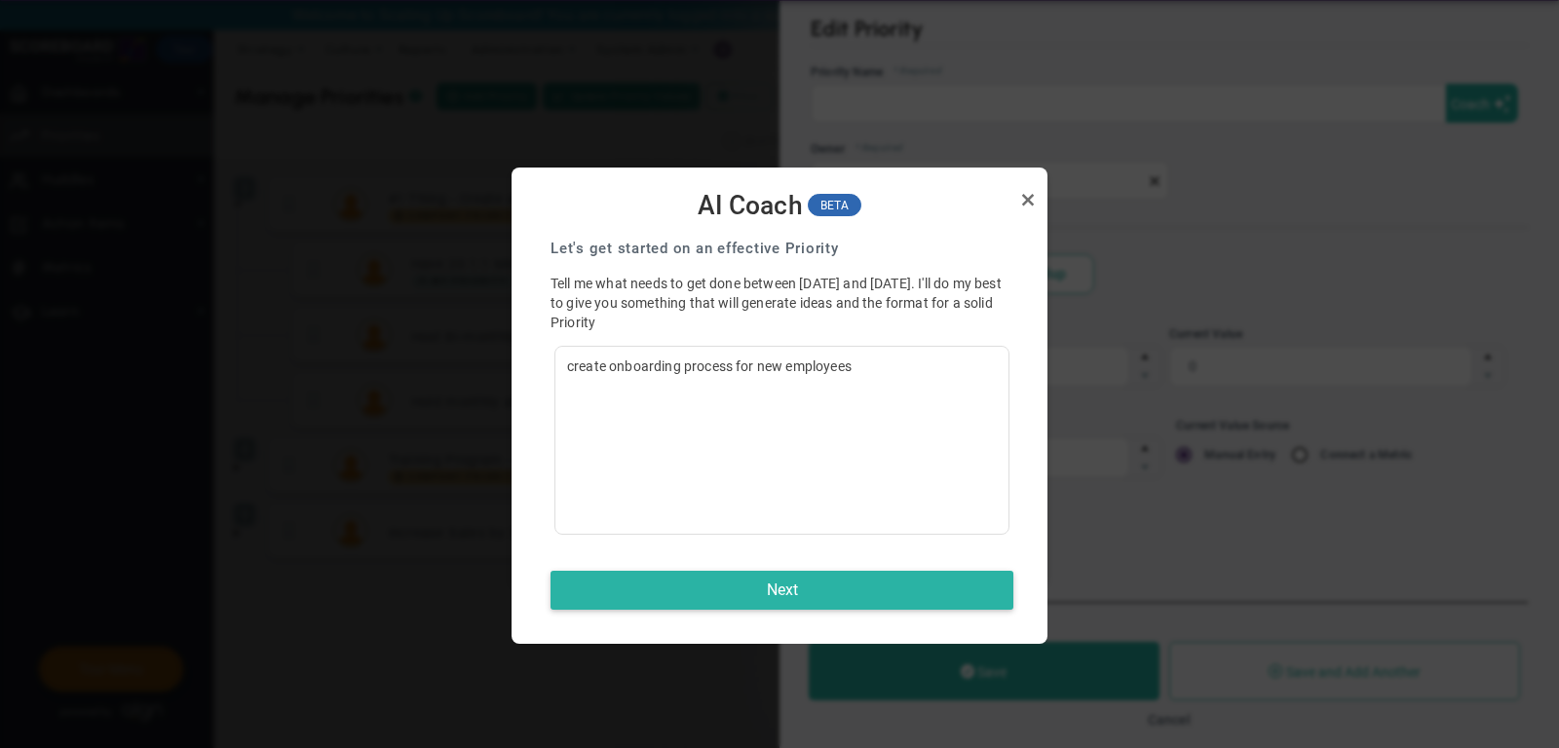
click at [819, 599] on button "Next" at bounding box center [781, 590] width 463 height 39
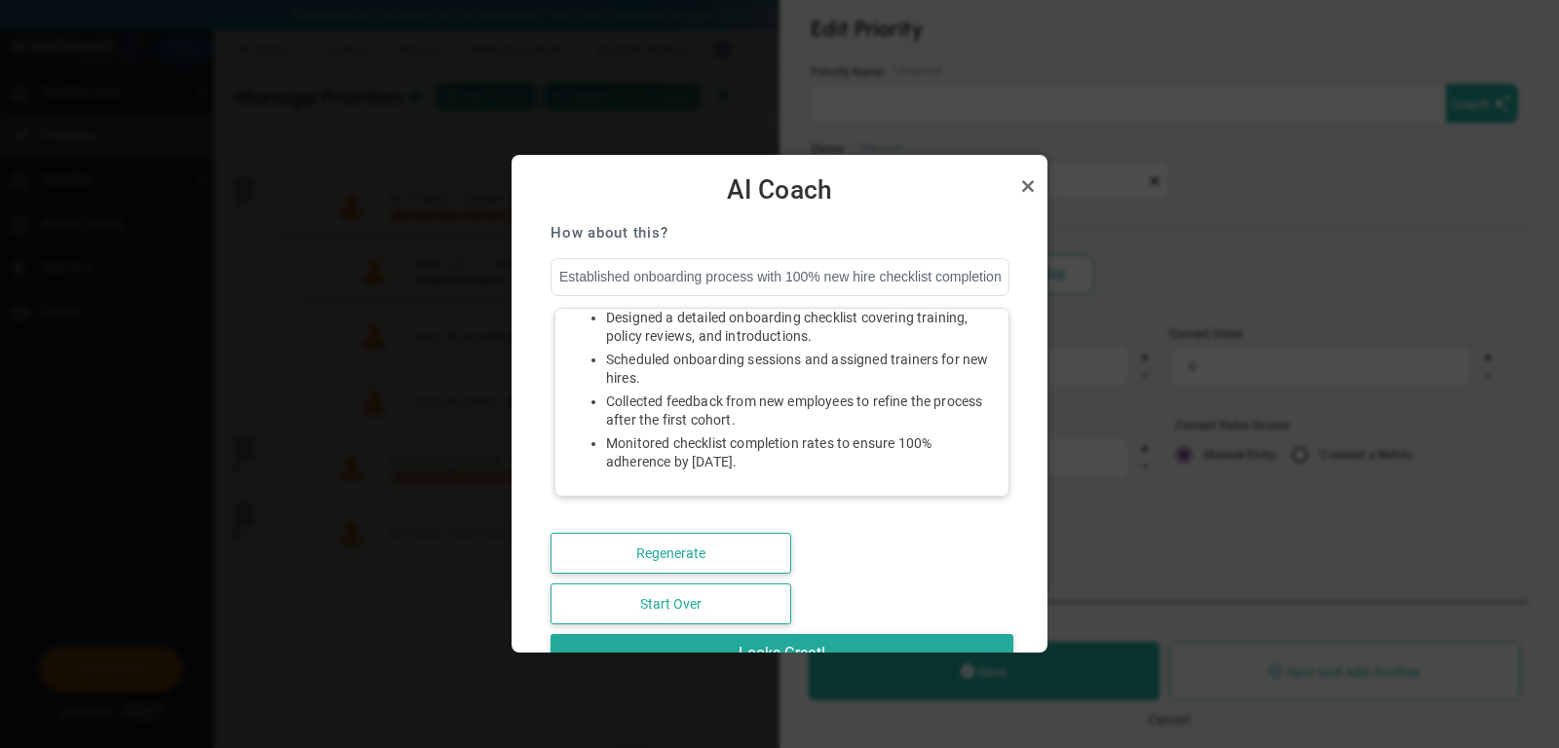
scroll to position [139, 0]
click at [1027, 189] on link "Close" at bounding box center [1027, 185] width 23 height 23
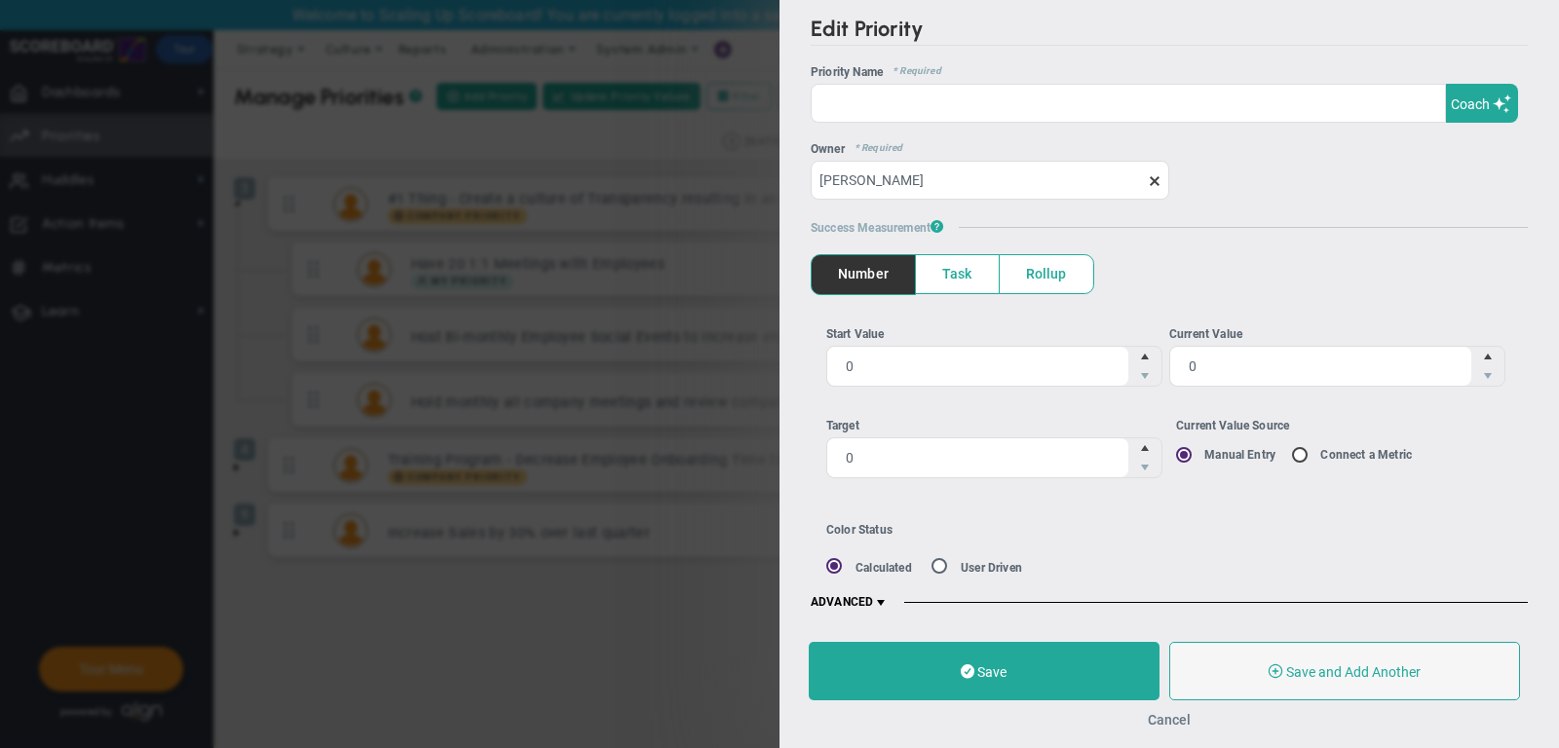
click at [1167, 716] on button "Cancel" at bounding box center [1169, 720] width 43 height 16
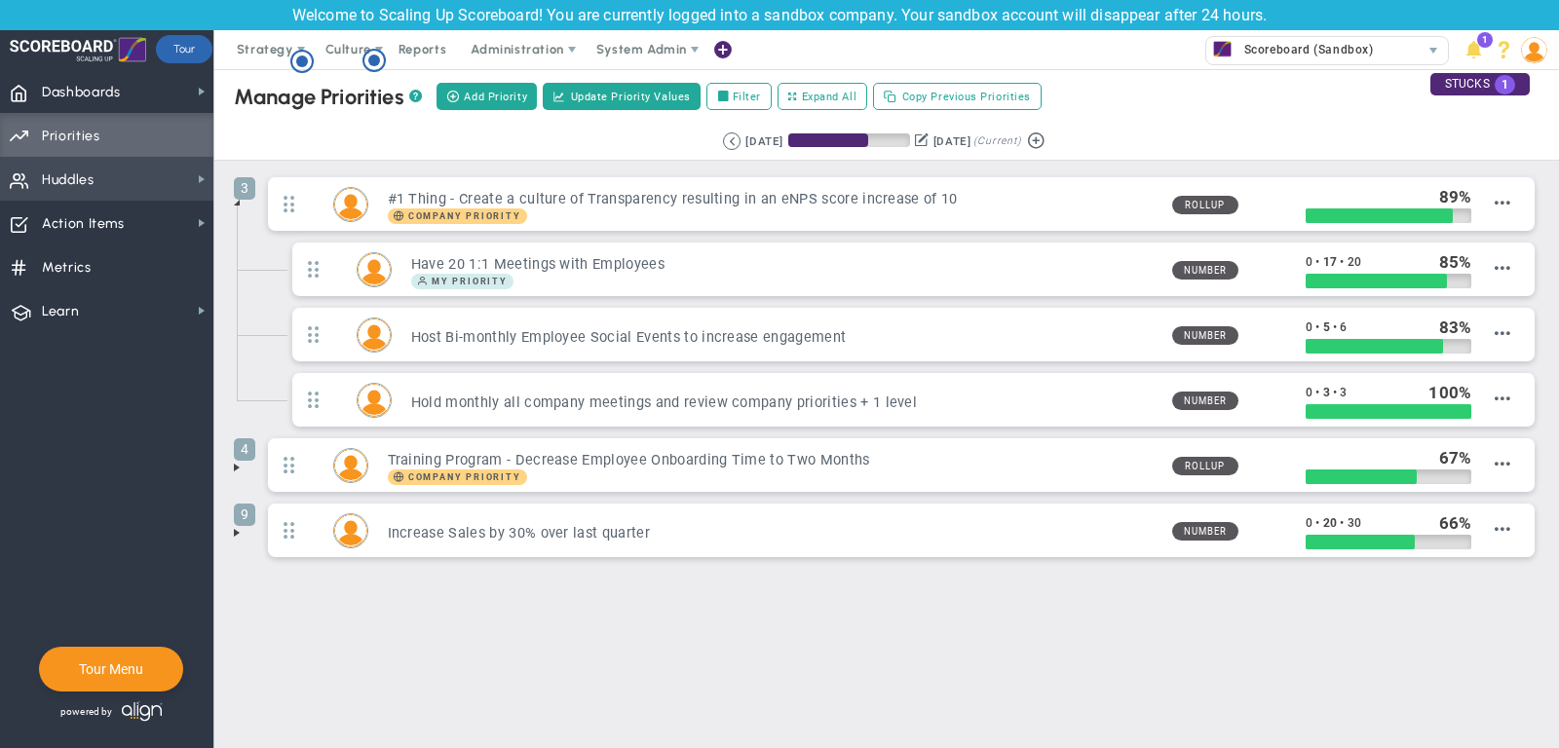
click at [126, 175] on span "Huddles Huddles" at bounding box center [106, 179] width 213 height 44
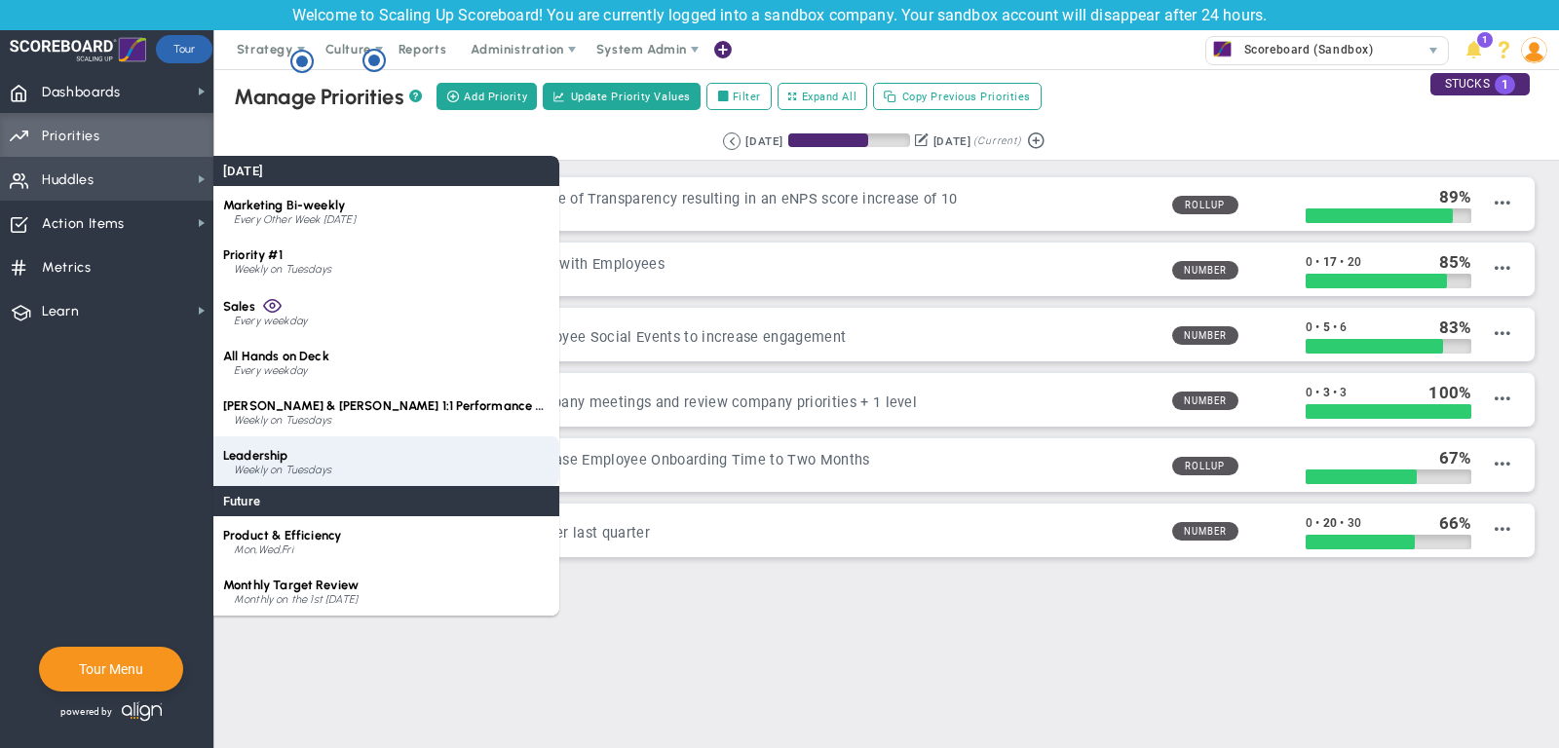
click at [331, 458] on div "Leadership Weekly on Tuesdays" at bounding box center [386, 461] width 346 height 50
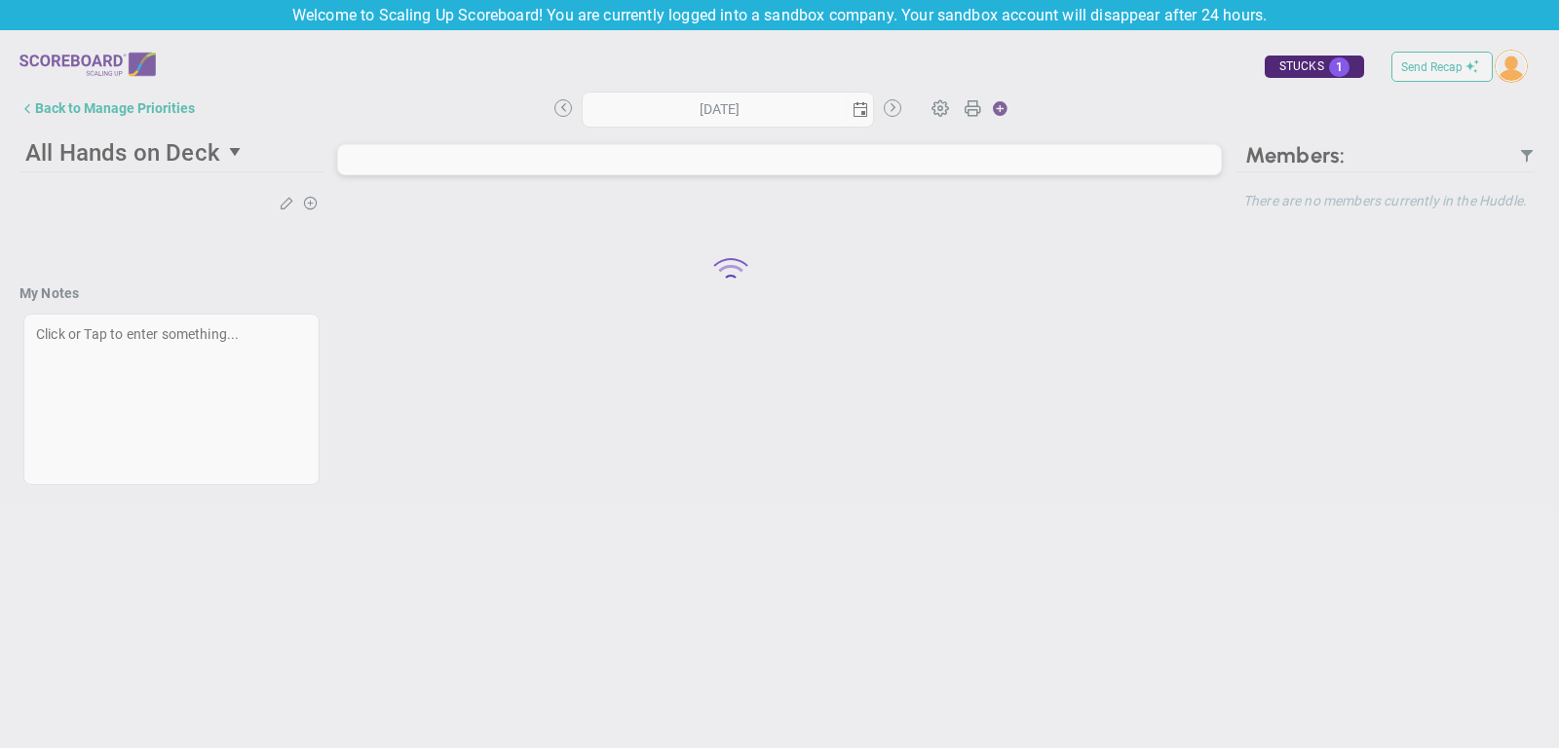
type input "[DATE]"
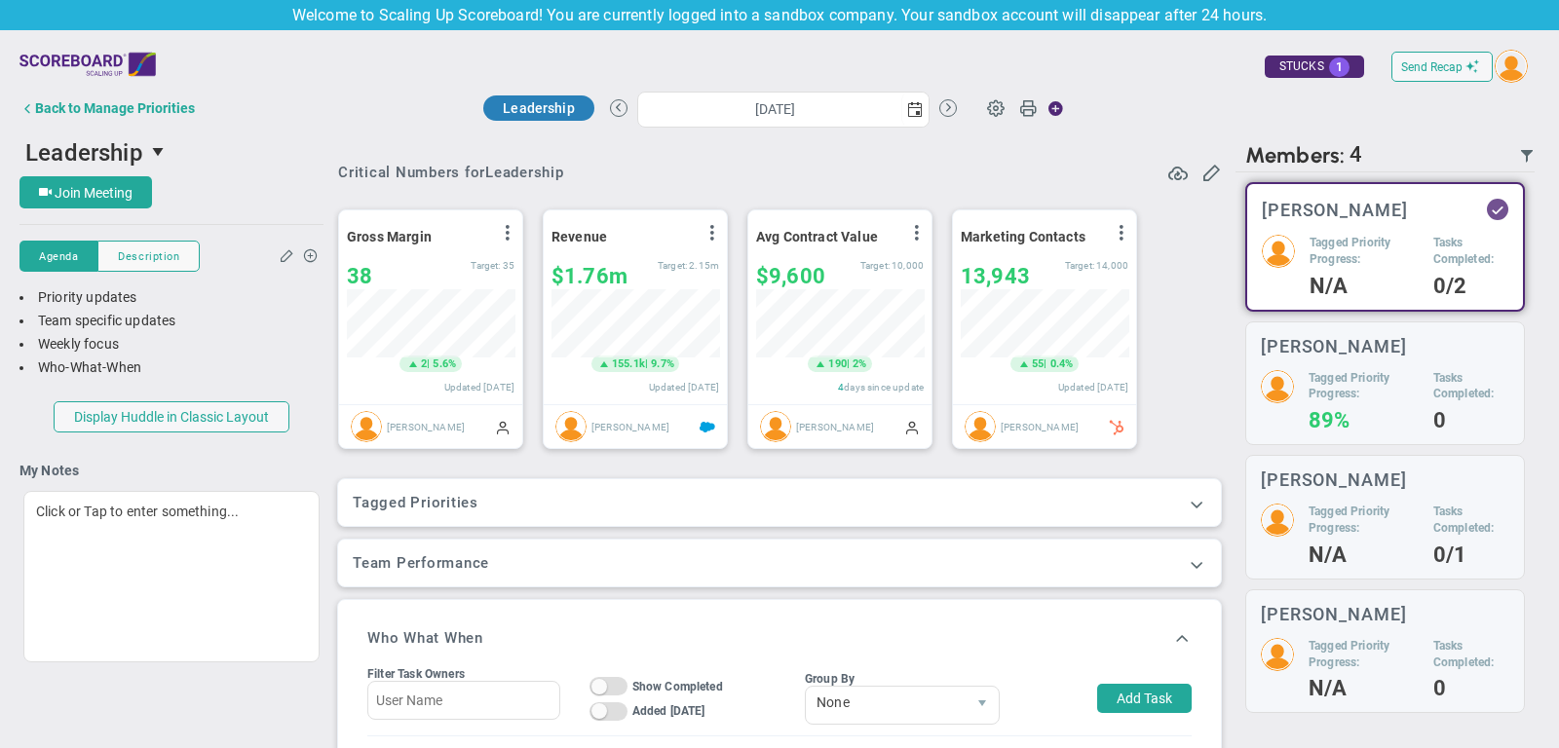
scroll to position [68, 168]
click at [1198, 512] on button at bounding box center [1196, 504] width 19 height 21
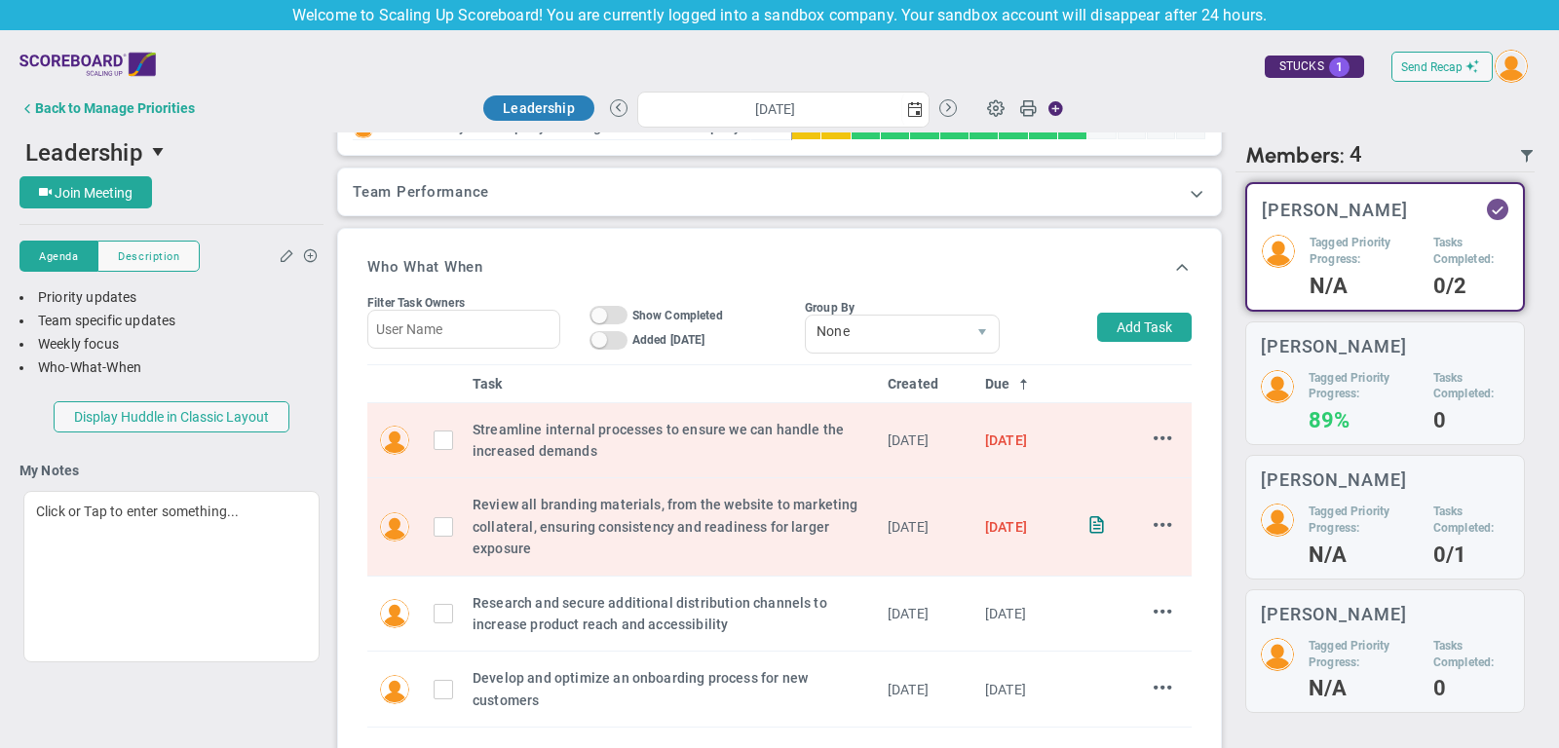
scroll to position [485, 0]
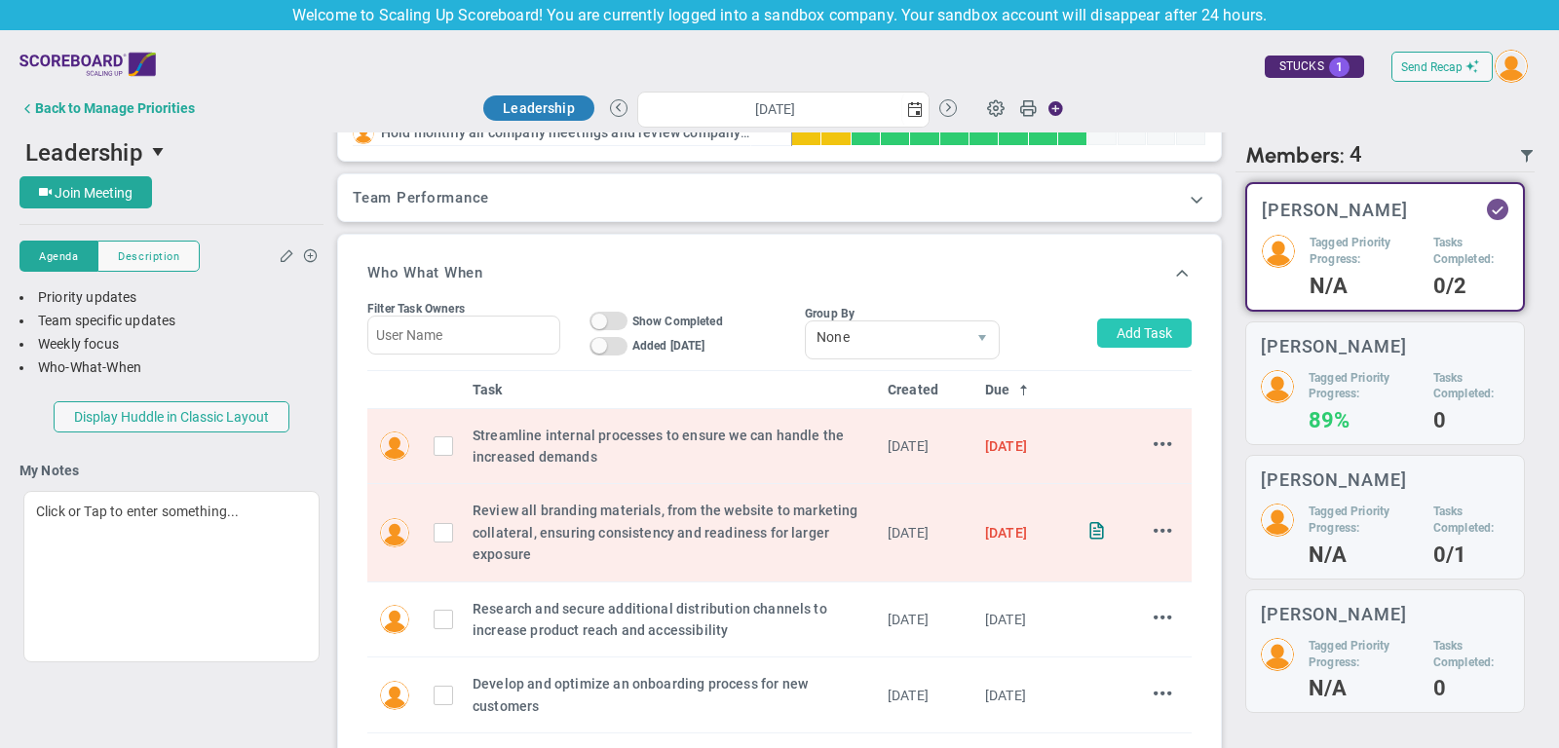
click at [1164, 324] on button "Add Task" at bounding box center [1144, 333] width 94 height 29
type input "[PERSON_NAME]"
type input "[DATE]"
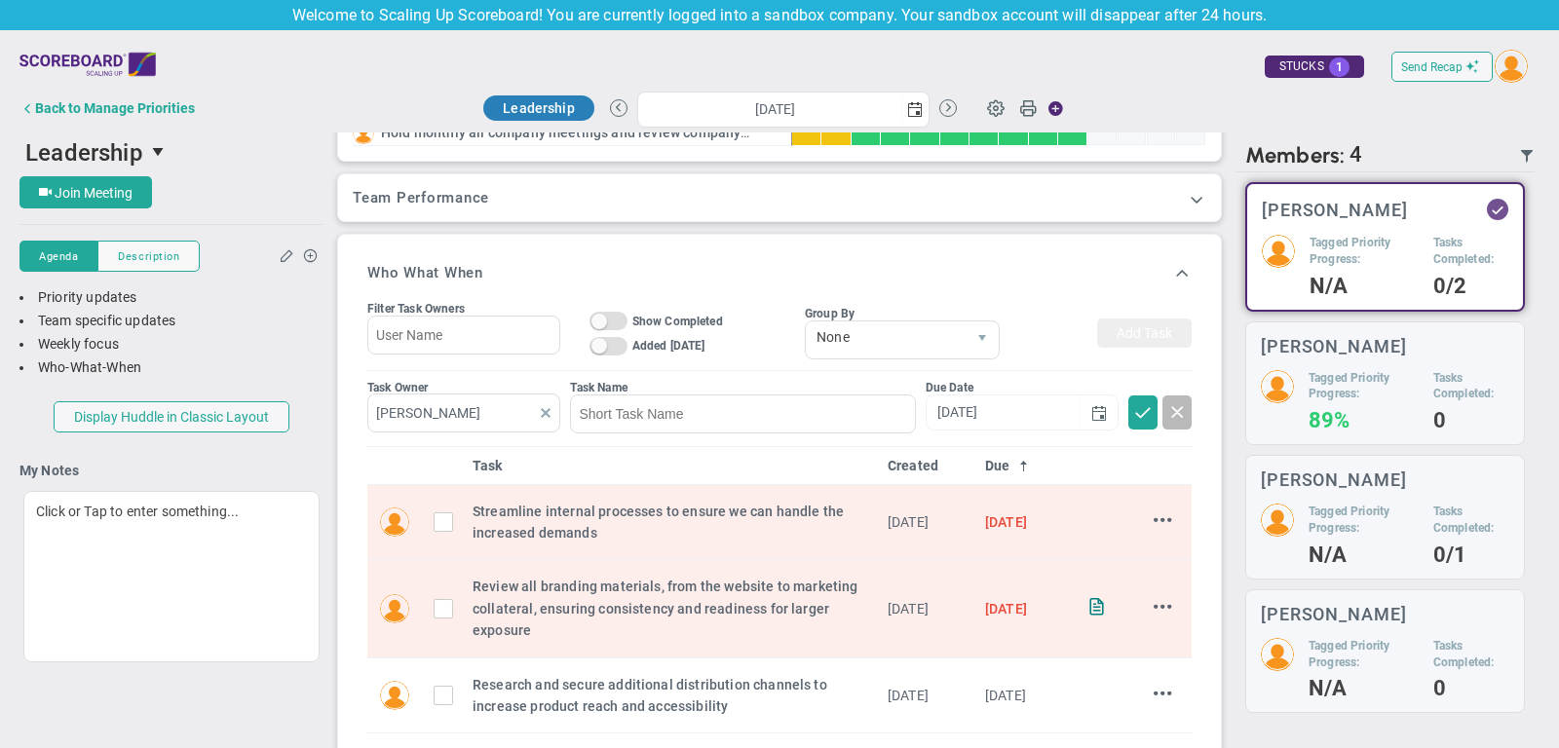
click at [538, 411] on span at bounding box center [546, 413] width 16 height 16
click at [483, 406] on input "text" at bounding box center [463, 413] width 193 height 39
click at [491, 439] on li "[PERSON_NAME]" at bounding box center [464, 453] width 192 height 41
type input "[PERSON_NAME]"
click at [661, 403] on input at bounding box center [742, 414] width 345 height 39
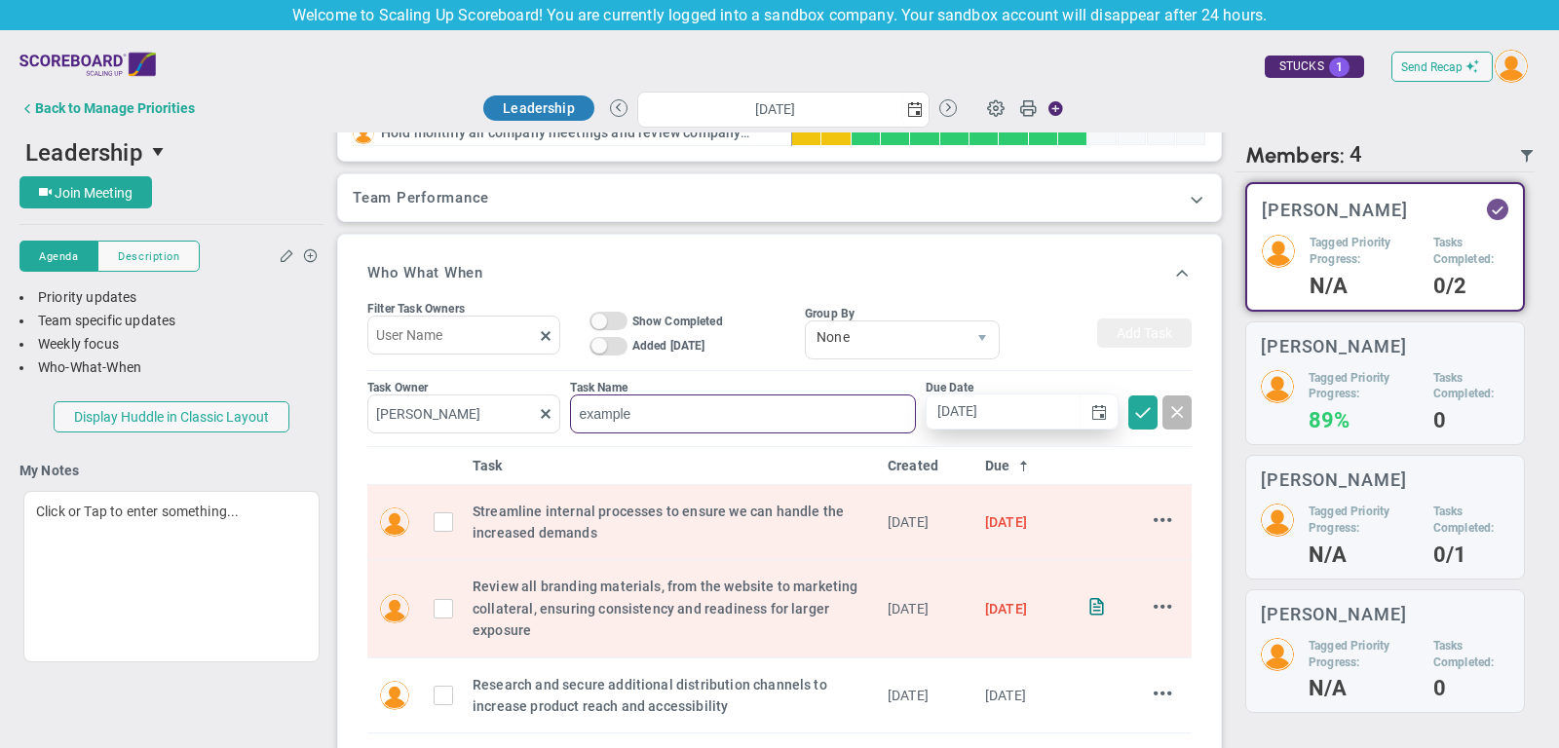
type input "example"
click at [1006, 402] on input "[DATE]" at bounding box center [1003, 412] width 154 height 34
click at [1106, 408] on span "select" at bounding box center [1099, 413] width 16 height 16
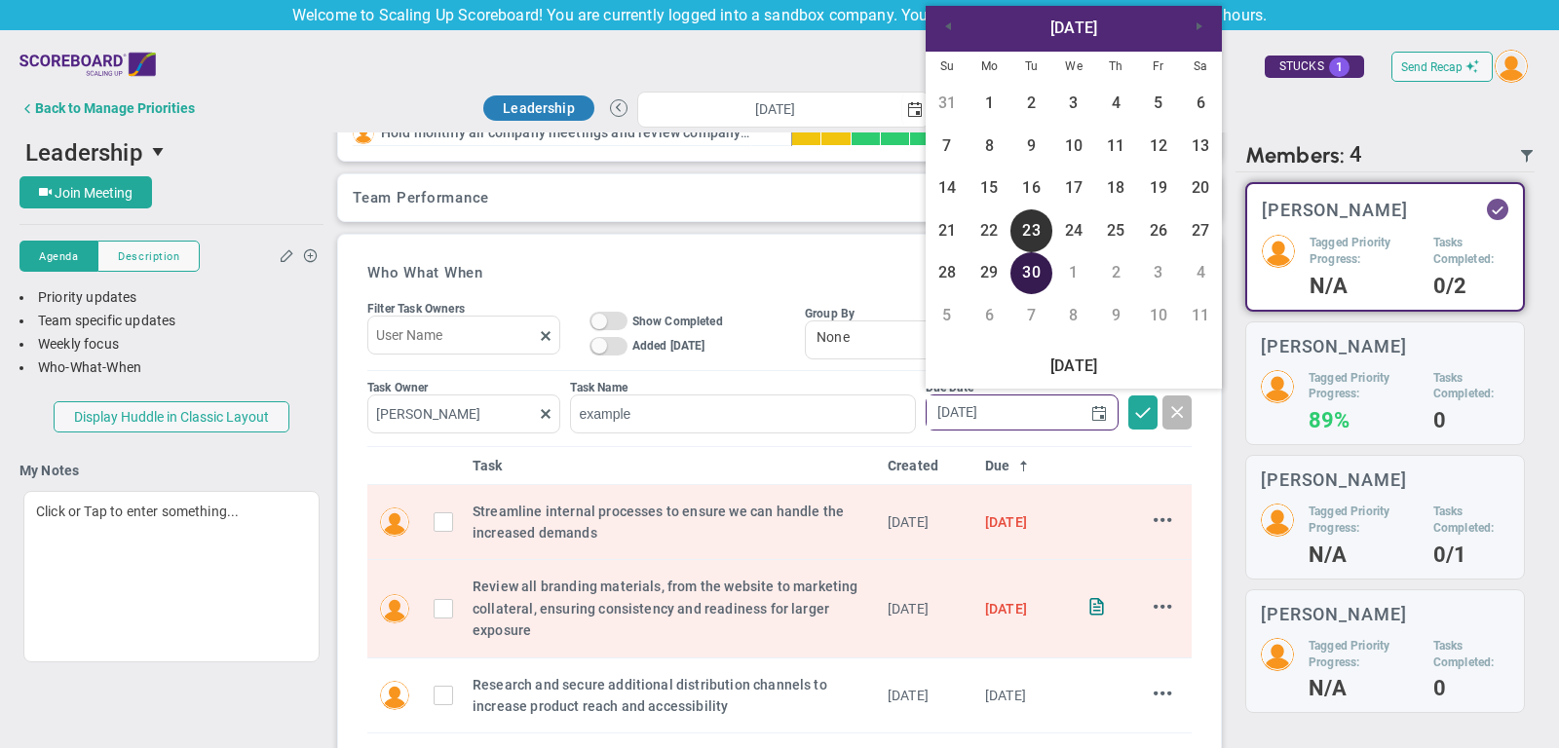
click at [1029, 283] on link "30" at bounding box center [1031, 273] width 42 height 42
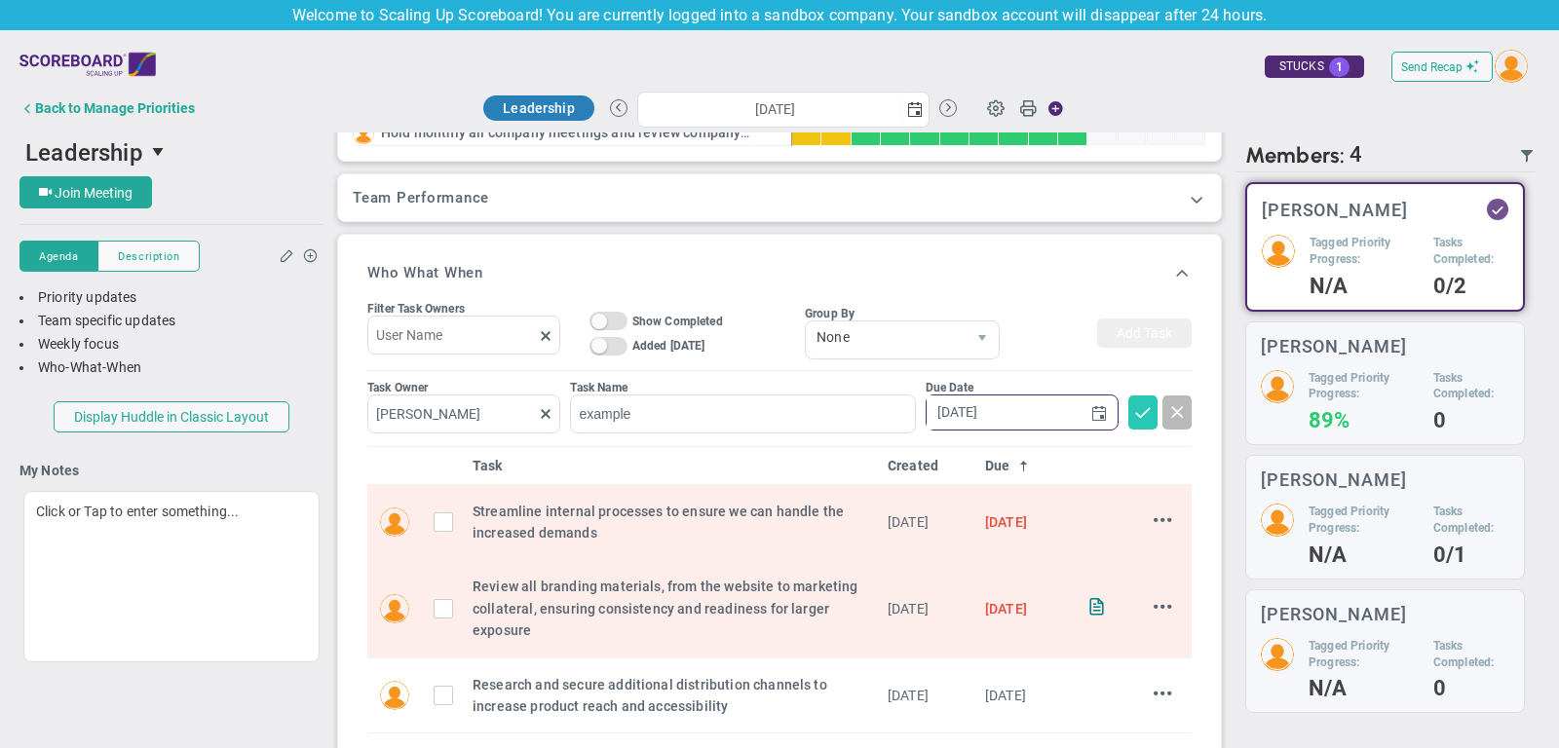
click at [1141, 413] on span at bounding box center [1142, 410] width 19 height 19
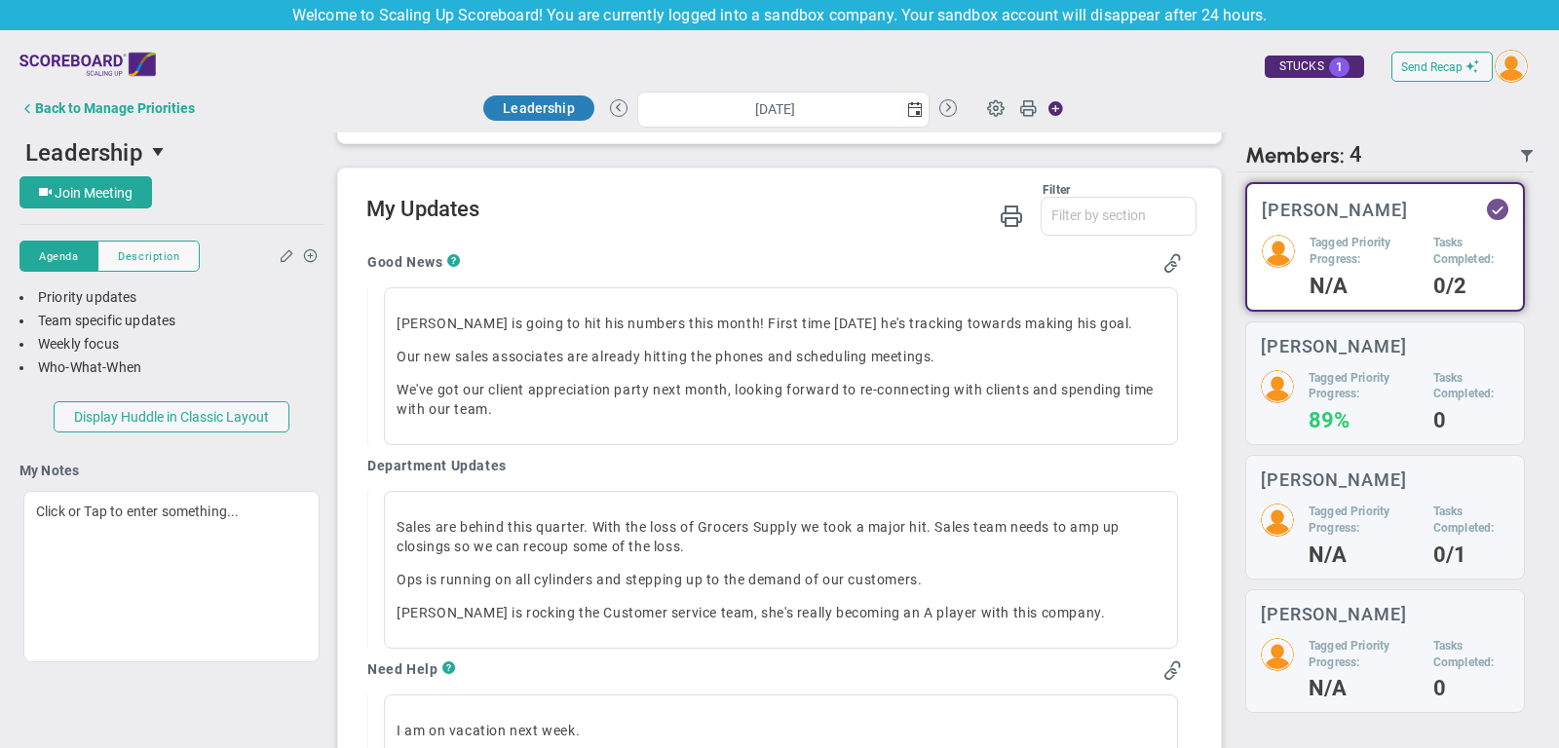
scroll to position [1208, 0]
click at [914, 115] on span "select" at bounding box center [915, 109] width 16 height 16
click at [577, 253] on div "Good News ?" at bounding box center [774, 264] width 814 height 22
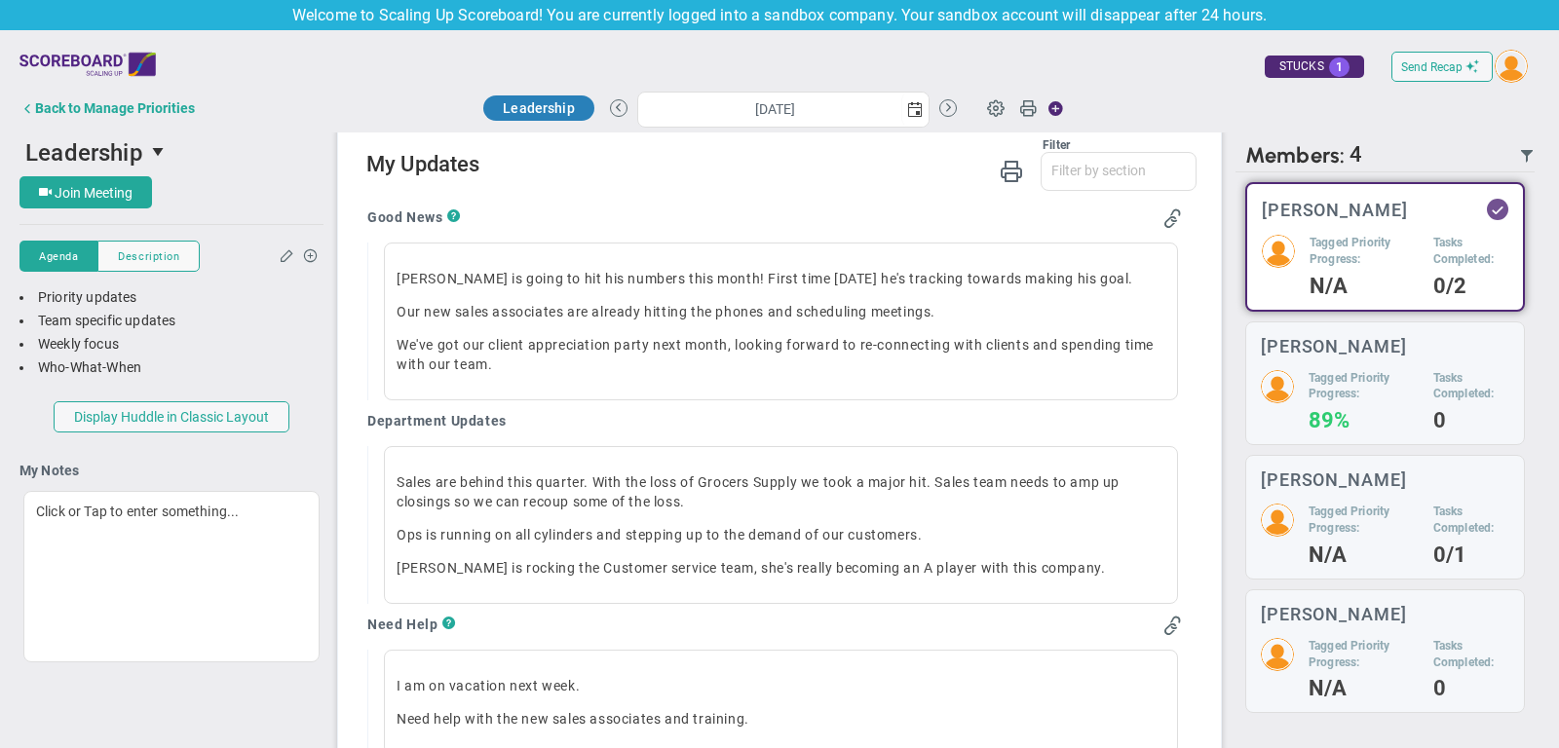
scroll to position [1254, 0]
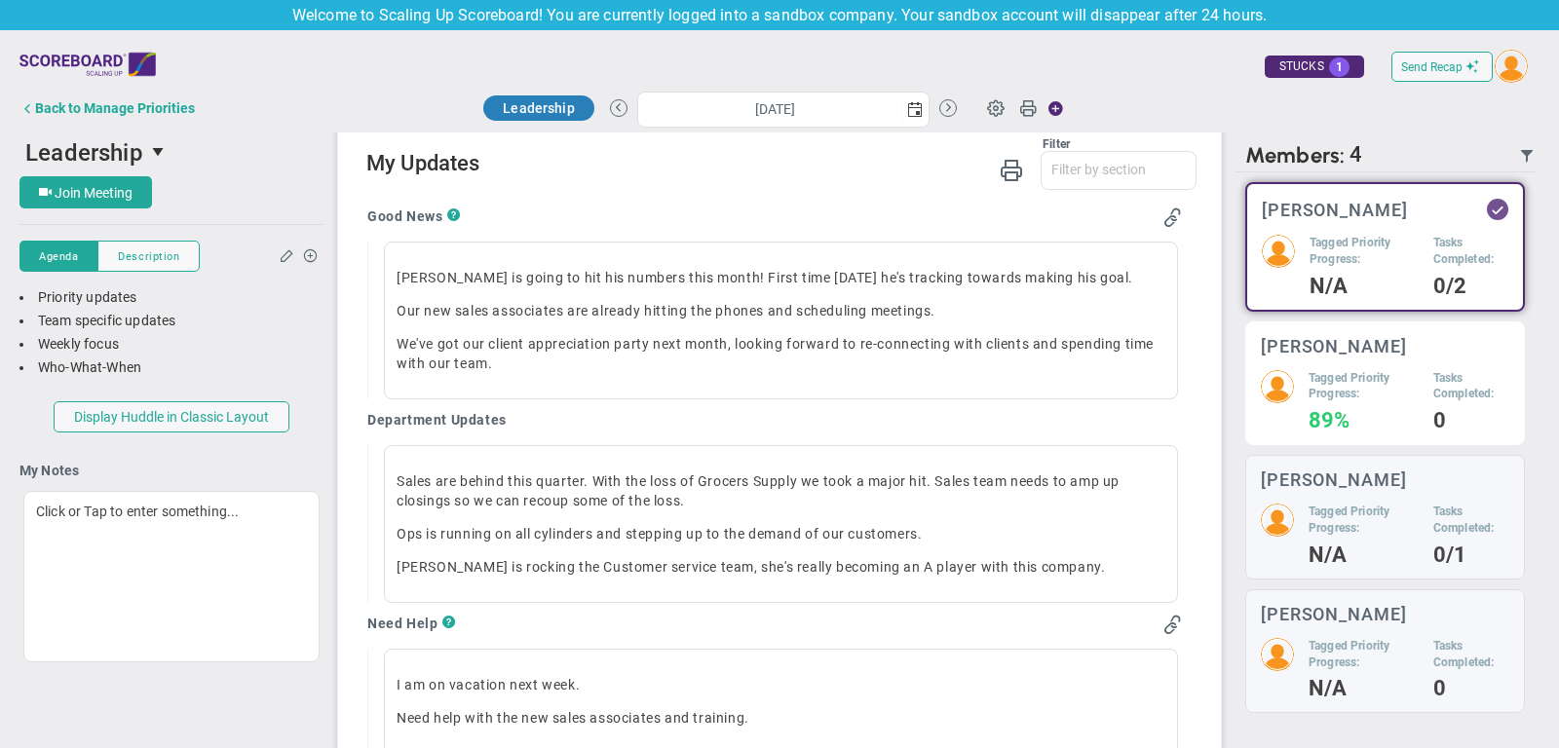
click at [1420, 395] on div "Tagged Priority Progress: 89% Tasks Completed: 0" at bounding box center [1385, 400] width 248 height 60
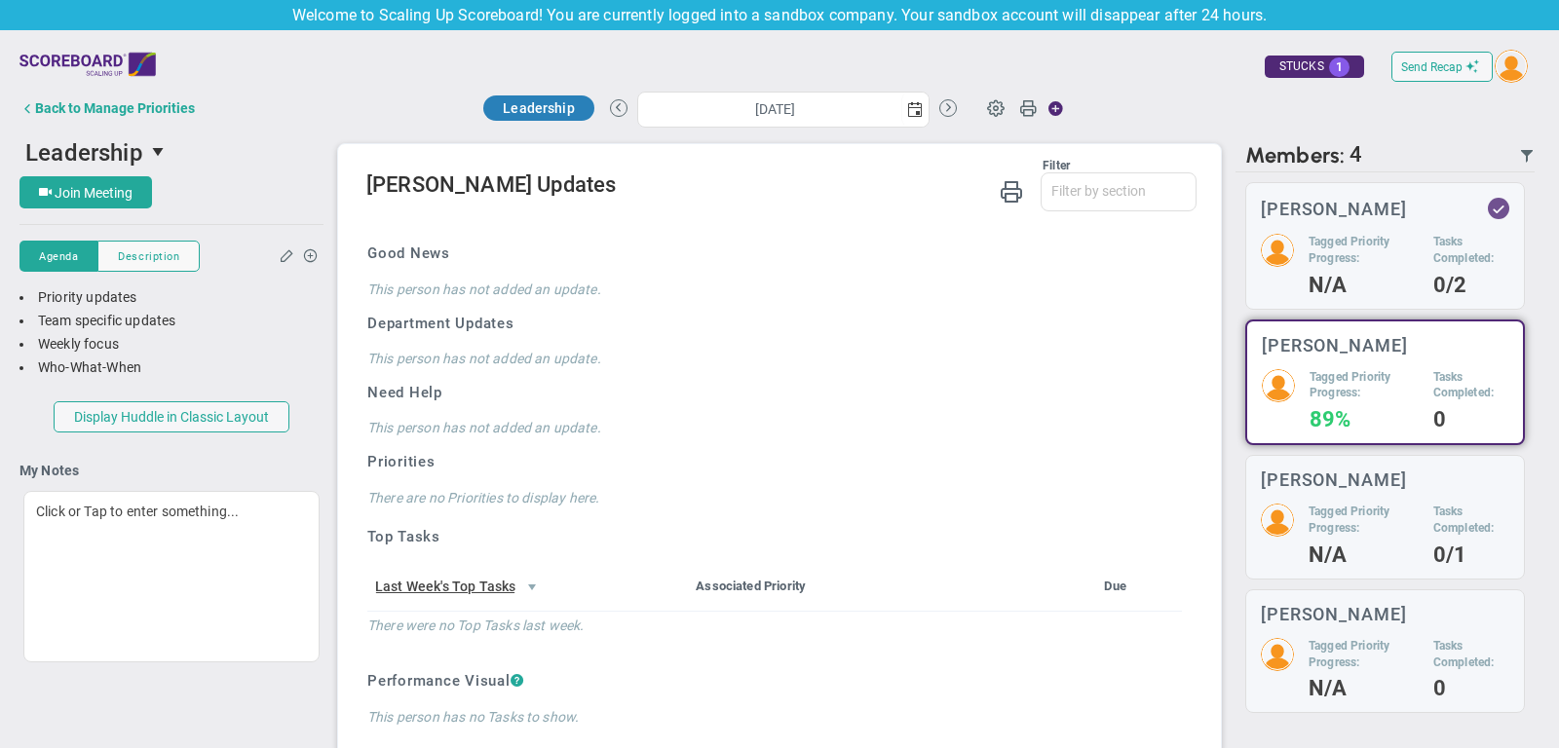
scroll to position [1223, 0]
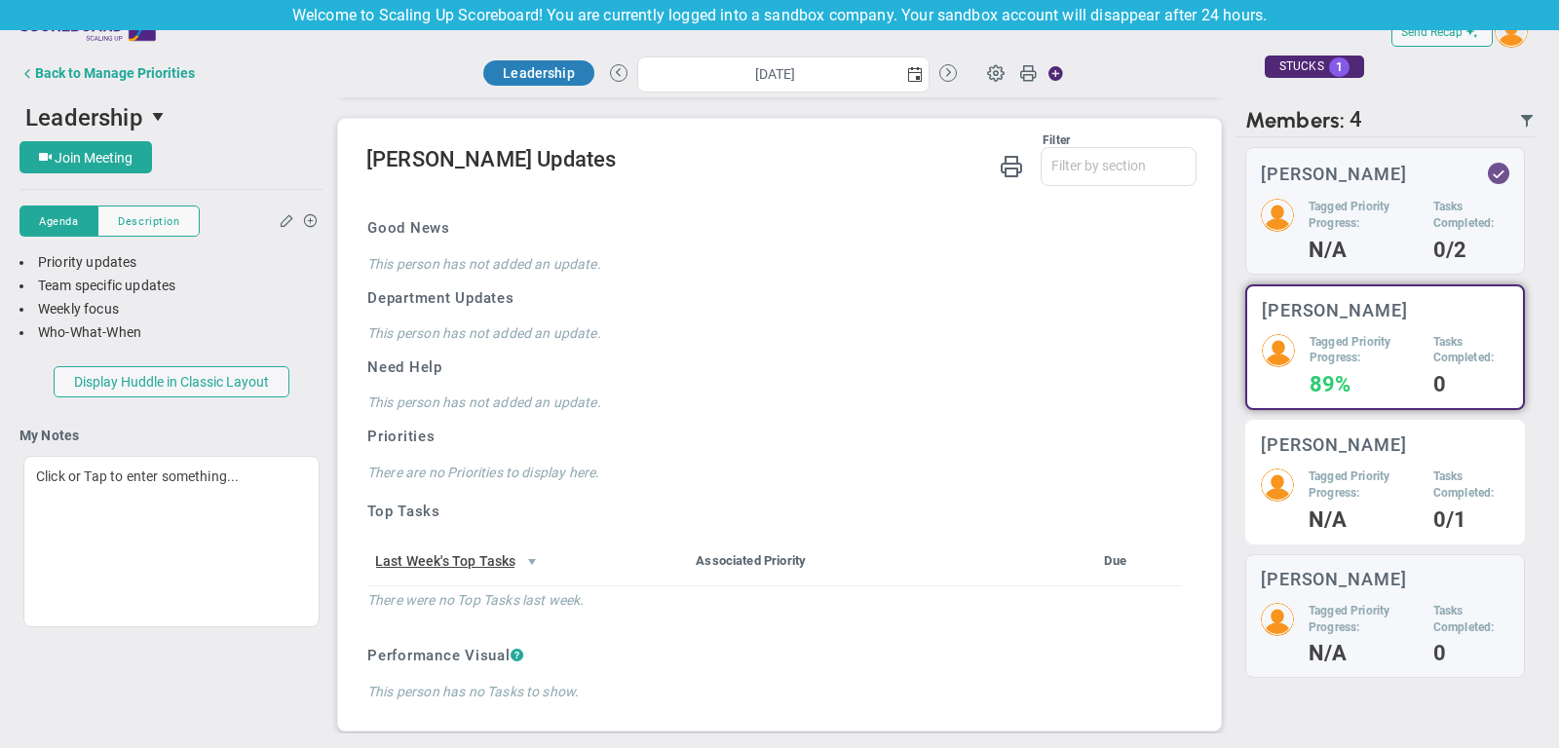
click at [1300, 461] on div "Miguel Cabrera Tagged Priority Progress: N/A Tasks Completed: 0/1" at bounding box center [1385, 482] width 280 height 125
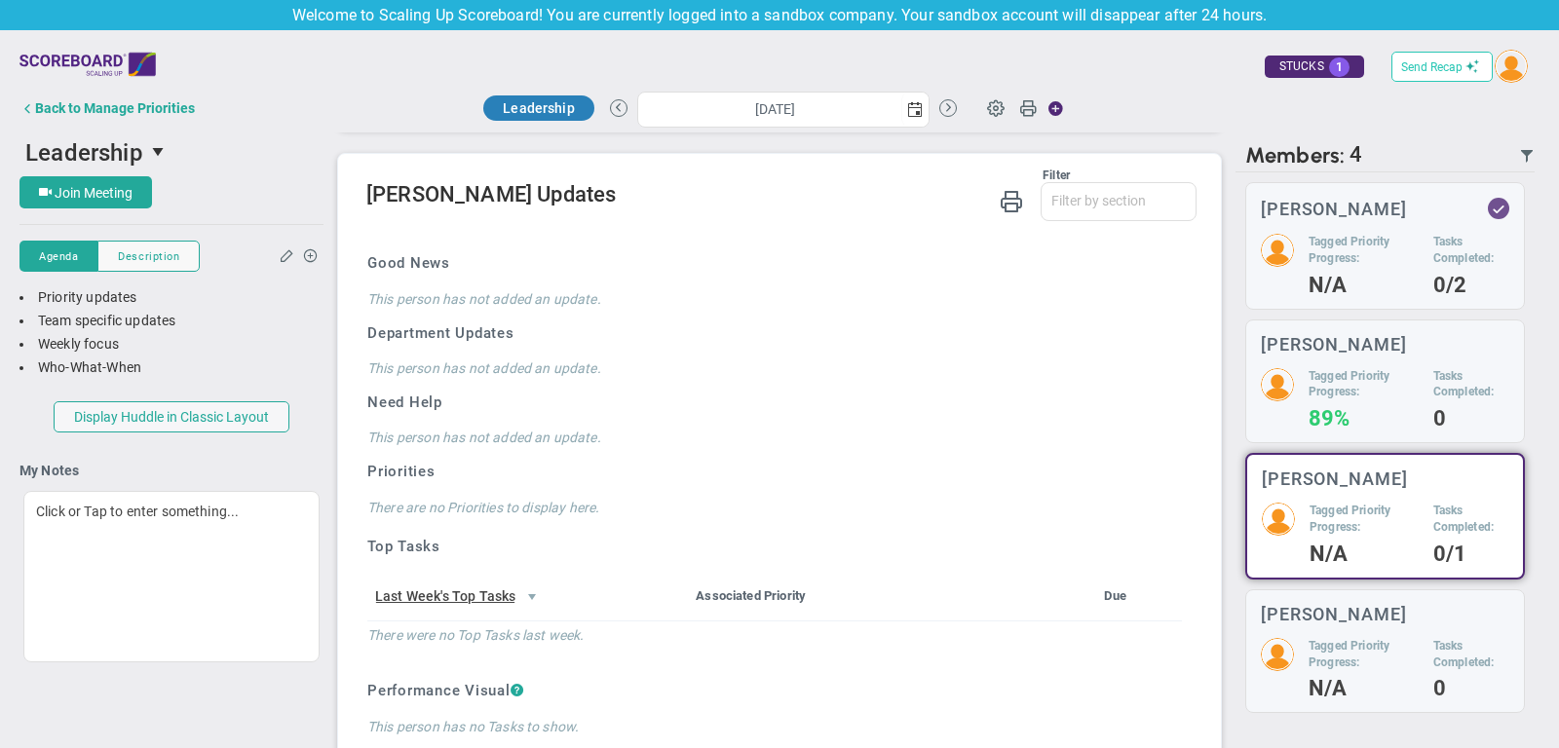
click at [1441, 57] on button "Send Recap" at bounding box center [1441, 67] width 101 height 30
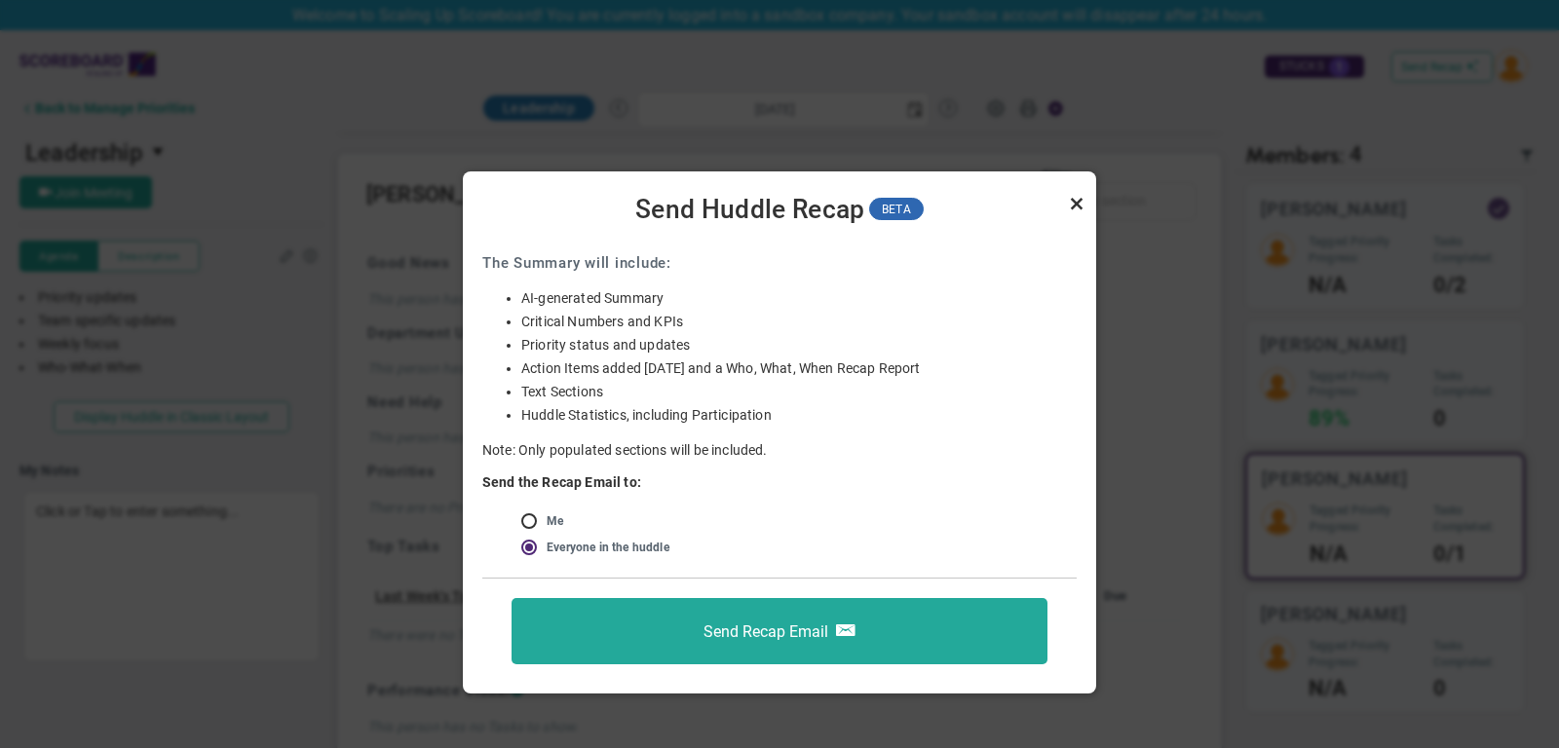
click at [1076, 203] on link "Close" at bounding box center [1076, 203] width 23 height 23
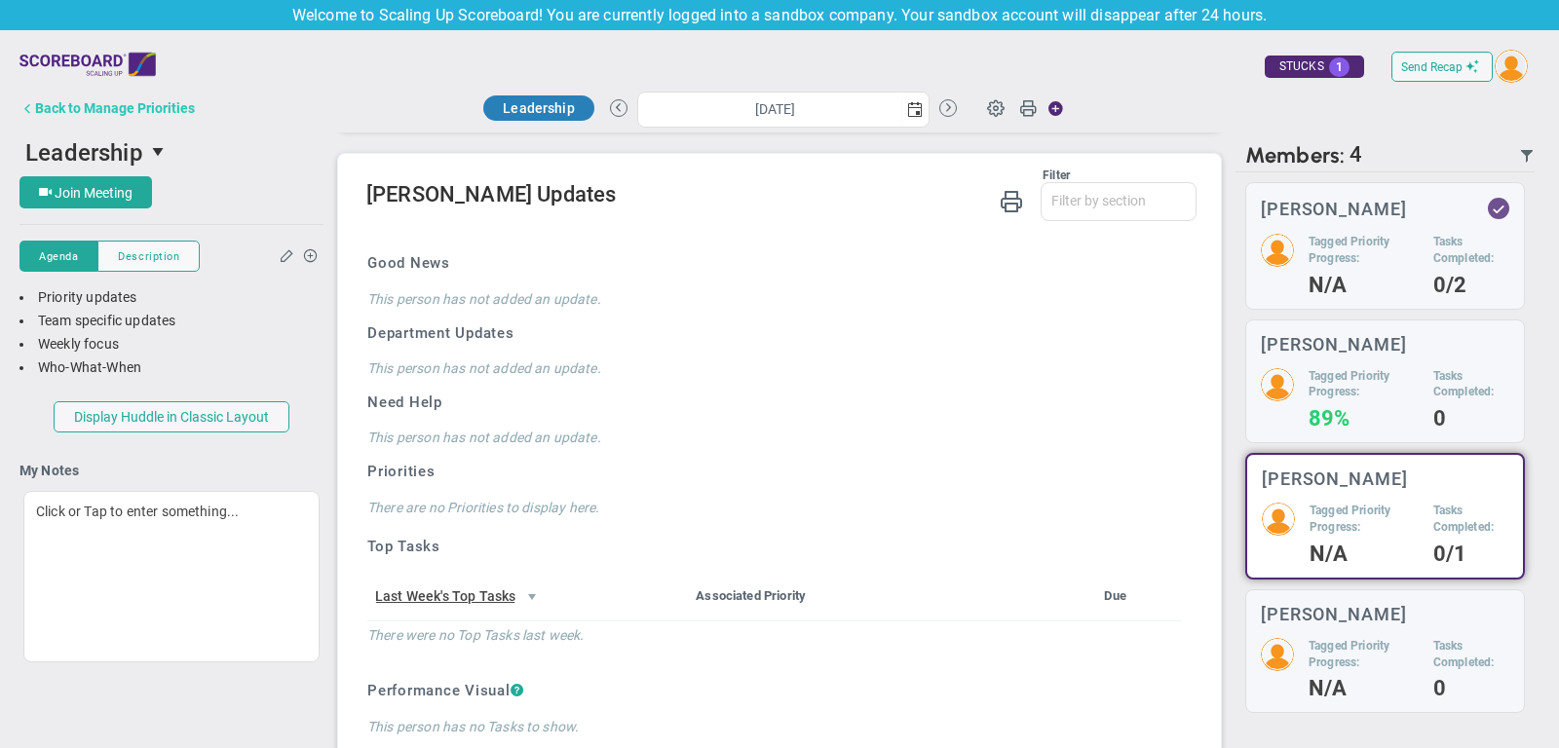
click at [172, 106] on div "Back to Manage Priorities" at bounding box center [115, 108] width 160 height 16
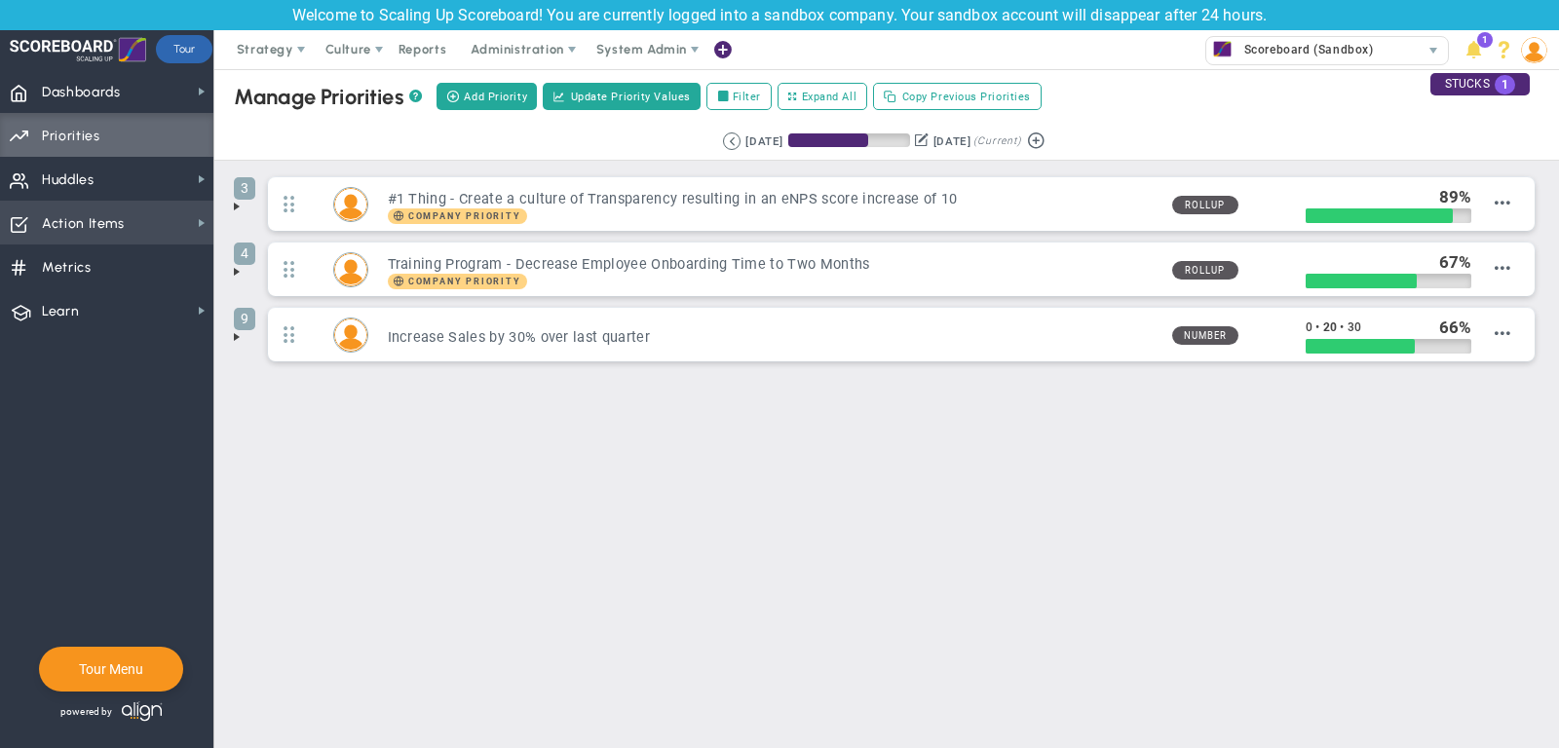
click at [167, 201] on span "Action Items Action Items" at bounding box center [106, 223] width 213 height 44
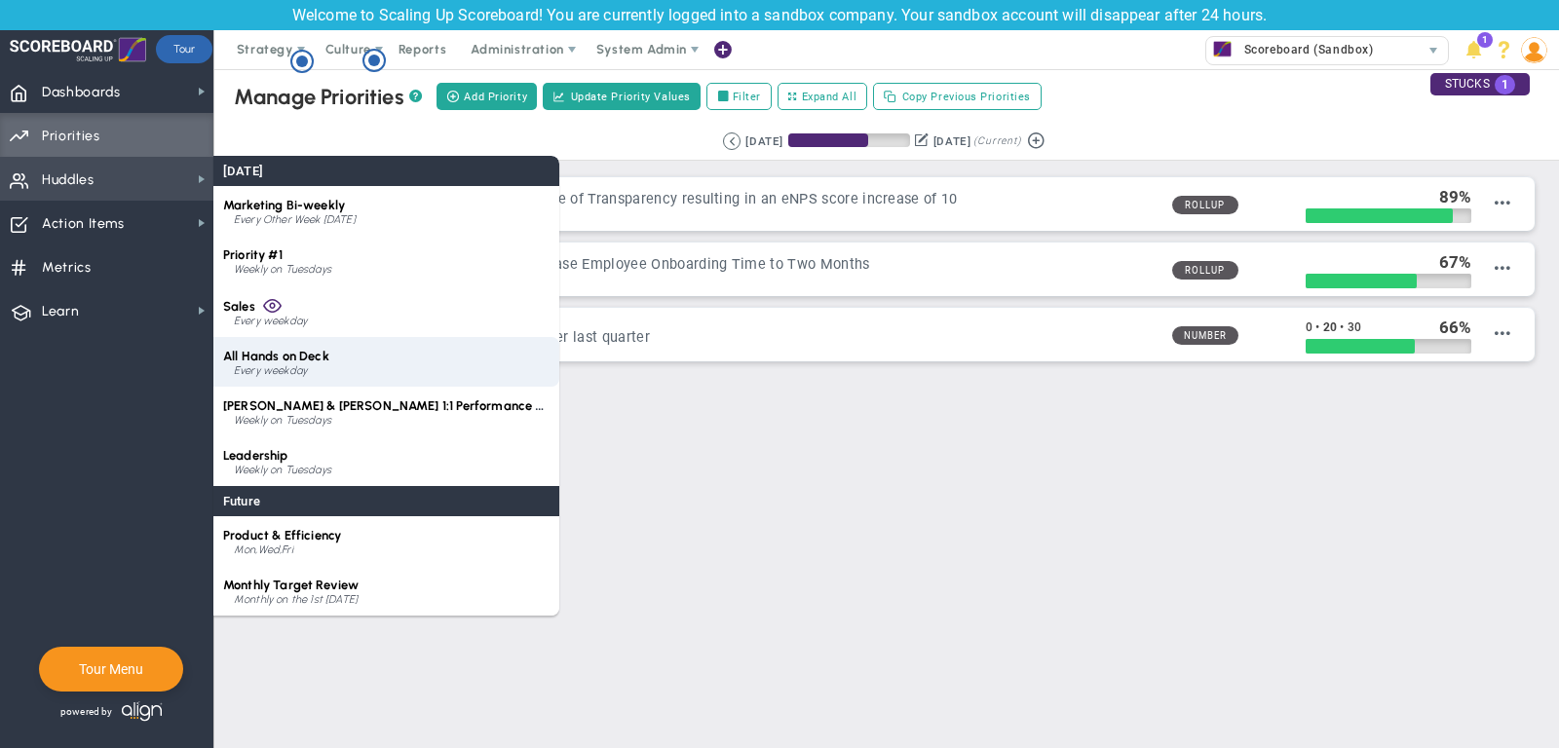
click at [369, 342] on div "All Hands on Deck Every weekday" at bounding box center [386, 362] width 346 height 50
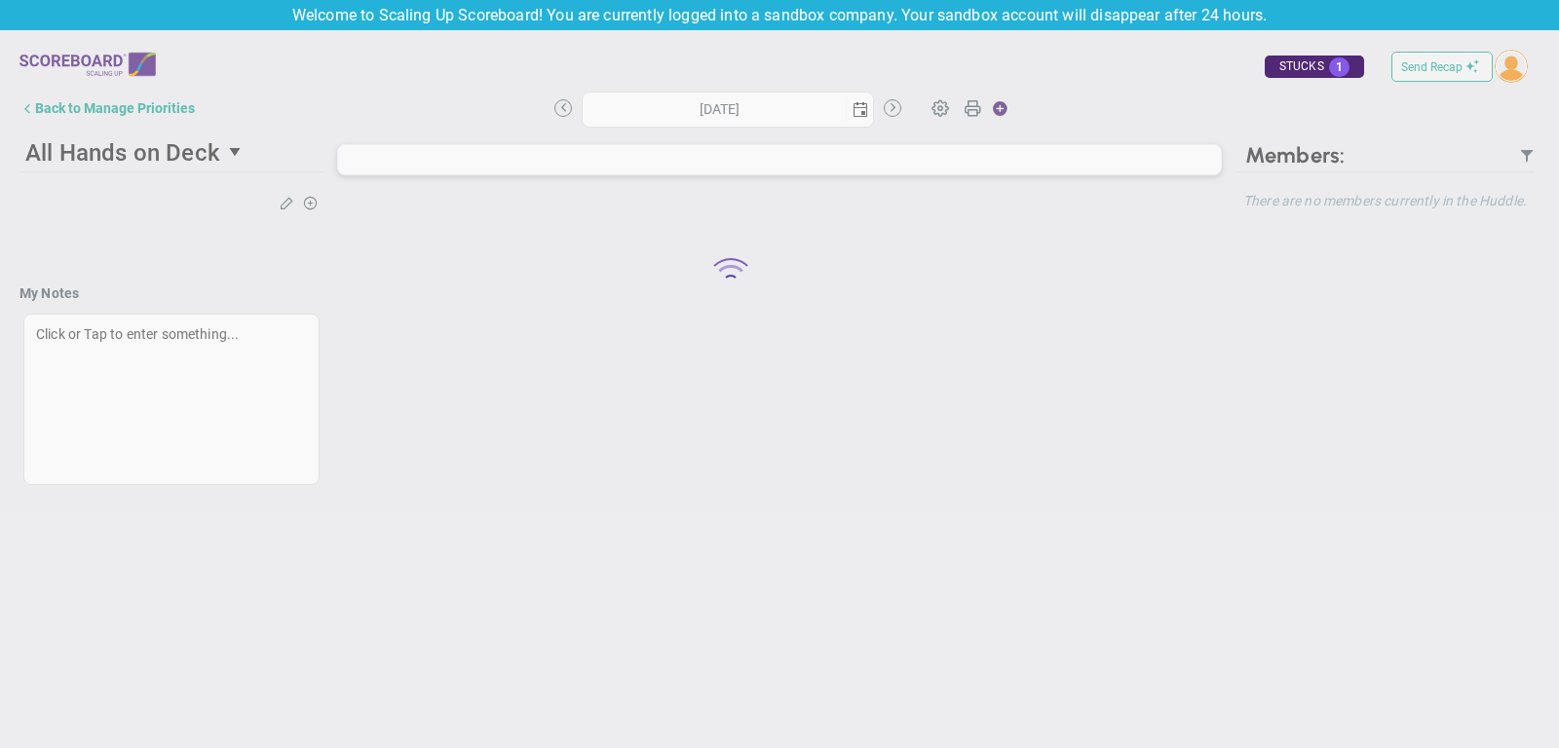
type input "[DATE]"
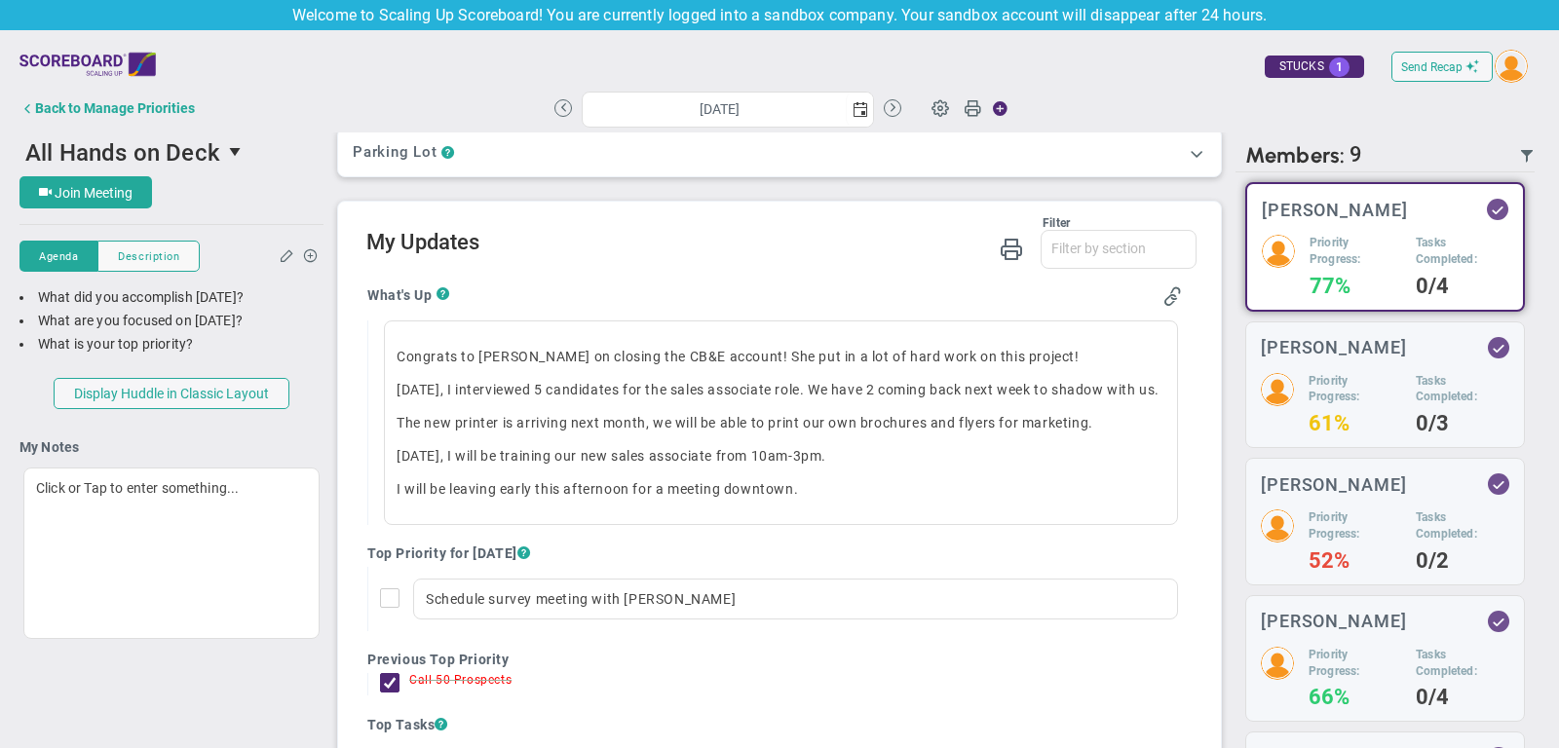
scroll to position [356, 0]
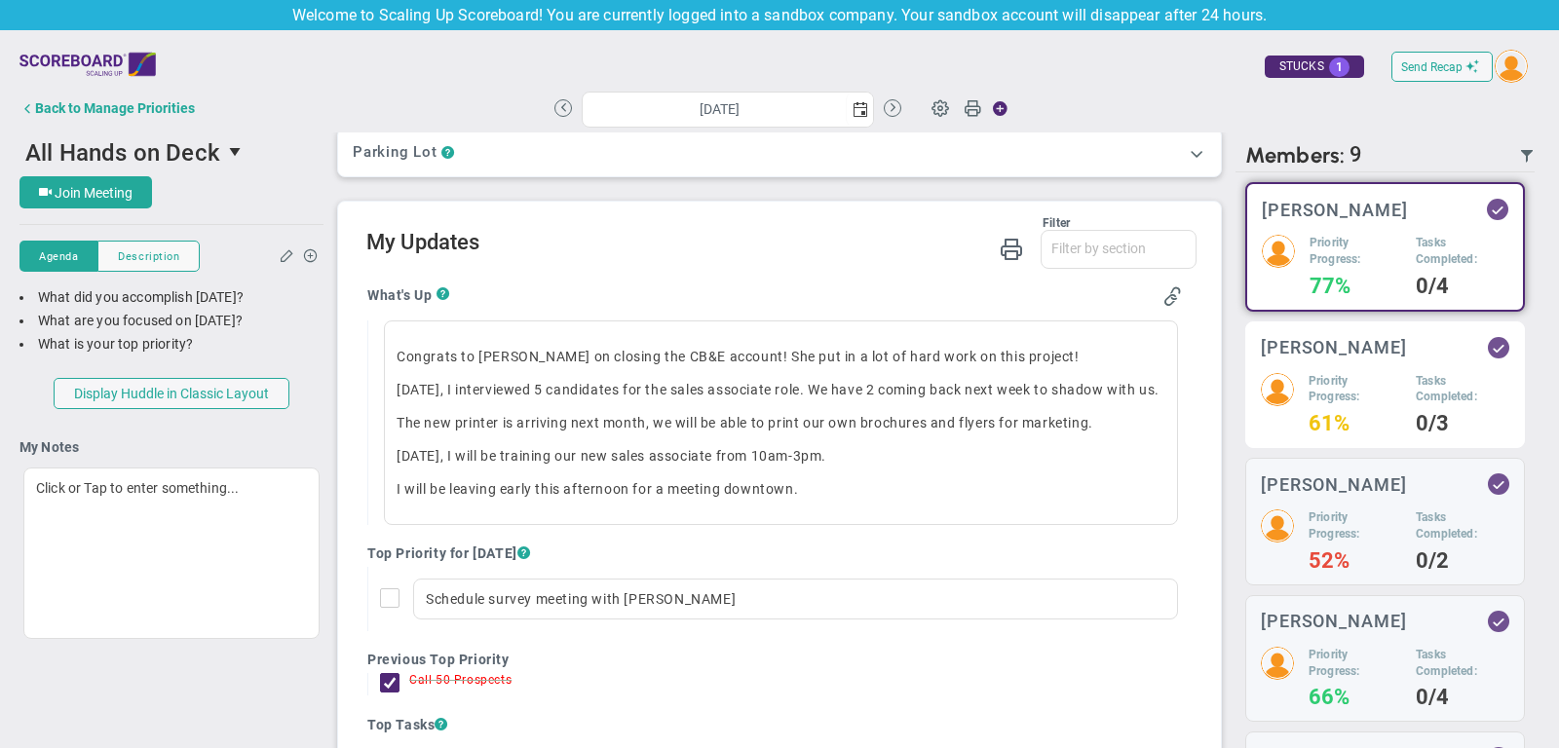
click at [1306, 380] on div "Priority Progress: 61% Tasks Completed: 0/3" at bounding box center [1385, 403] width 248 height 60
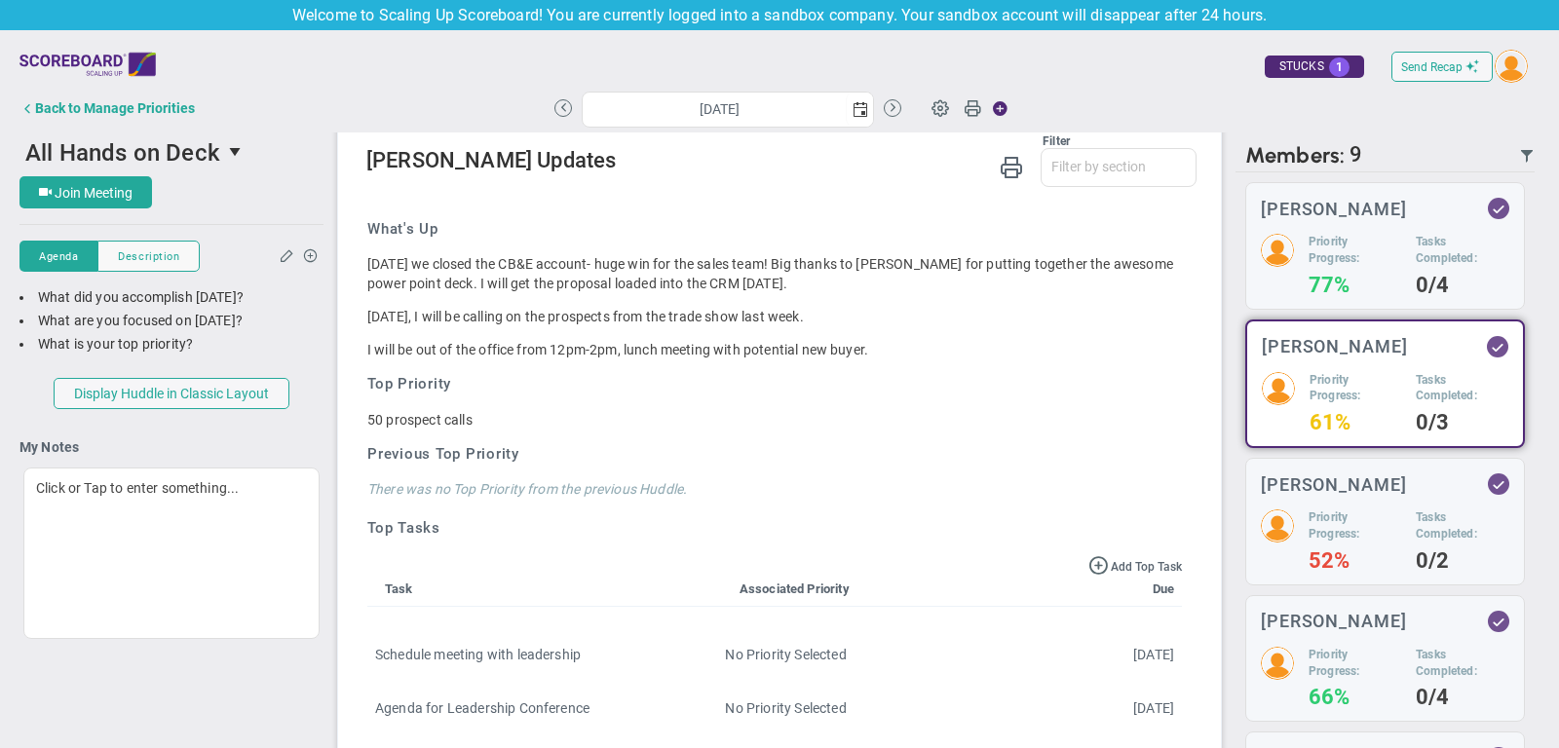
scroll to position [35, 0]
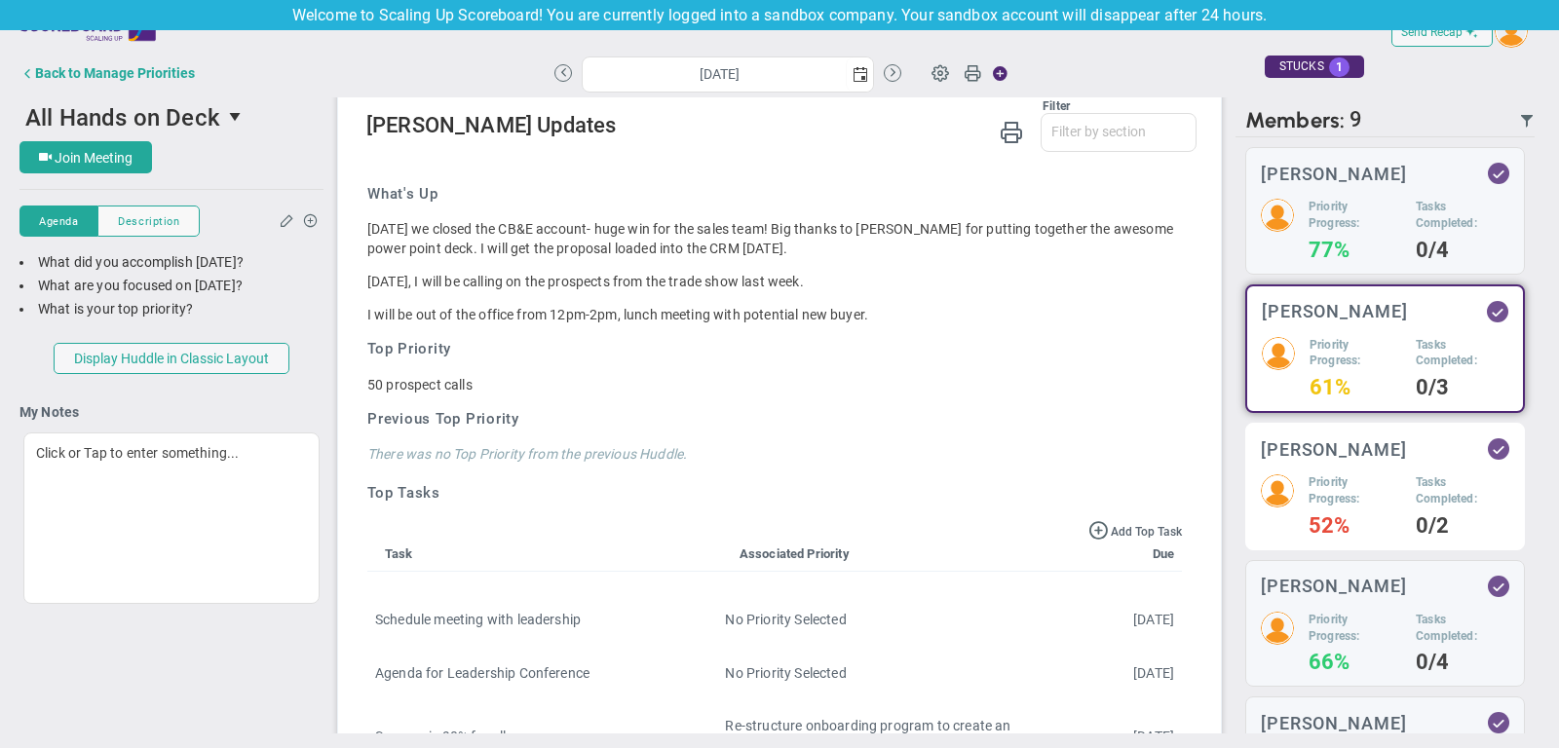
click at [1390, 496] on h5 "Priority Progress:" at bounding box center [1354, 490] width 93 height 33
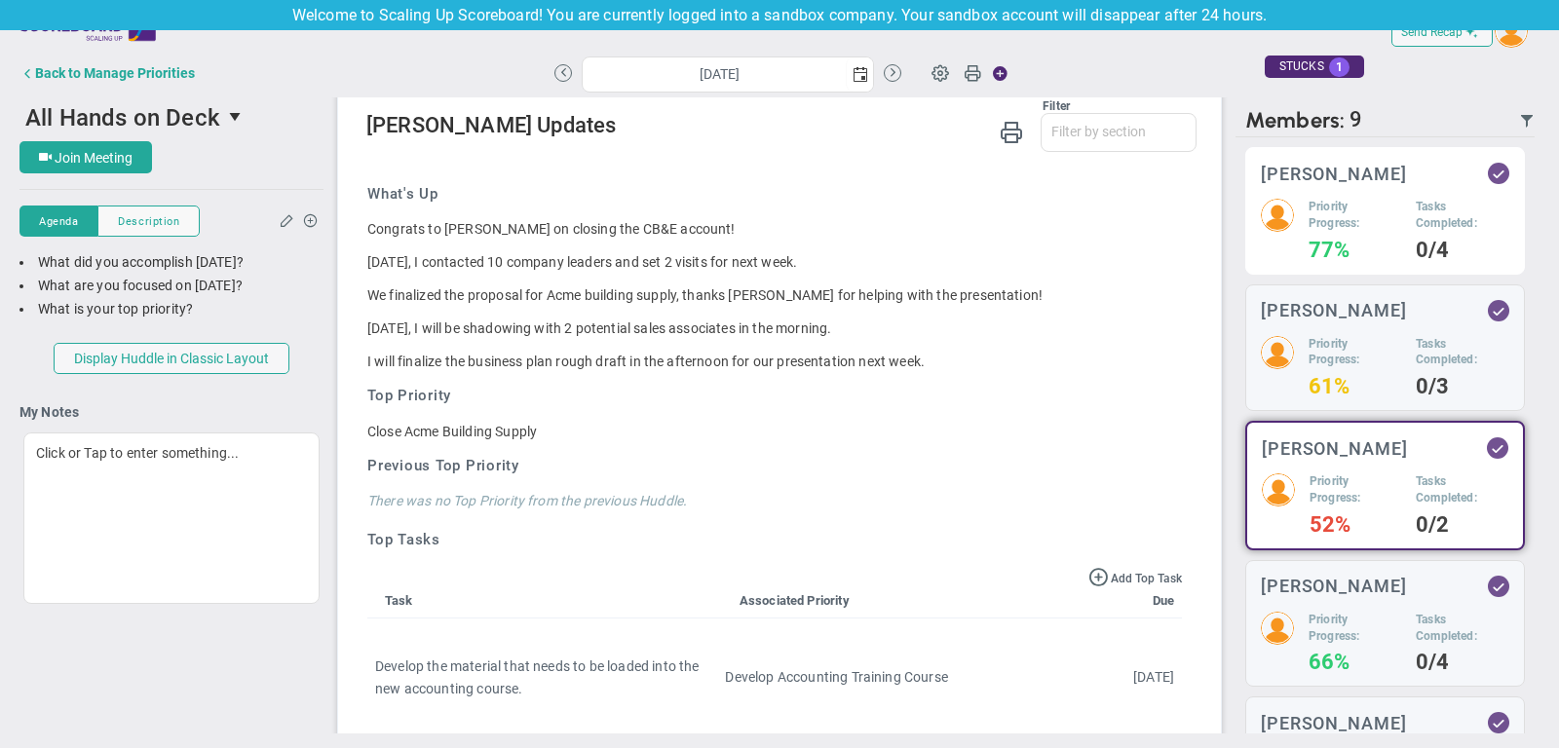
click at [1370, 183] on div "Hannah Dogru Priority Progress: 77% Tasks Completed: 0/4" at bounding box center [1385, 211] width 280 height 128
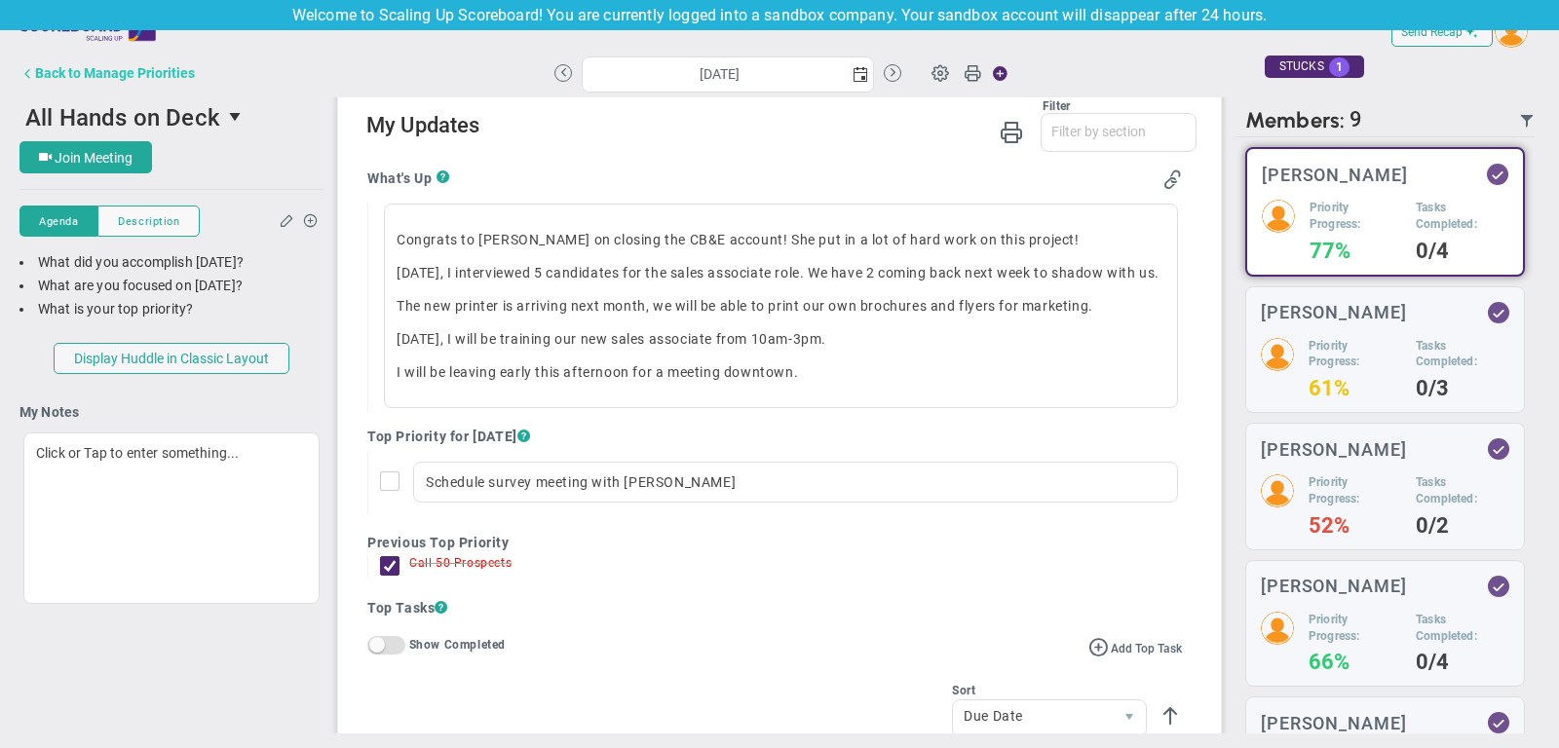
click at [155, 67] on div "Back to Manage Priorities" at bounding box center [115, 73] width 160 height 16
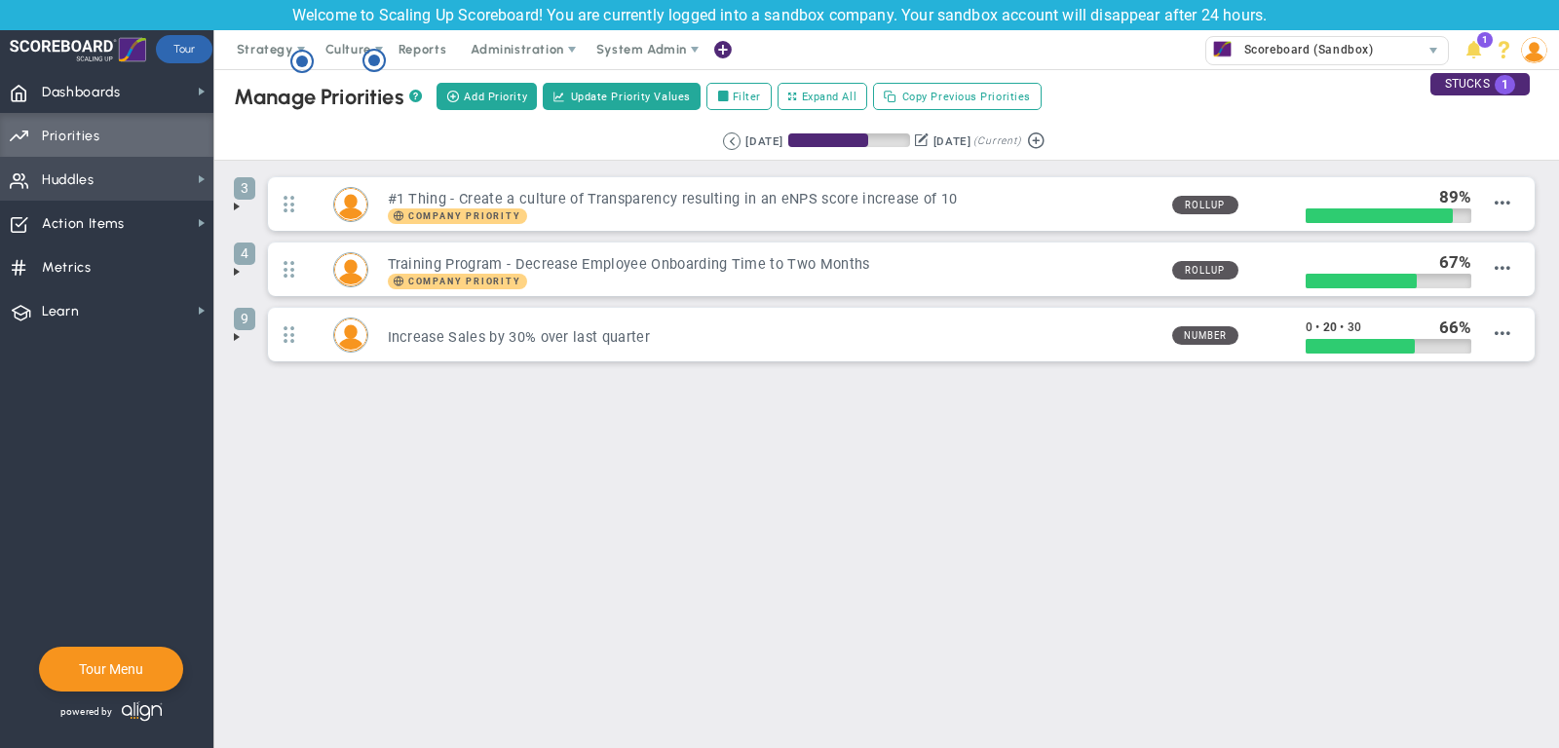
click at [78, 174] on span "Huddles" at bounding box center [68, 180] width 53 height 41
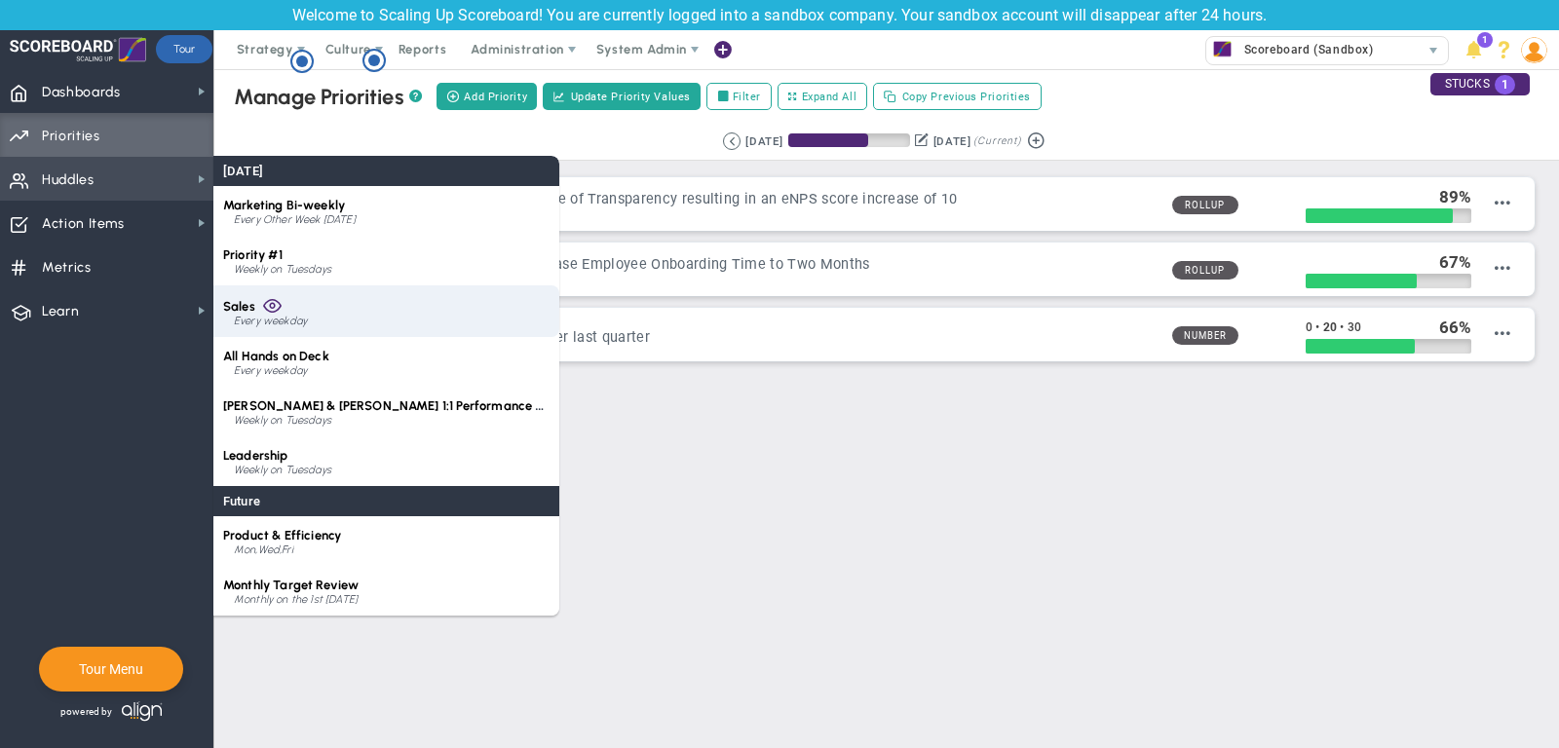
click at [288, 310] on div "Sales Every weekday" at bounding box center [386, 311] width 346 height 52
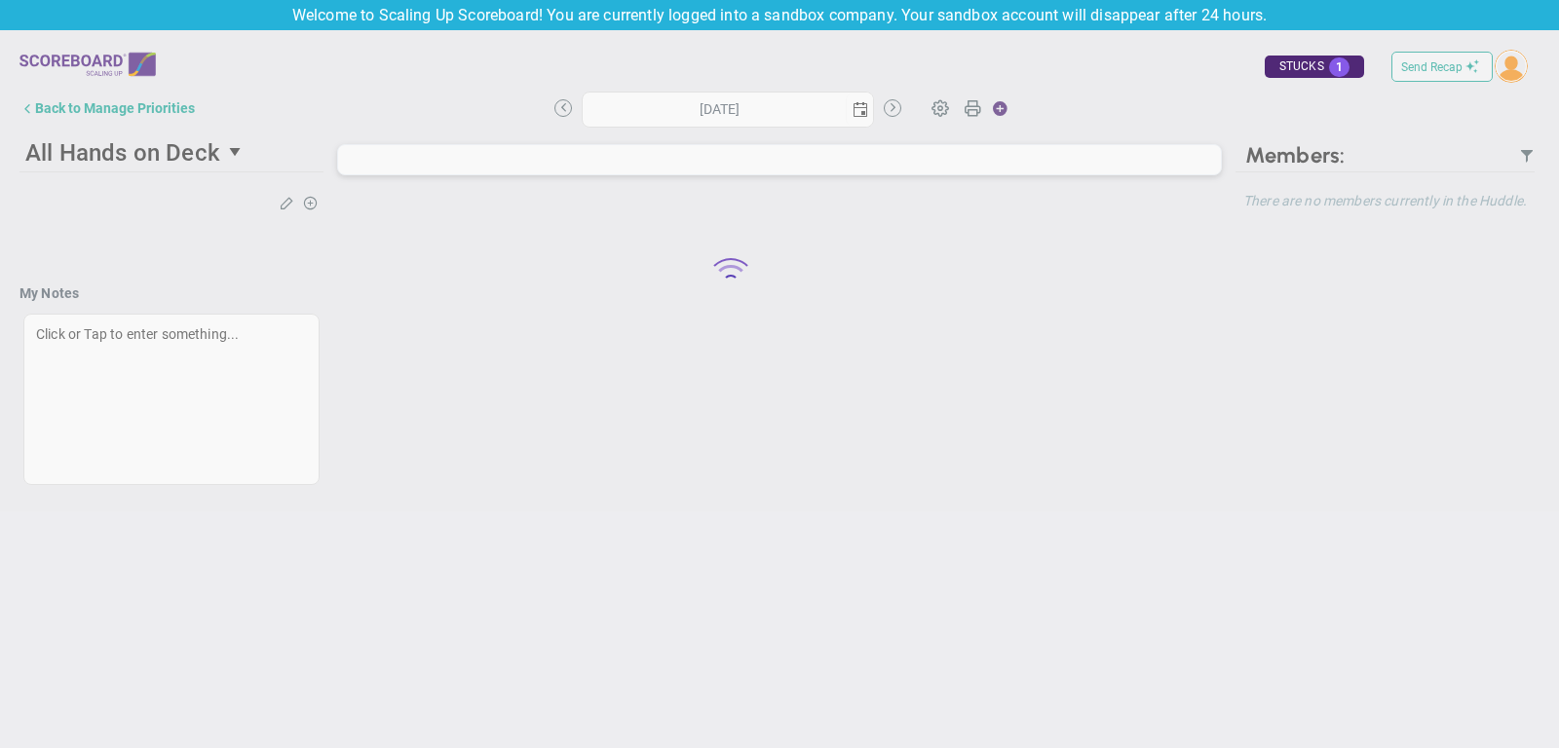
type input "[DATE]"
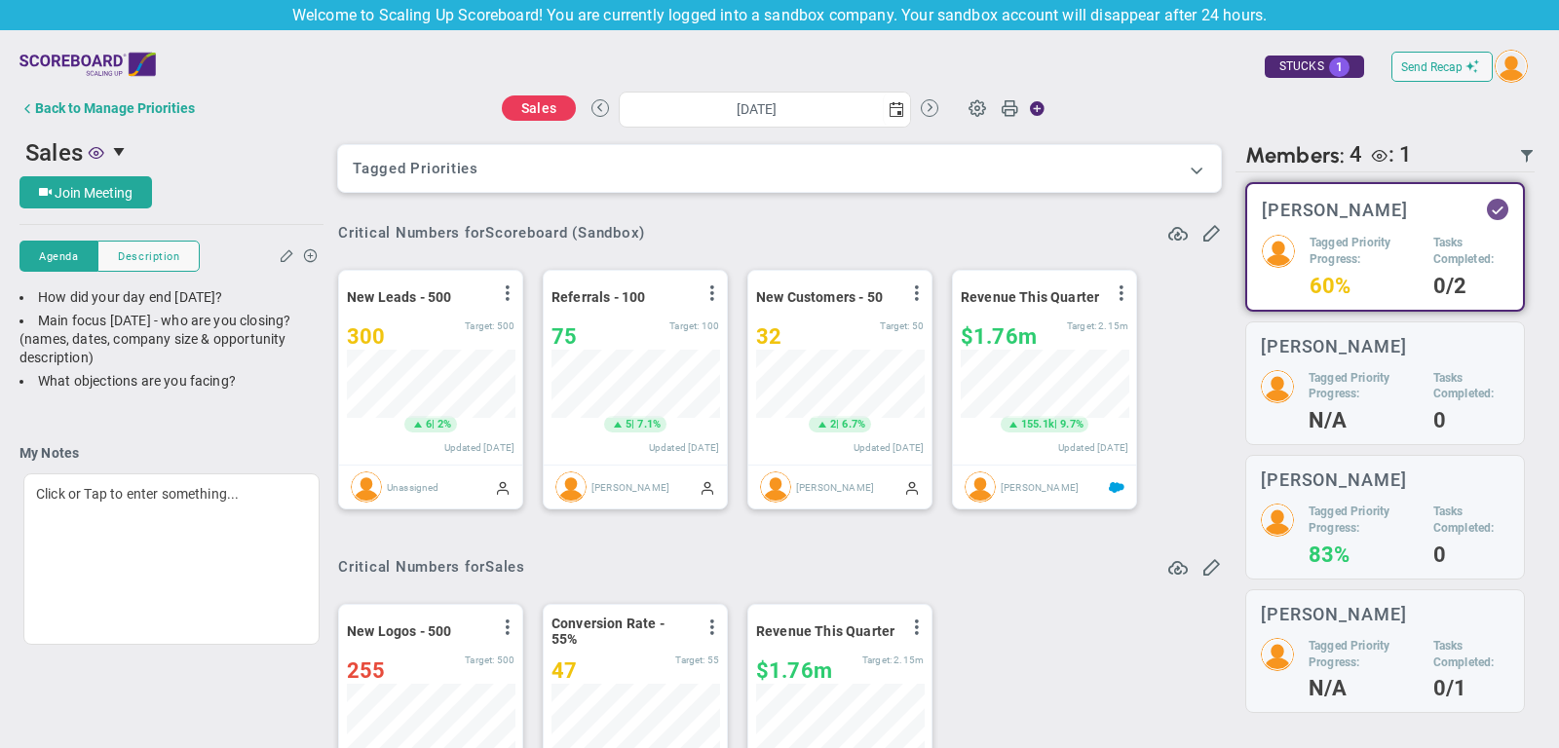
scroll to position [68, 168]
click at [1201, 172] on span at bounding box center [1196, 169] width 19 height 19
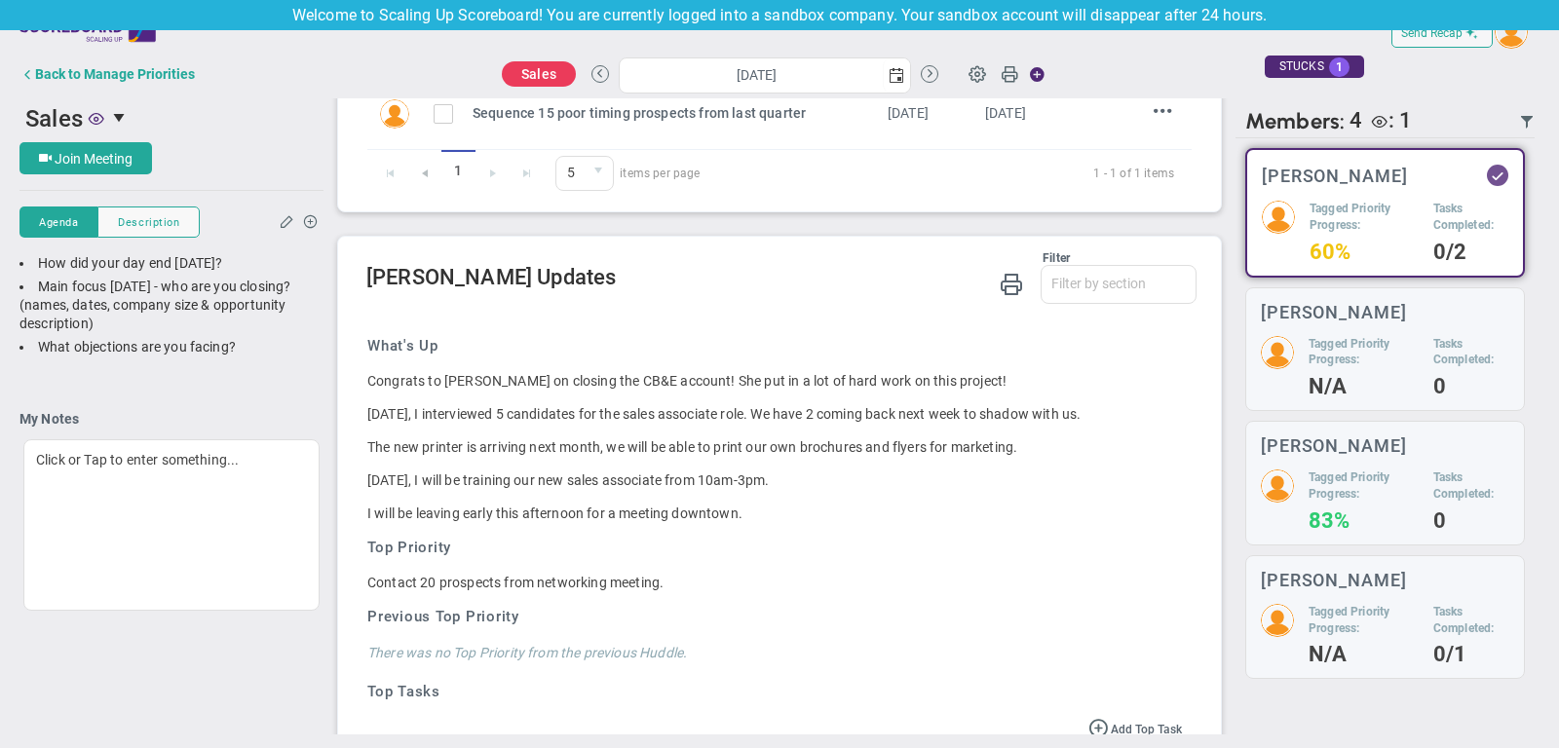
scroll to position [1155, 0]
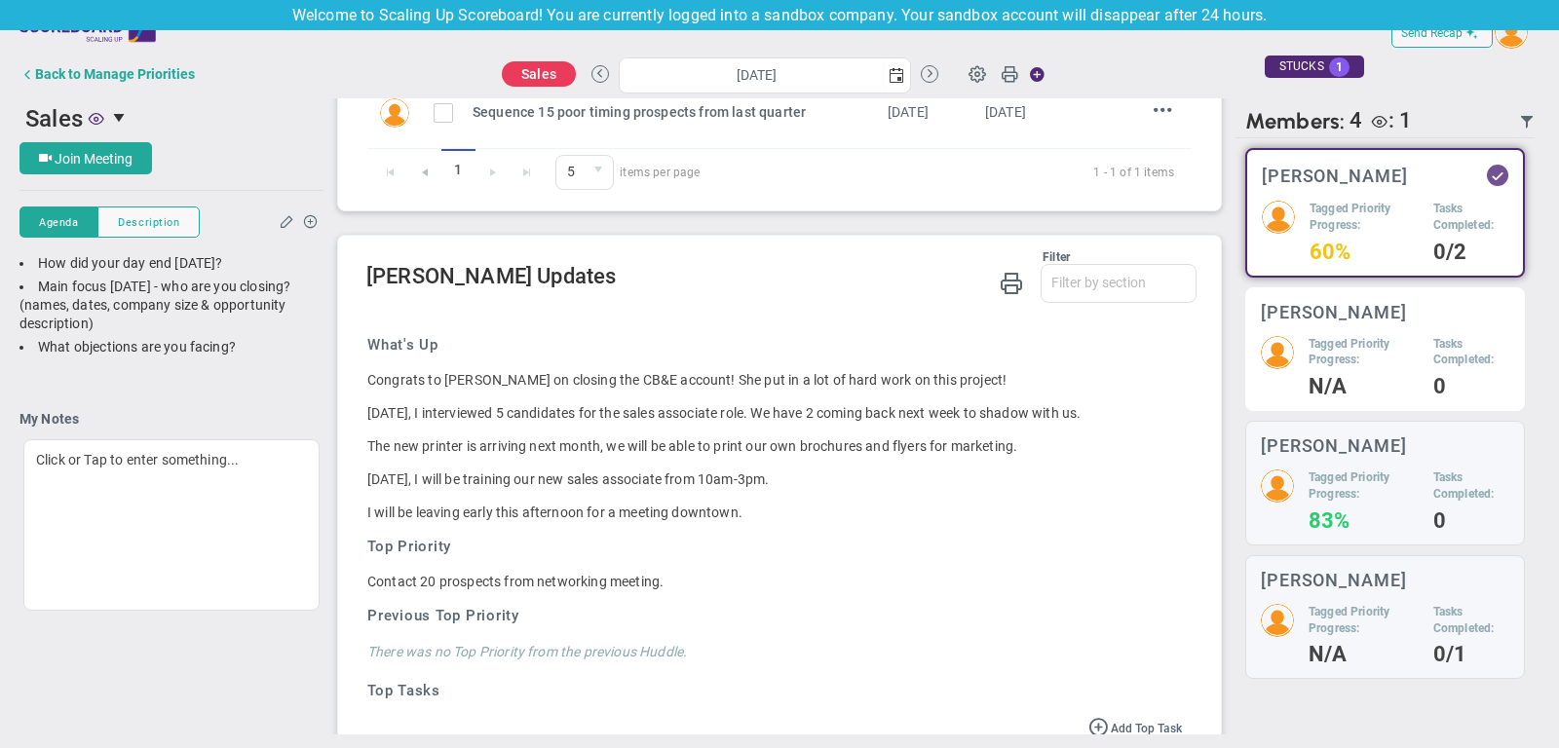
click at [1351, 320] on div "Katie Williams Tagged Priority Progress: N/A Tasks Completed: 0" at bounding box center [1385, 349] width 280 height 125
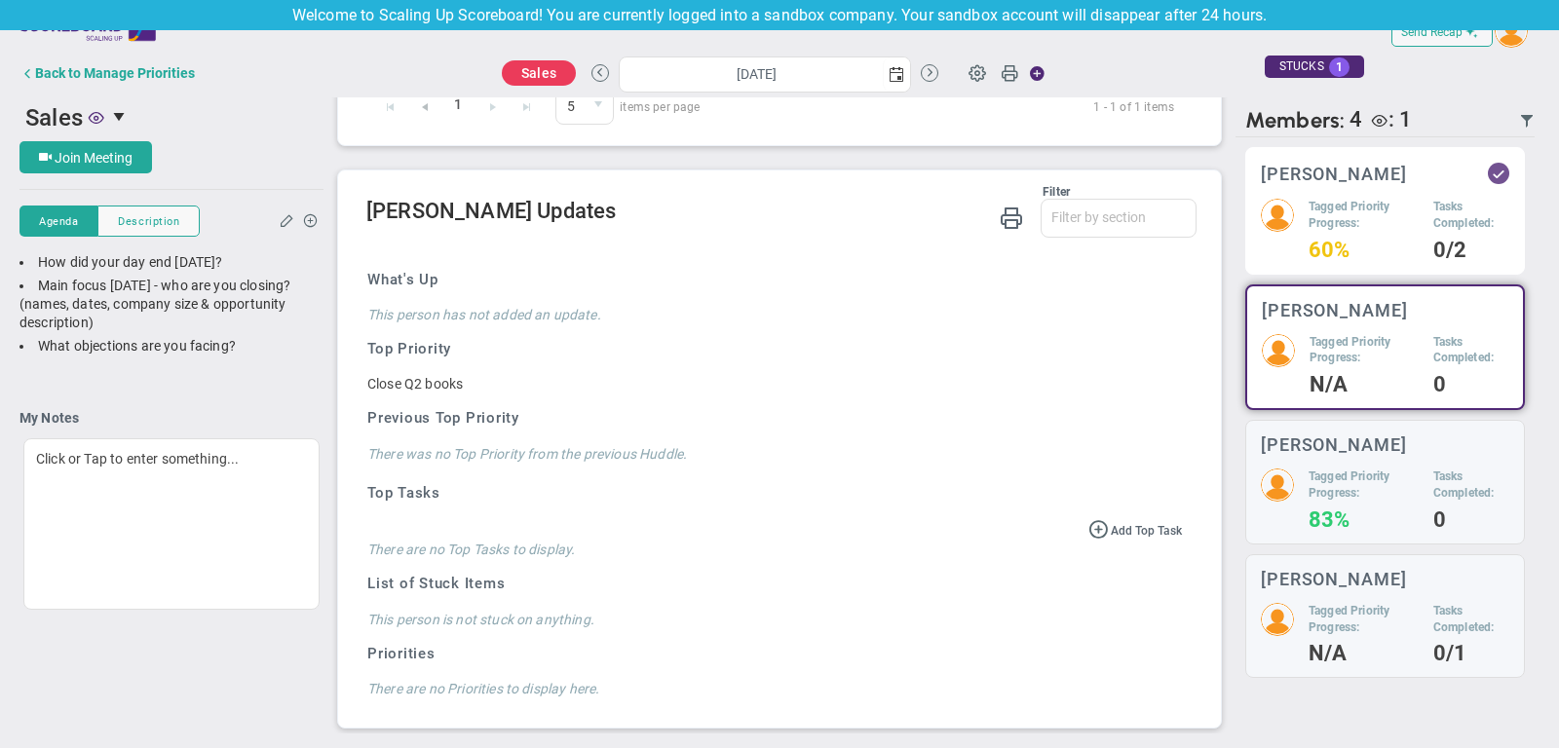
click at [1344, 212] on h5 "Tagged Priority Progress:" at bounding box center [1363, 215] width 110 height 33
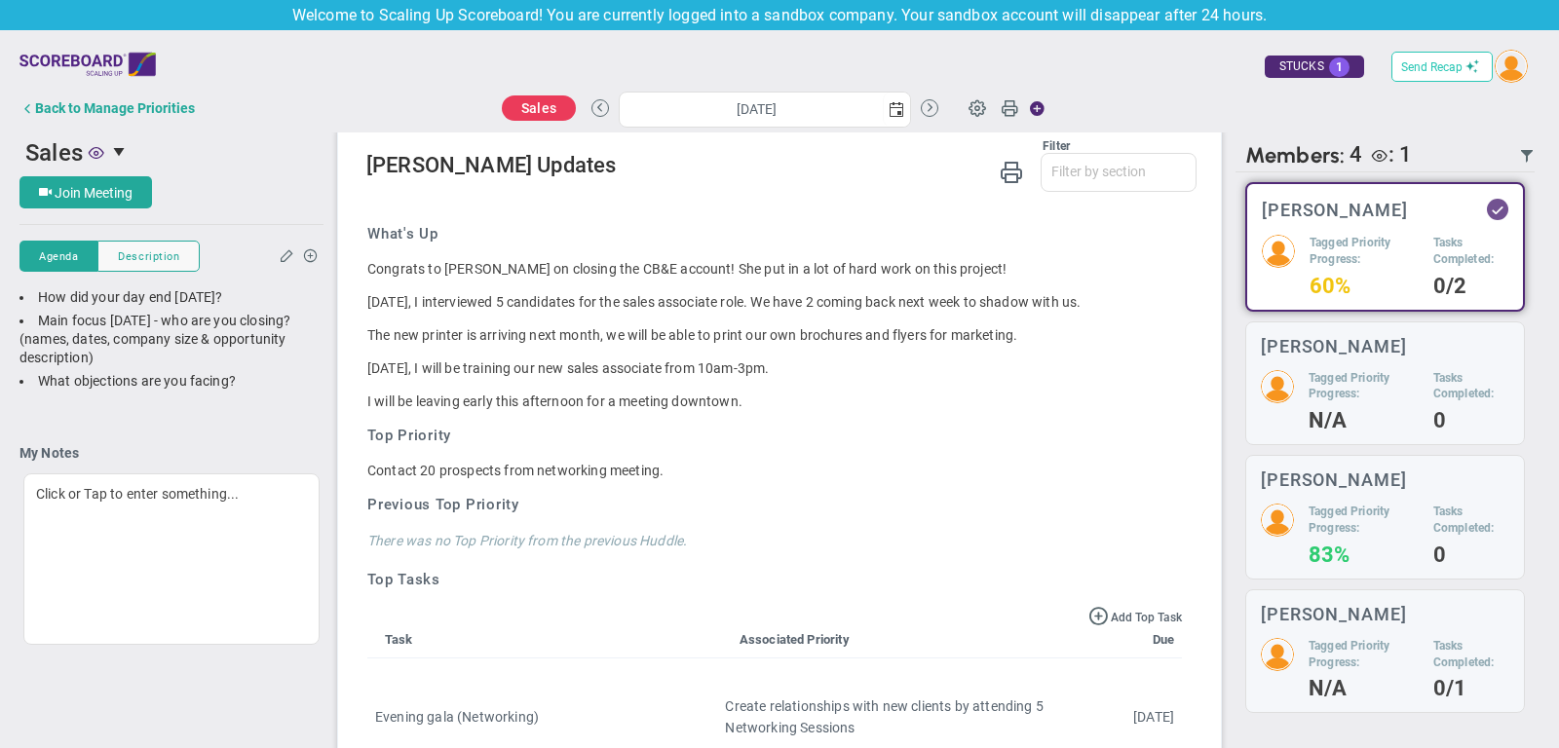
click at [1425, 69] on span "Send Recap" at bounding box center [1431, 67] width 61 height 14
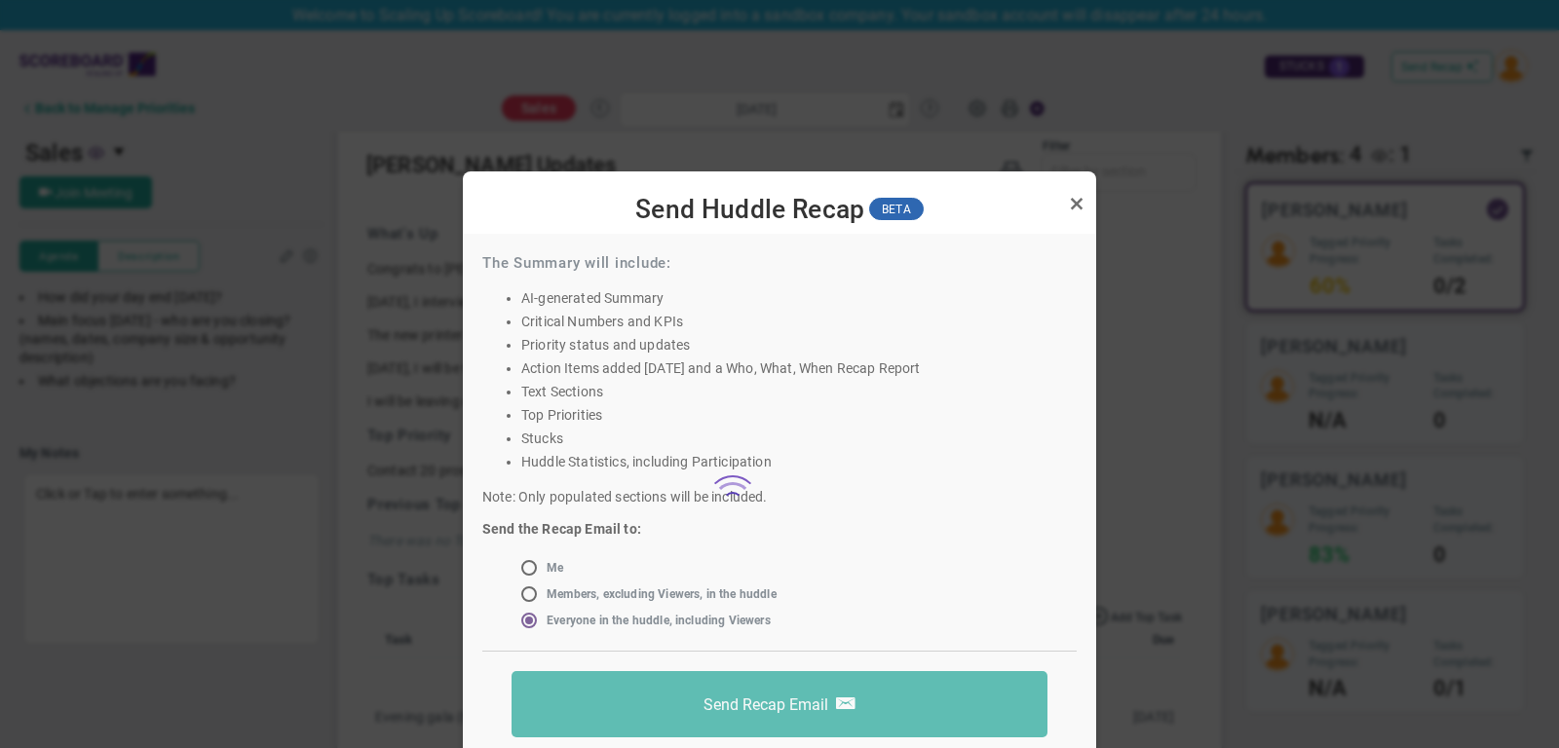
scroll to position [19, 0]
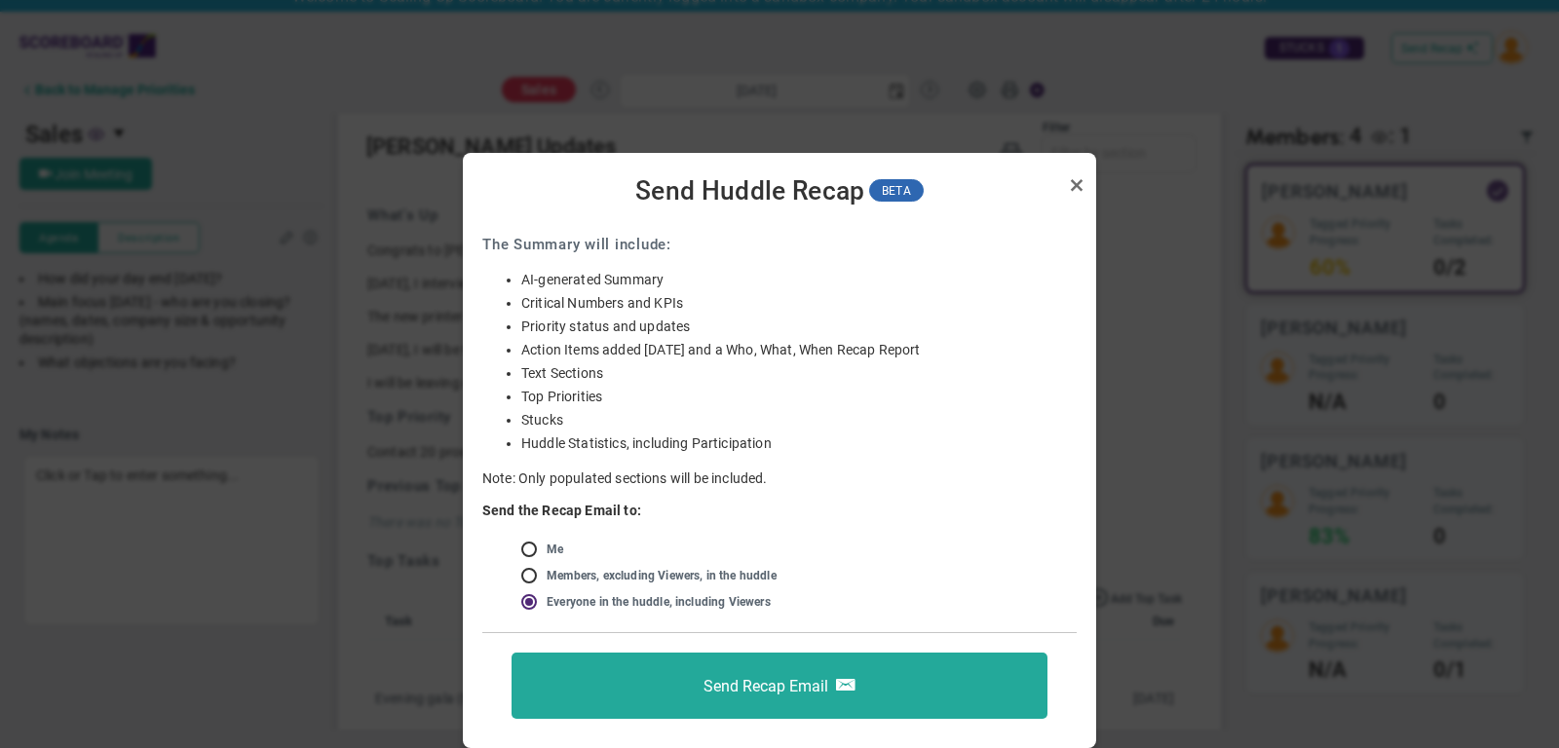
click at [529, 547] on input "radio" at bounding box center [535, 551] width 19 height 16
radio input "true"
click at [1077, 181] on link "Close" at bounding box center [1076, 184] width 23 height 23
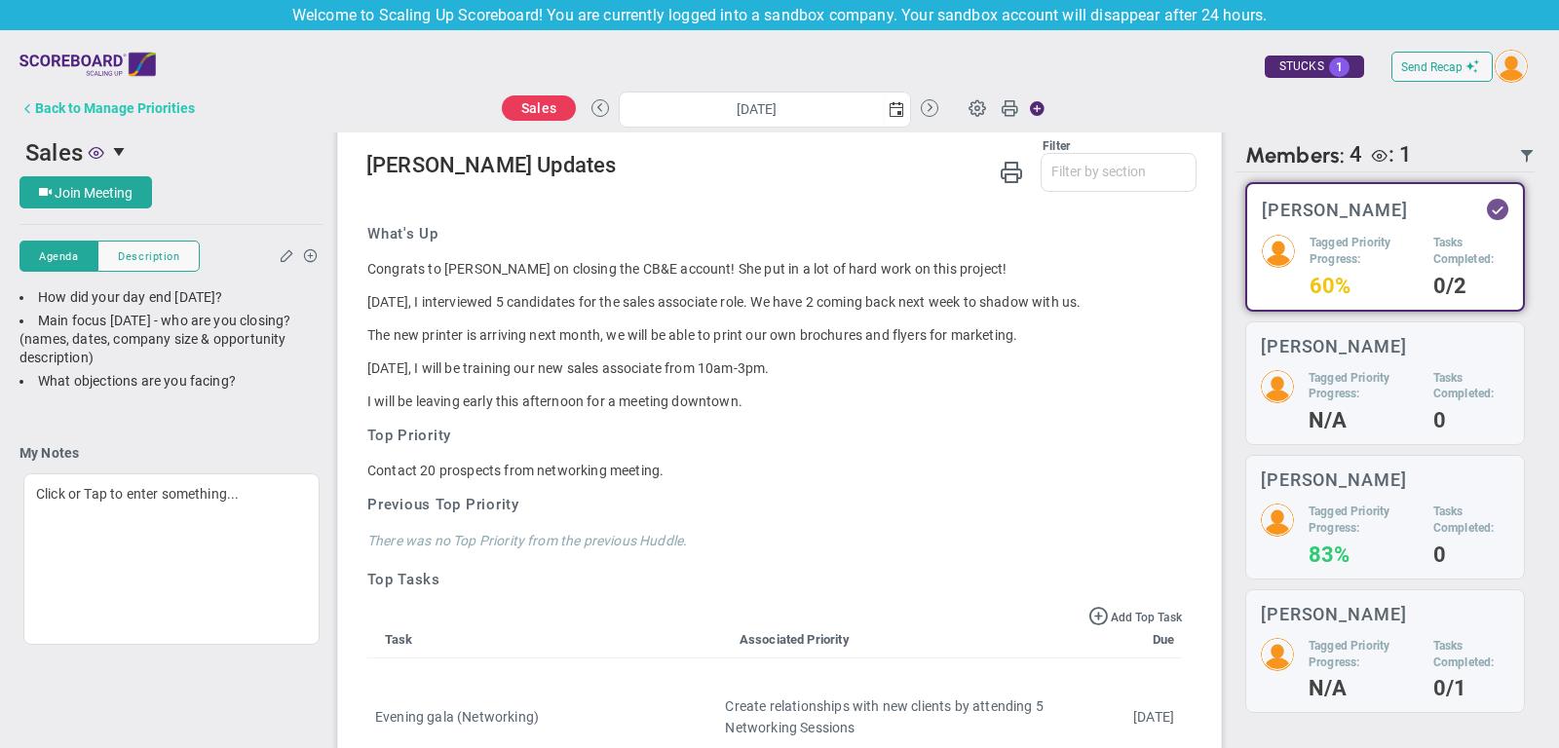
click at [167, 104] on div "Back to Manage Priorities" at bounding box center [115, 108] width 160 height 16
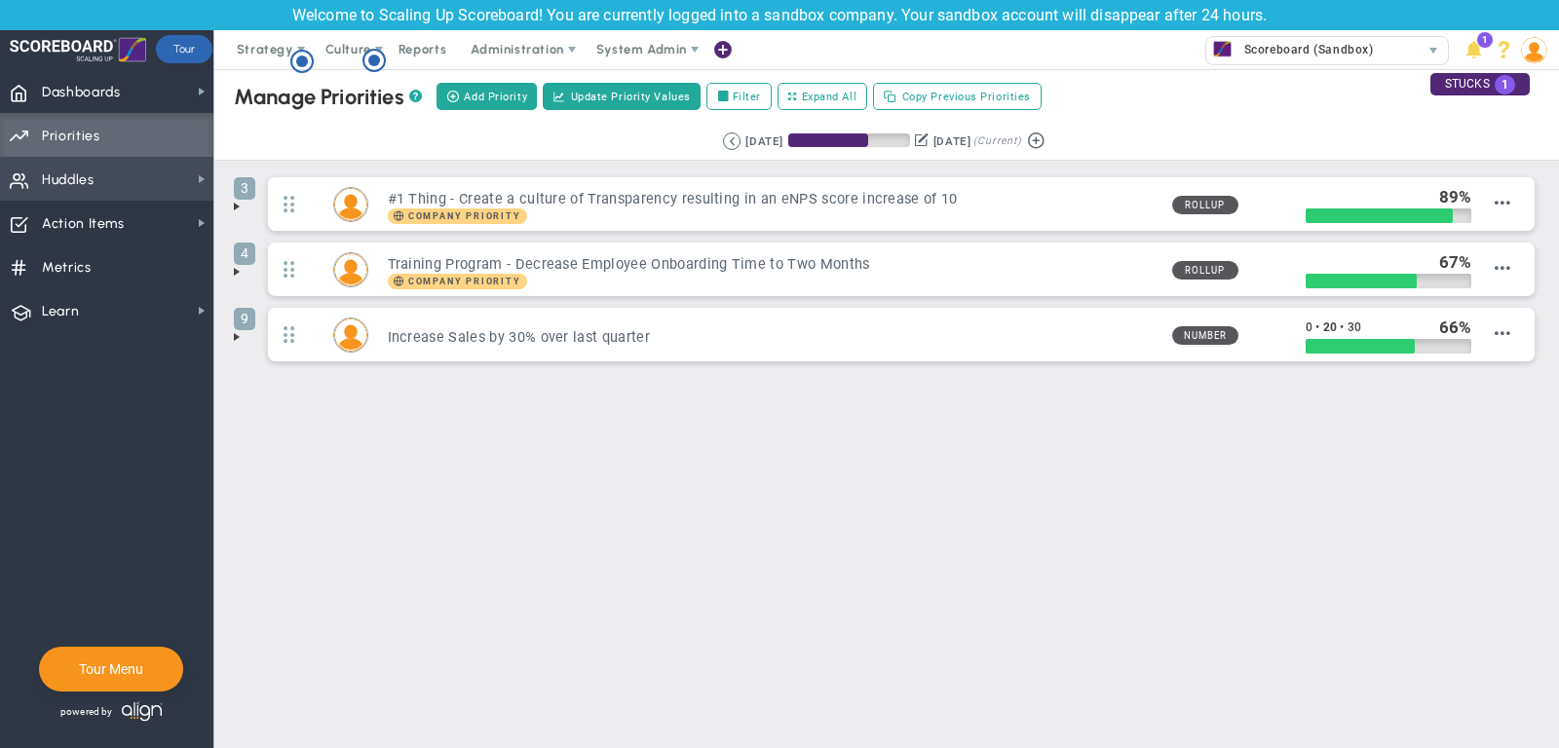
click at [166, 165] on span "Huddles Huddles" at bounding box center [106, 179] width 213 height 44
click at [414, 54] on span "Reports" at bounding box center [423, 49] width 68 height 39
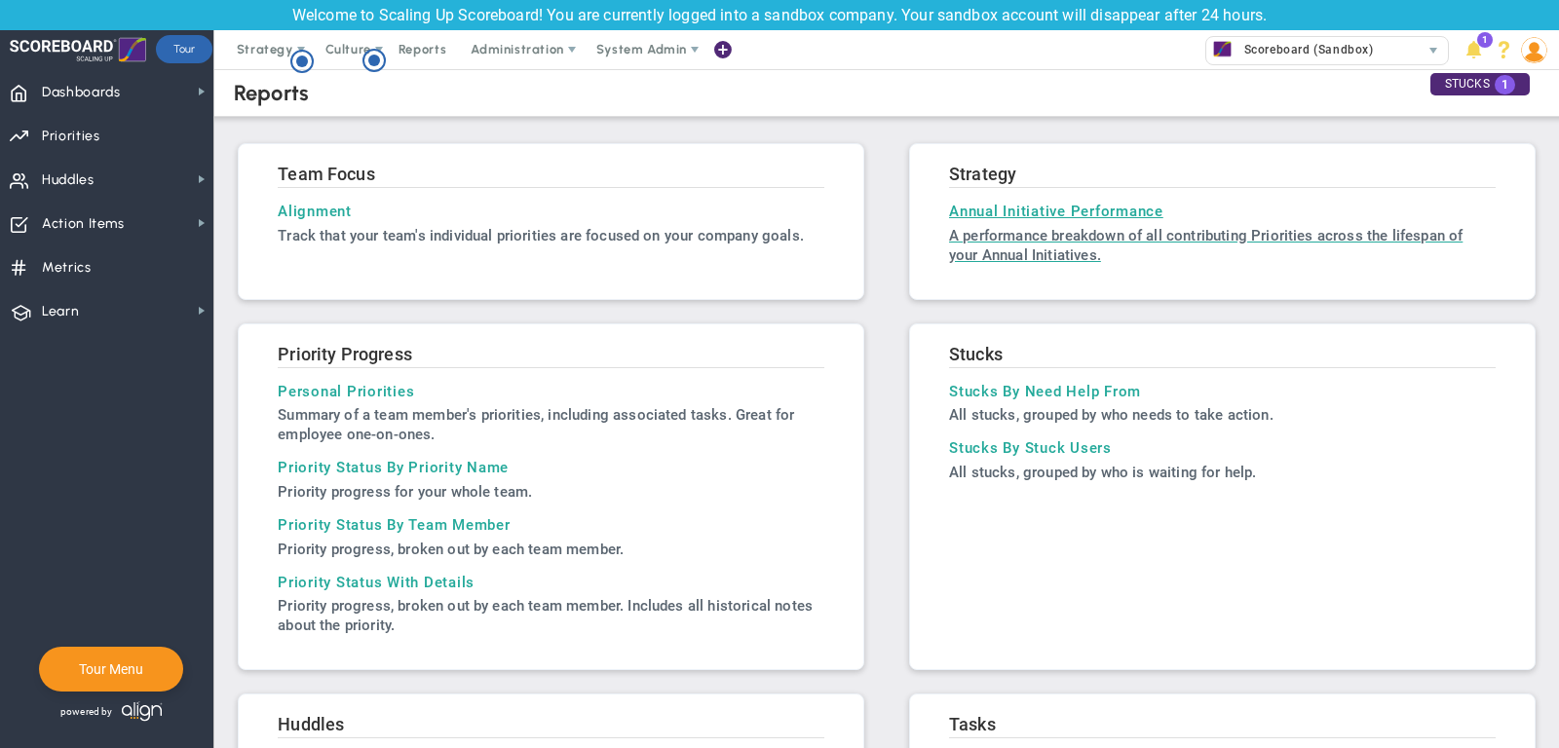
click at [971, 209] on h3 "Annual Initiative Performance" at bounding box center [1222, 212] width 547 height 18
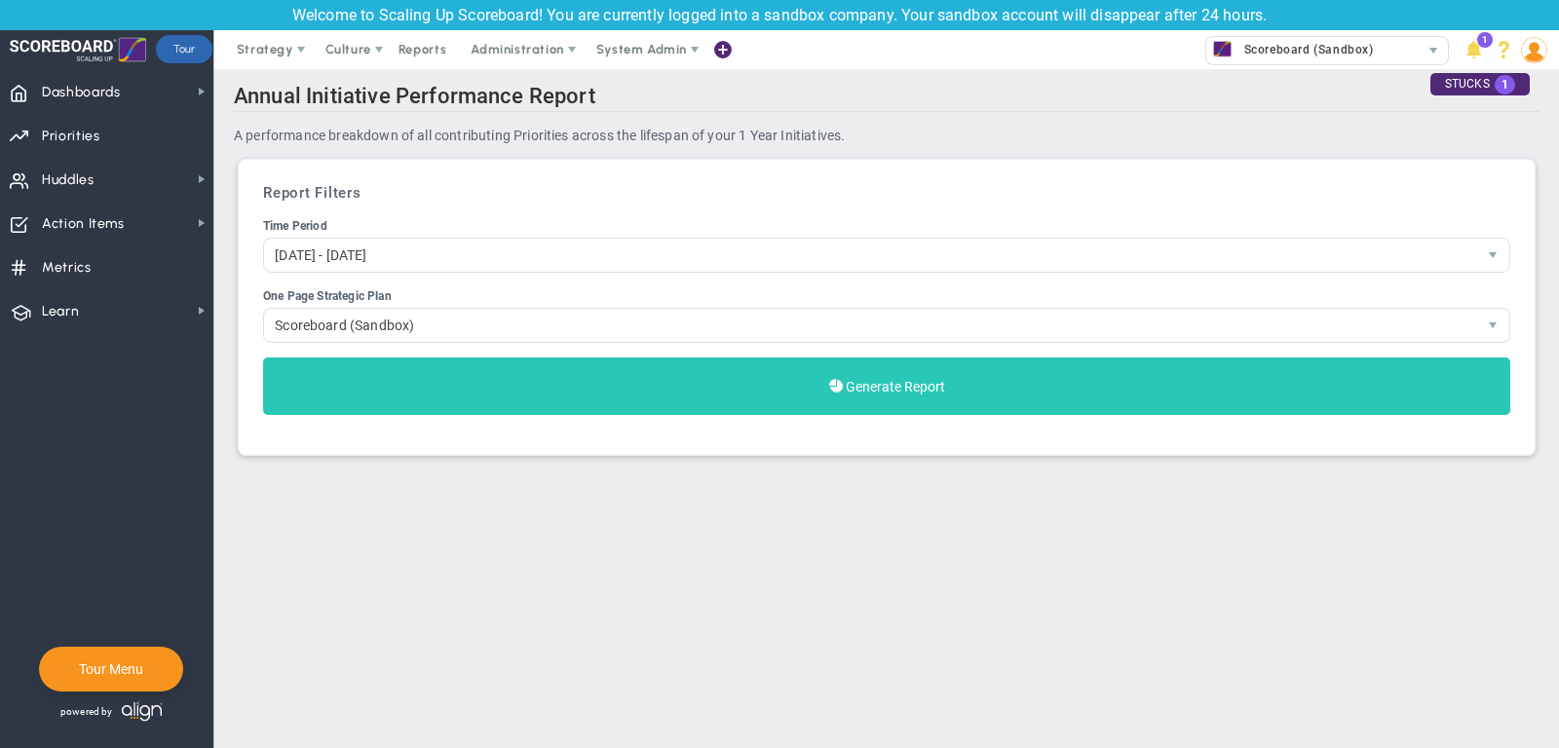
click at [864, 374] on button "Generate Report" at bounding box center [886, 386] width 1247 height 57
